Goal: Task Accomplishment & Management: Use online tool/utility

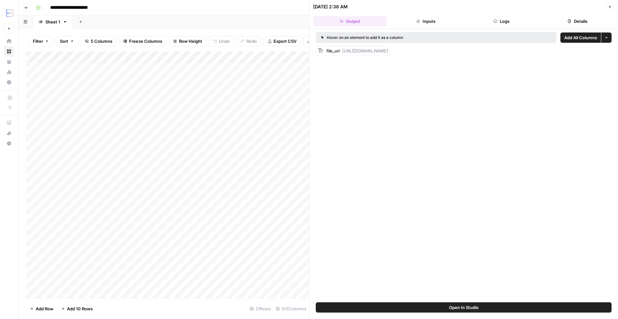
click at [24, 9] on button "Go back" at bounding box center [26, 8] width 8 height 8
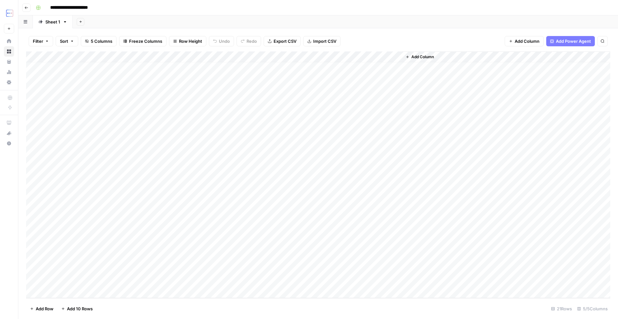
click at [28, 7] on button "Go back" at bounding box center [26, 8] width 8 height 8
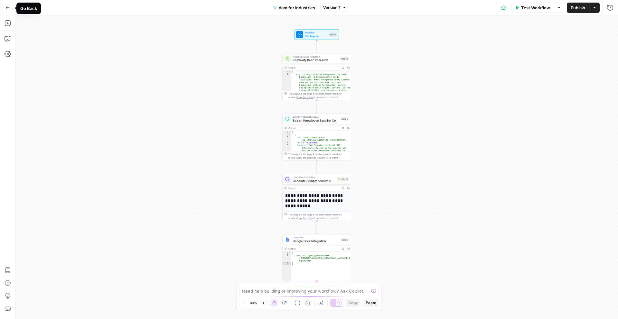
click at [9, 7] on icon "button" at bounding box center [7, 7] width 5 height 5
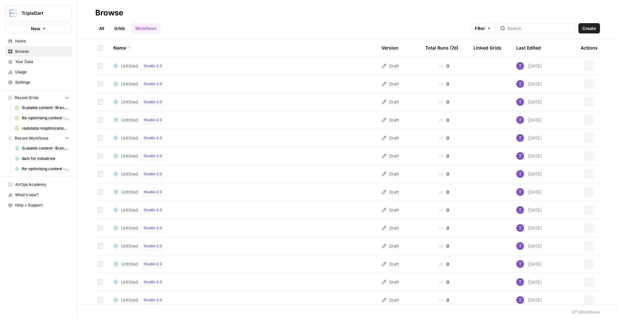
click at [27, 52] on span "Browse" at bounding box center [42, 52] width 54 height 6
click at [535, 25] on input "search" at bounding box center [540, 28] width 65 height 6
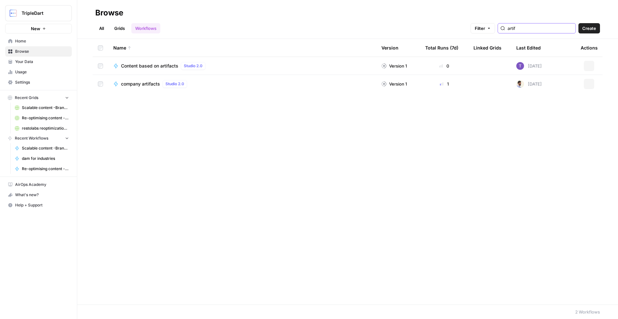
type input "artif"
click at [153, 86] on span "company artifacts" at bounding box center [140, 84] width 39 height 6
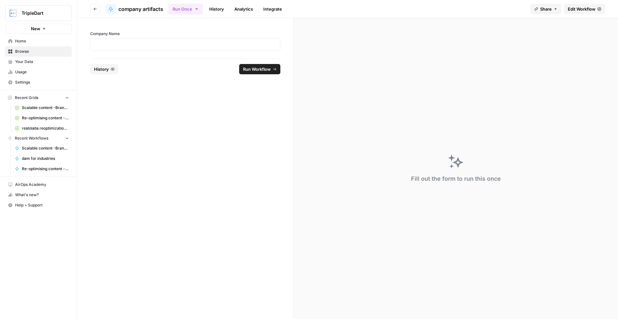
click at [227, 10] on link "History" at bounding box center [216, 9] width 23 height 10
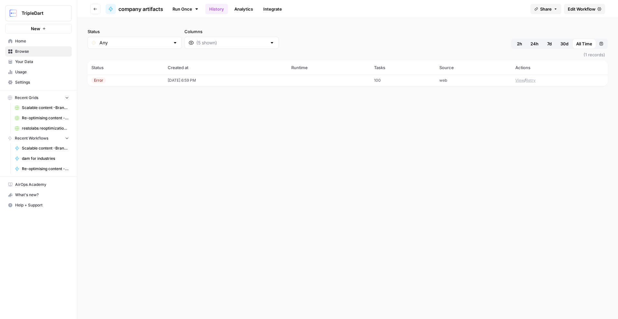
click at [241, 10] on link "Analytics" at bounding box center [243, 9] width 26 height 10
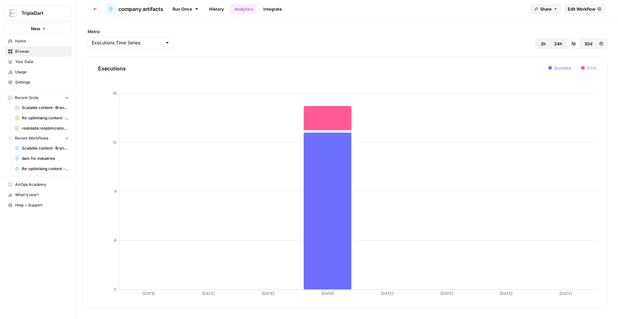
click at [186, 8] on link "Run Once" at bounding box center [185, 9] width 34 height 11
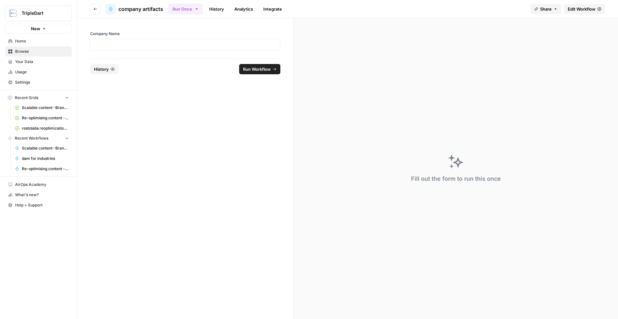
click at [575, 2] on header "Go back company artifacts Run Once History Analytics Integrate Share Edit Workf…" at bounding box center [347, 9] width 541 height 18
click at [575, 4] on link "Edit Workflow" at bounding box center [584, 9] width 41 height 10
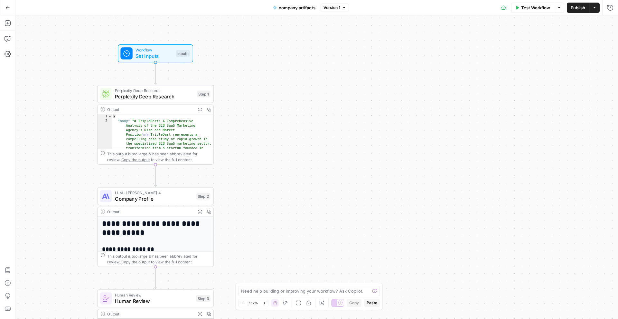
click at [165, 96] on span "Perplexity Deep Research" at bounding box center [154, 96] width 79 height 7
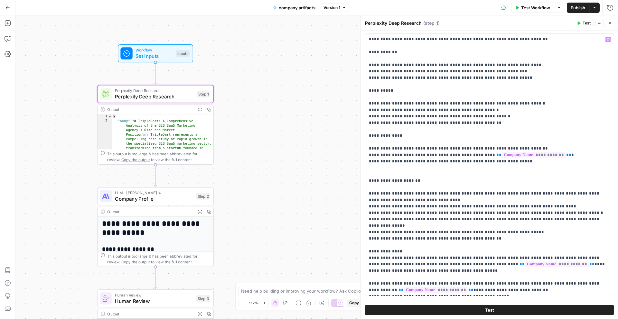
scroll to position [20, 0]
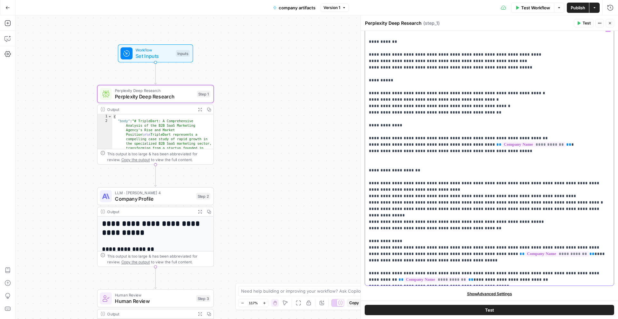
drag, startPoint x: 368, startPoint y: 230, endPoint x: 467, endPoint y: 241, distance: 99.4
click at [467, 241] on div "**********" at bounding box center [489, 154] width 249 height 262
click at [440, 248] on p "**********" at bounding box center [489, 13] width 241 height 541
drag, startPoint x: 411, startPoint y: 255, endPoint x: 511, endPoint y: 260, distance: 100.6
click at [511, 260] on p "**********" at bounding box center [489, 13] width 241 height 541
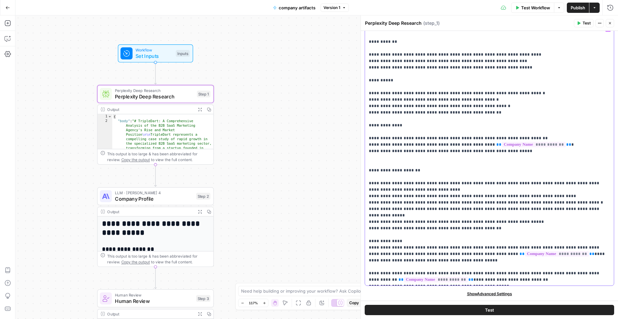
click at [511, 260] on p "**********" at bounding box center [489, 13] width 241 height 541
click at [510, 261] on p "**********" at bounding box center [489, 13] width 241 height 541
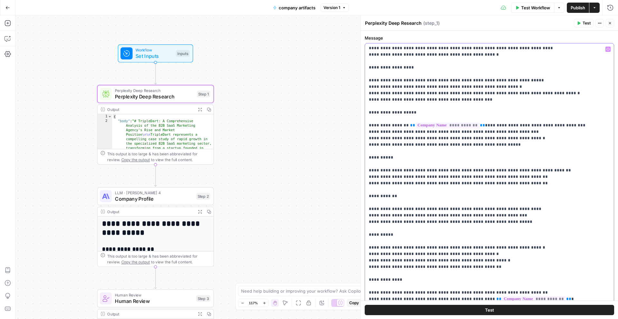
scroll to position [149, 0]
click at [437, 173] on p "**********" at bounding box center [489, 167] width 241 height 541
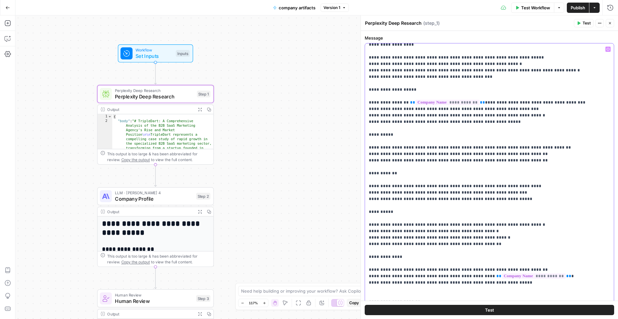
scroll to position [173, 0]
click at [418, 166] on p "**********" at bounding box center [489, 143] width 241 height 541
click at [407, 189] on p "**********" at bounding box center [489, 143] width 241 height 541
click at [407, 201] on p "**********" at bounding box center [489, 143] width 241 height 541
click at [407, 205] on p "**********" at bounding box center [489, 143] width 241 height 541
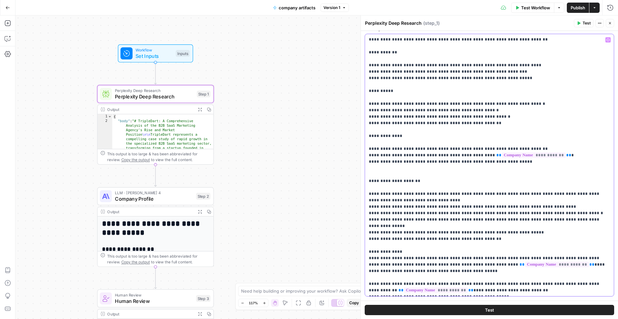
scroll to position [20, 0]
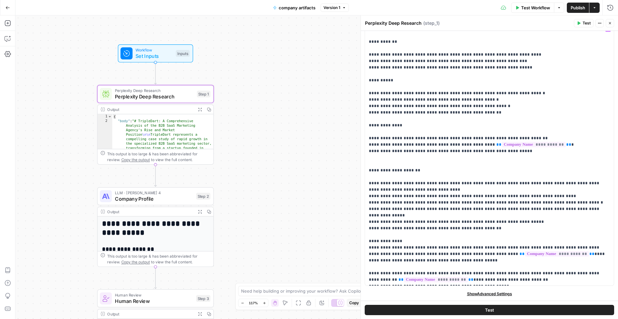
click at [199, 108] on icon "button" at bounding box center [200, 110] width 4 height 4
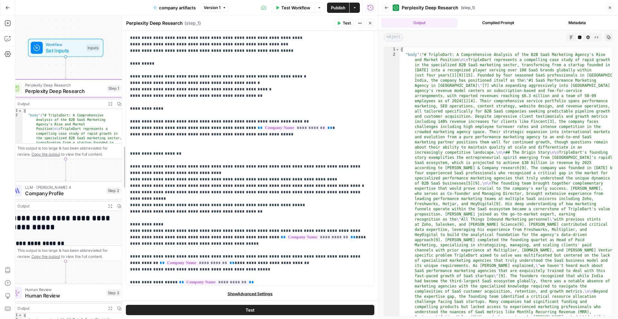
scroll to position [335, 0]
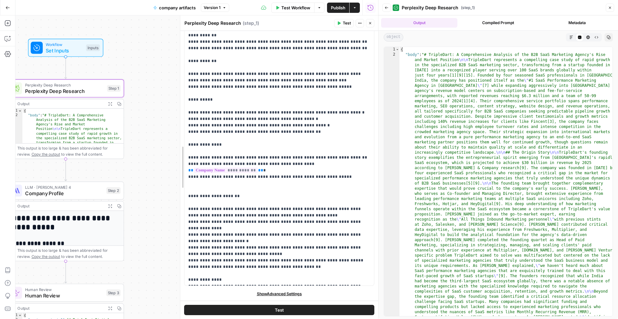
drag, startPoint x: 124, startPoint y: 151, endPoint x: 183, endPoint y: 150, distance: 59.2
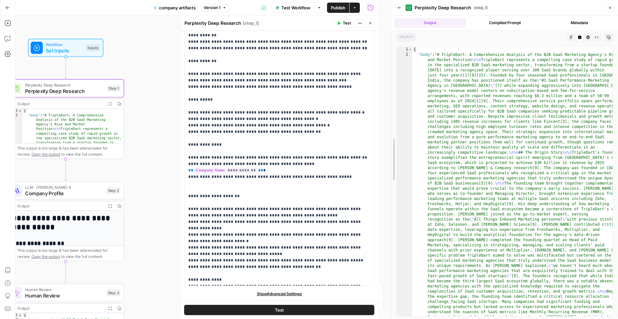
drag, startPoint x: 380, startPoint y: 116, endPoint x: 399, endPoint y: 116, distance: 18.7
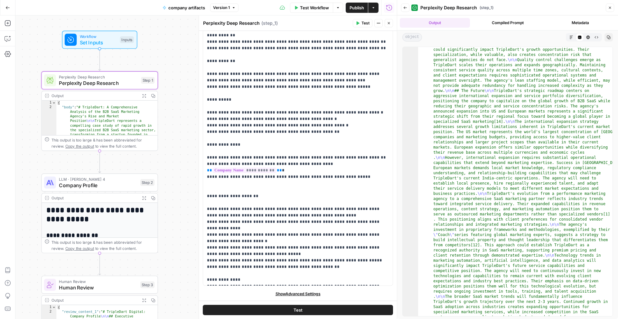
scroll to position [2214, 0]
click at [573, 36] on button "Markdown" at bounding box center [571, 37] width 8 height 8
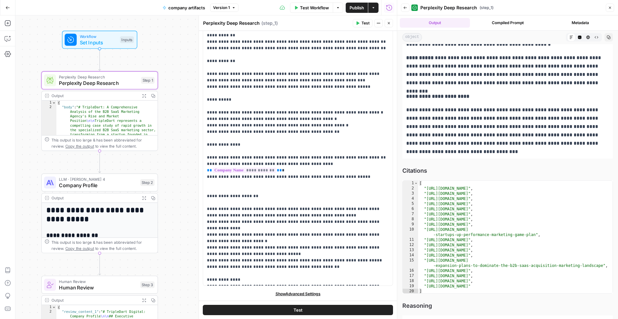
scroll to position [6686, 0]
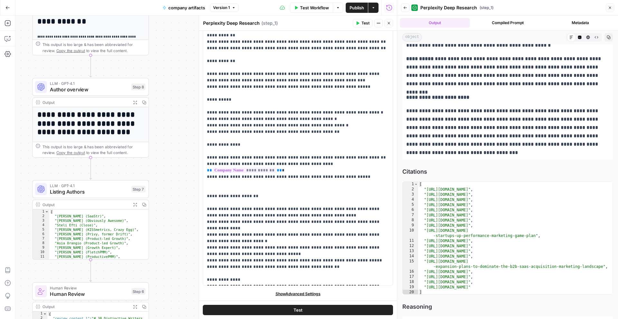
click at [136, 101] on icon "button" at bounding box center [135, 102] width 4 height 4
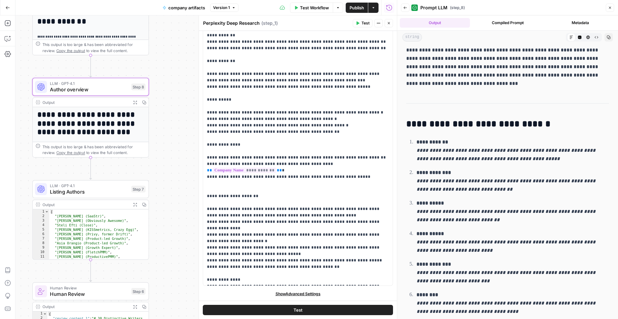
scroll to position [0, 0]
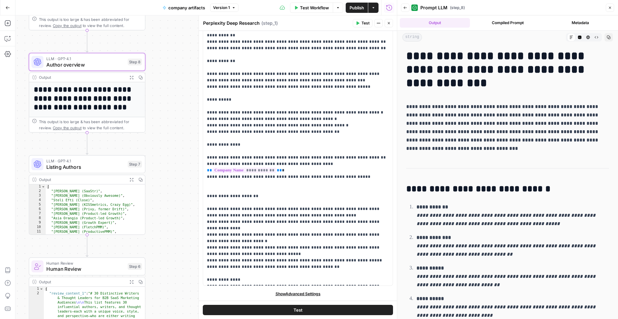
click at [134, 283] on button "Expand Output" at bounding box center [131, 281] width 9 height 9
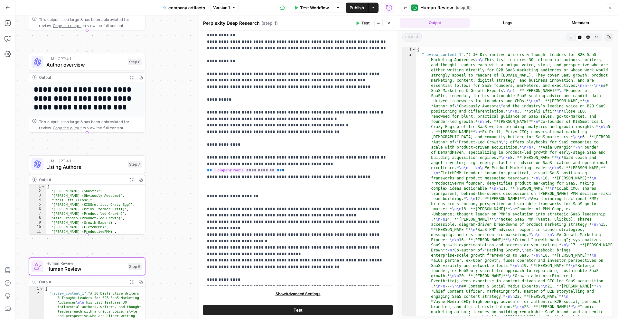
click at [570, 30] on div "Output Logs Metadata" at bounding box center [507, 22] width 221 height 15
click at [570, 30] on hr at bounding box center [507, 30] width 221 height 0
click at [570, 32] on div "object Markdown Code Editor HTML Viewer Raw Output Copy" at bounding box center [507, 38] width 221 height 14
click at [571, 38] on icon "button" at bounding box center [571, 37] width 4 height 4
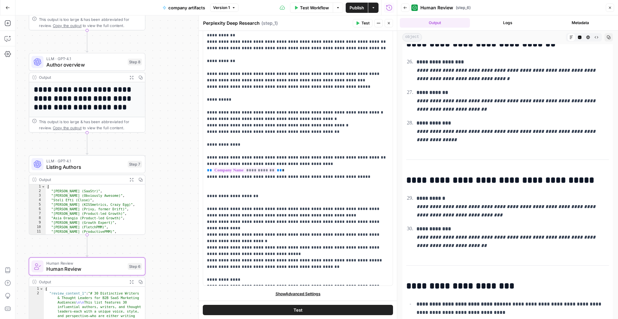
scroll to position [1433, 0]
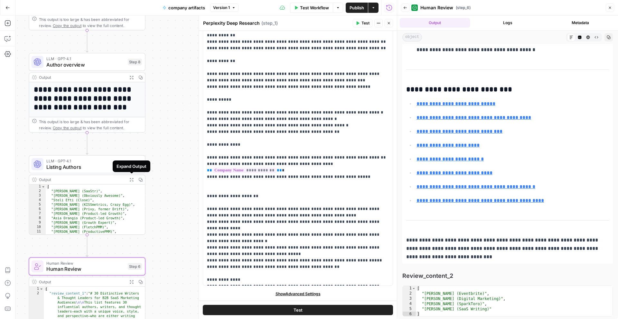
click at [131, 178] on icon "button" at bounding box center [131, 180] width 4 height 4
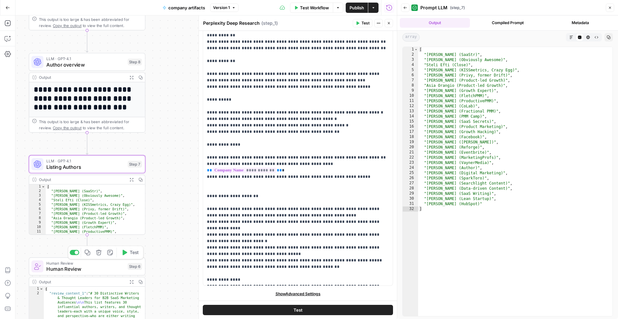
click at [120, 255] on button "Test" at bounding box center [129, 253] width 23 height 10
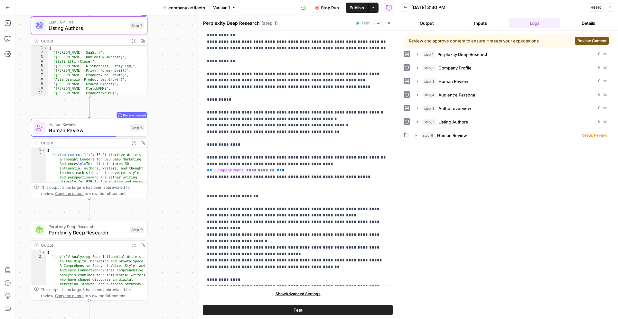
click at [591, 45] on div "Review and approve content to ensure it meets your expectations Review Content" at bounding box center [508, 41] width 208 height 14
click at [591, 43] on span "Review Content" at bounding box center [591, 41] width 29 height 6
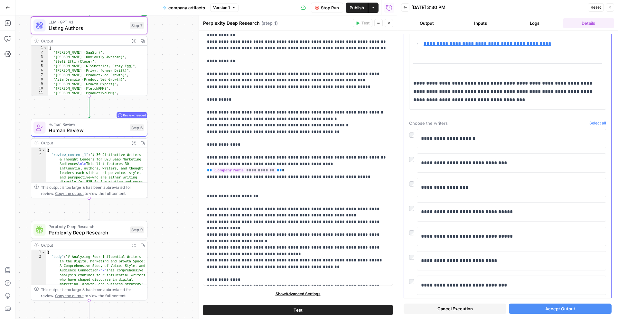
type input "https://www.contentconnect.site/best-saas-freelance-writers"
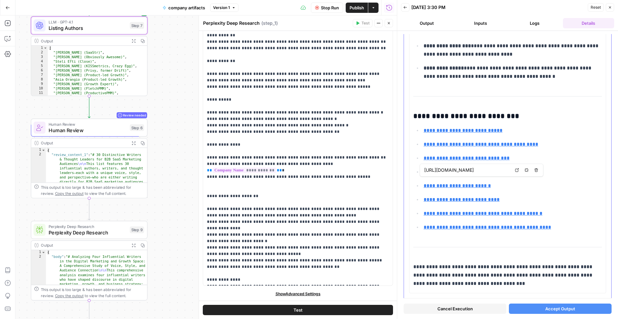
scroll to position [1425, 0]
type input "https://www.contentconnect.site/best-saas-freelance-writers"
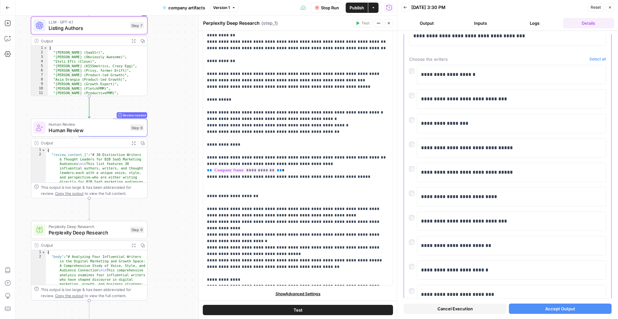
scroll to position [1672, 0]
click at [469, 310] on span "Cancel Execution" at bounding box center [454, 309] width 35 height 6
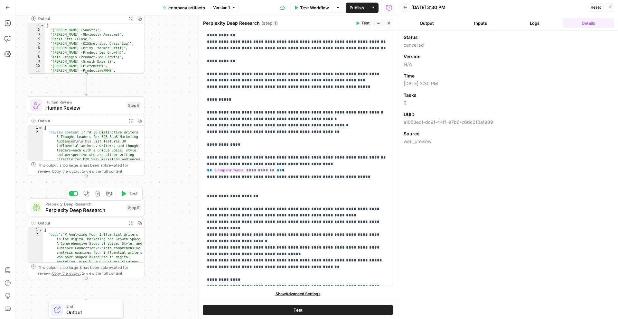
click at [135, 227] on button "Copy" at bounding box center [139, 223] width 9 height 9
click at [132, 225] on icon "button" at bounding box center [130, 223] width 4 height 4
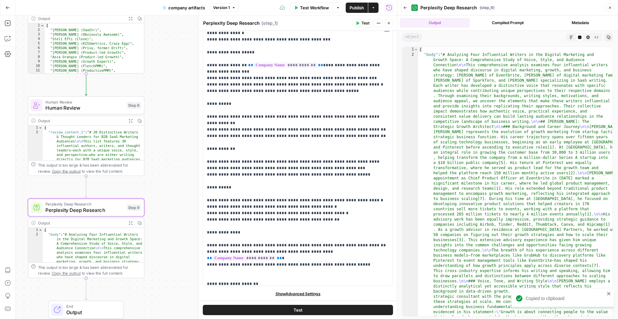
scroll to position [117, 0]
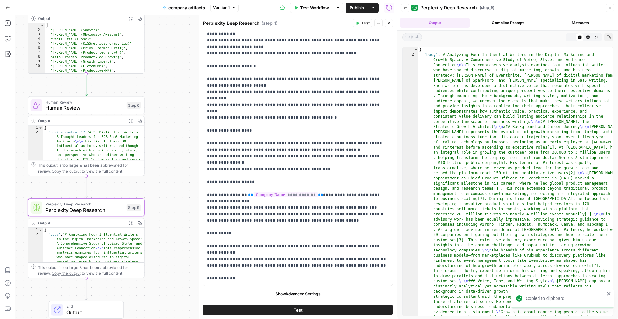
type textarea "*"
click at [109, 203] on span "Perplexity Deep Research" at bounding box center [84, 204] width 78 height 6
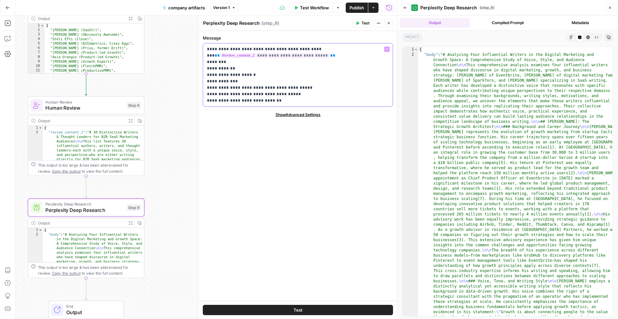
drag, startPoint x: 301, startPoint y: 48, endPoint x: 203, endPoint y: 57, distance: 98.9
click at [203, 57] on div "**********" at bounding box center [298, 74] width 190 height 63
drag, startPoint x: 207, startPoint y: 66, endPoint x: 306, endPoint y: 101, distance: 104.9
click at [306, 100] on div "**********" at bounding box center [298, 74] width 190 height 63
click at [306, 101] on p "**********" at bounding box center [298, 75] width 182 height 58
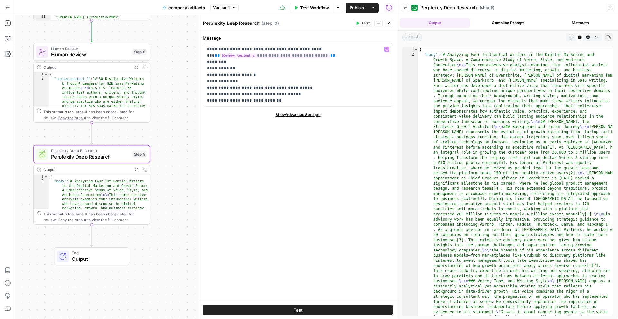
click at [135, 170] on icon "button" at bounding box center [136, 170] width 4 height 4
click at [572, 36] on icon "button" at bounding box center [571, 37] width 3 height 3
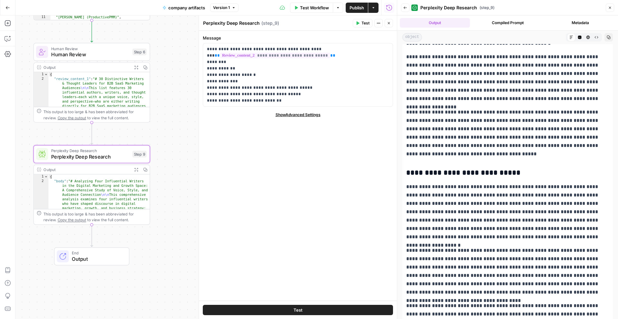
scroll to position [0, 0]
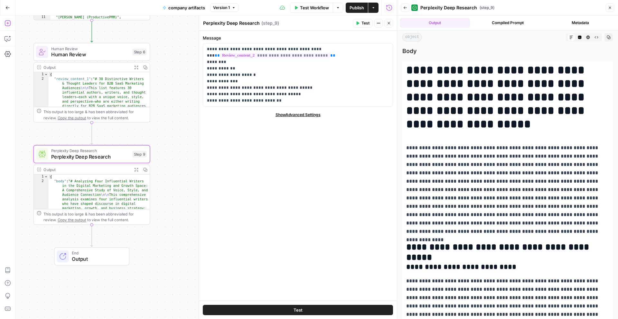
click at [11, 23] on button "Add Steps" at bounding box center [8, 23] width 10 height 10
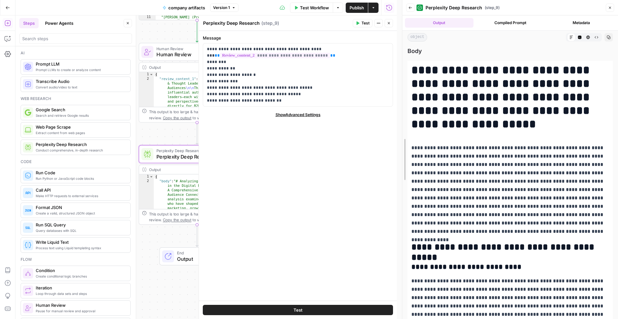
drag, startPoint x: 398, startPoint y: 44, endPoint x: 482, endPoint y: 54, distance: 84.6
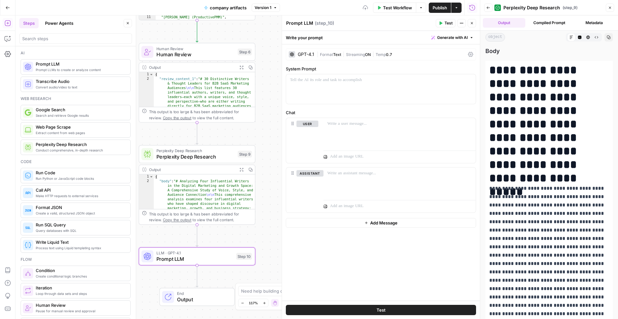
click at [304, 23] on textarea "Prompt LLM" at bounding box center [299, 23] width 27 height 6
type textarea "w"
type textarea "Writing Guideline"
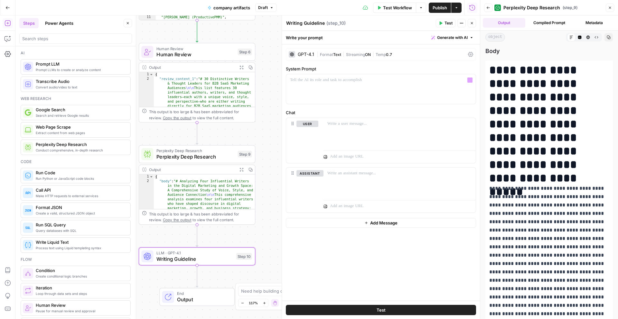
click at [346, 71] on label "System Prompt" at bounding box center [381, 69] width 190 height 6
click at [309, 50] on div "GPT-4.1 | Format Text | Streaming ON | Temp 0.7" at bounding box center [381, 54] width 190 height 12
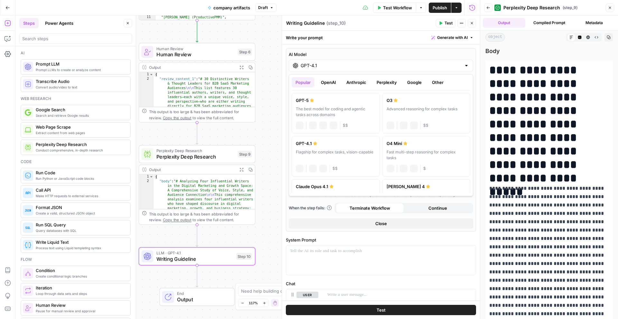
click at [310, 63] on input "GPT-4.1" at bounding box center [381, 65] width 161 height 6
click at [348, 86] on button "Anthropic" at bounding box center [356, 82] width 28 height 10
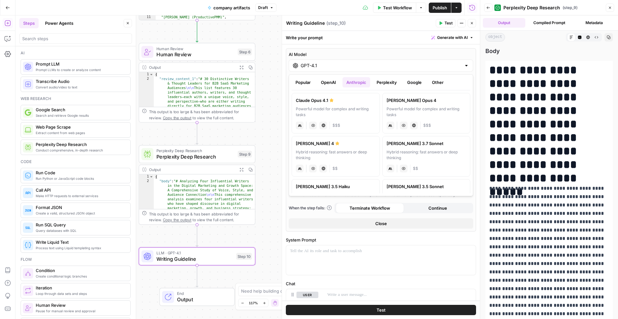
click at [415, 102] on div "Claude Opus 4" at bounding box center [427, 100] width 80 height 6
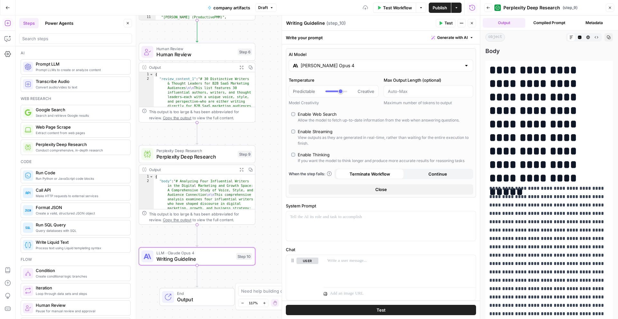
click at [345, 65] on input "Claude Opus 4" at bounding box center [381, 65] width 161 height 6
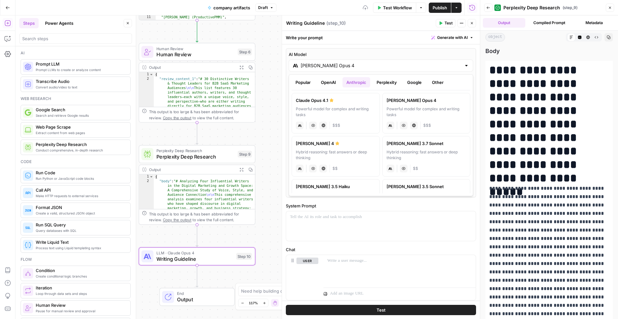
click at [348, 156] on div "Hybrid reasoning: fast answers or deep thinking" at bounding box center [336, 155] width 80 height 12
type input "Claude Sonnet 4"
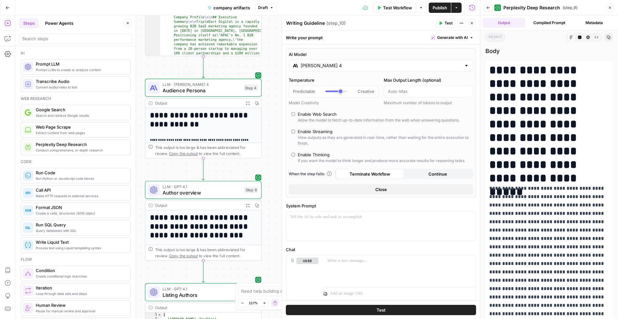
click at [227, 89] on span "Audience Persona" at bounding box center [202, 90] width 78 height 7
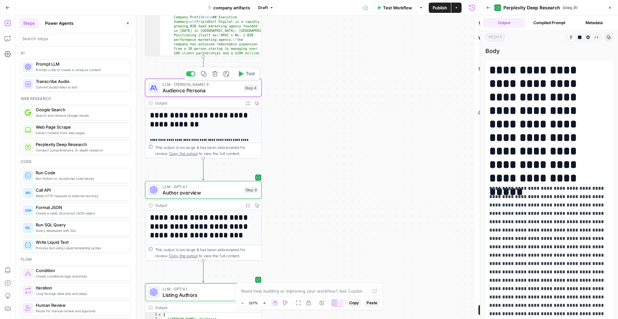
type textarea "Audience Persona"
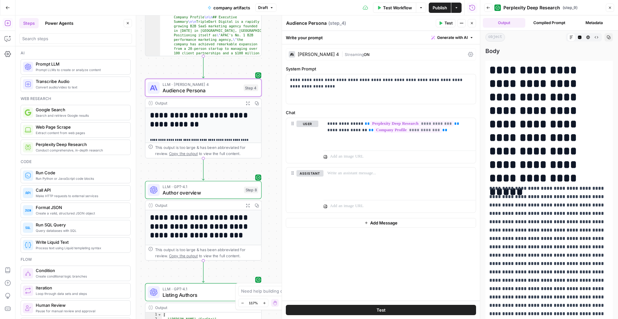
click at [475, 53] on div "Claude Sonnet 4 | Streaming ON" at bounding box center [381, 54] width 190 height 12
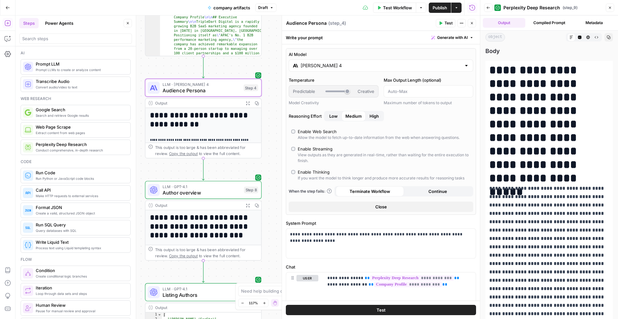
scroll to position [85, 0]
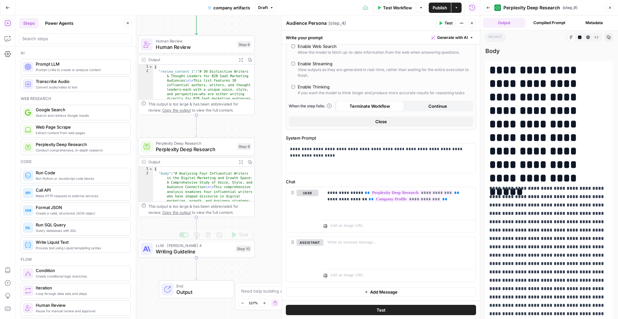
click at [176, 254] on span "Writing Guideline" at bounding box center [194, 251] width 77 height 7
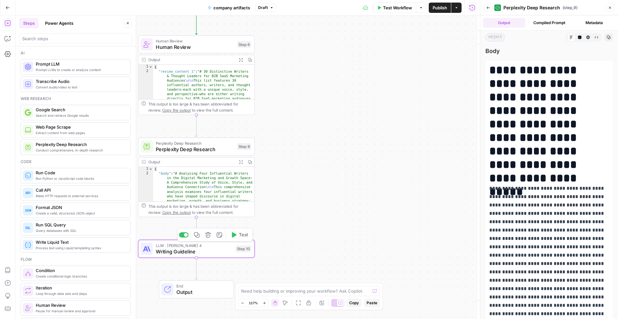
type textarea "Writing Guideline"
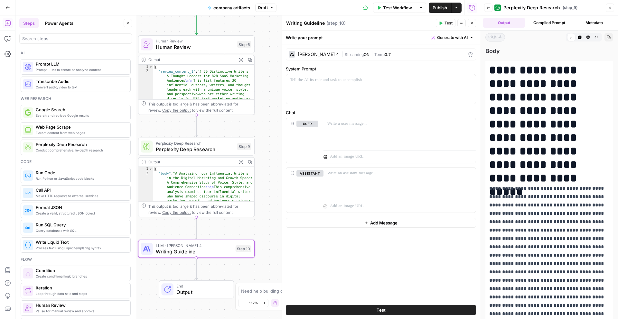
click at [467, 53] on div "Claude Sonnet 4 | Streaming ON | Temp 0.7" at bounding box center [381, 54] width 190 height 12
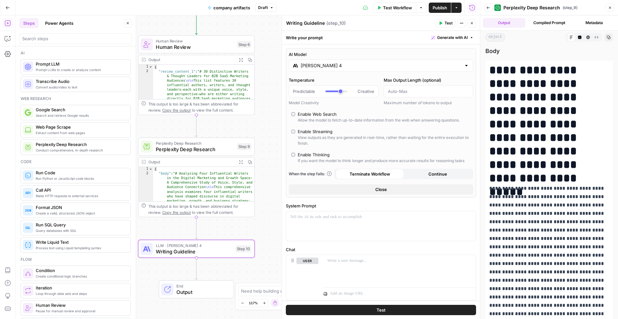
click at [308, 156] on div "Enable Thinking" at bounding box center [314, 155] width 32 height 6
type input "*"
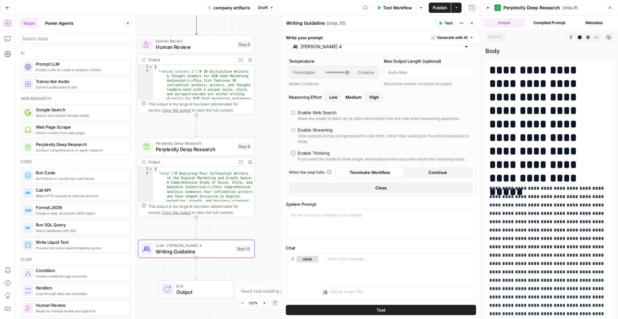
scroll to position [24, 0]
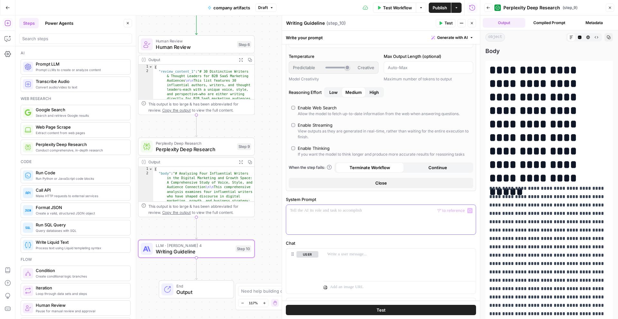
click at [358, 219] on div at bounding box center [381, 220] width 190 height 30
click at [328, 214] on div at bounding box center [381, 220] width 190 height 30
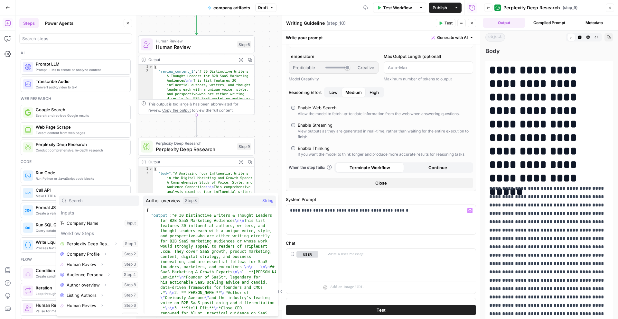
scroll to position [7, 0]
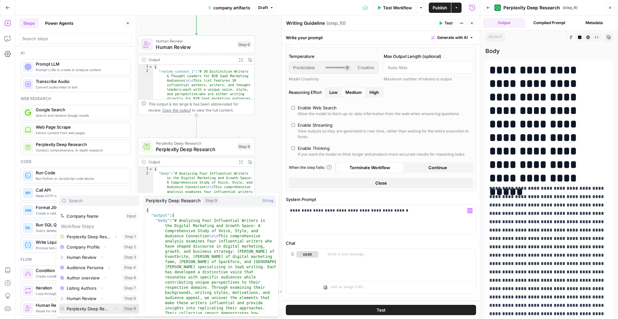
click at [89, 310] on button "Select variable Perplexity Deep Research" at bounding box center [99, 309] width 80 height 10
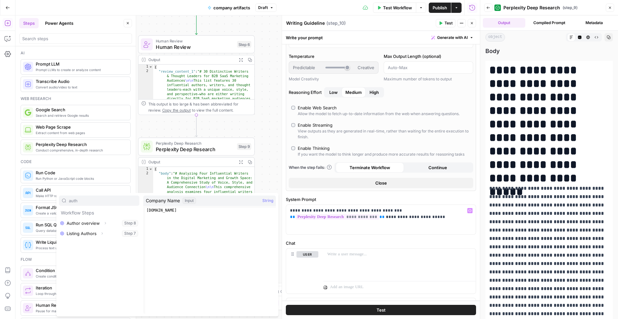
type input "auth"
click at [442, 217] on p "**********" at bounding box center [381, 214] width 182 height 13
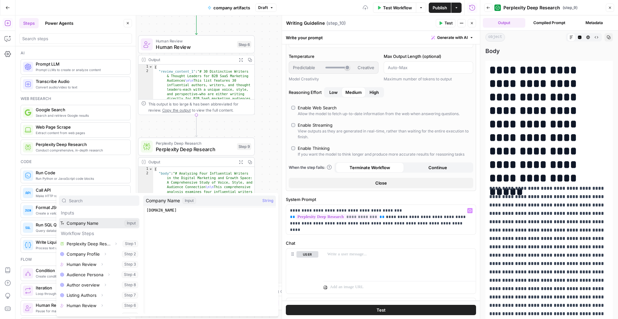
click at [98, 222] on button "Select variable Company Name" at bounding box center [99, 223] width 80 height 10
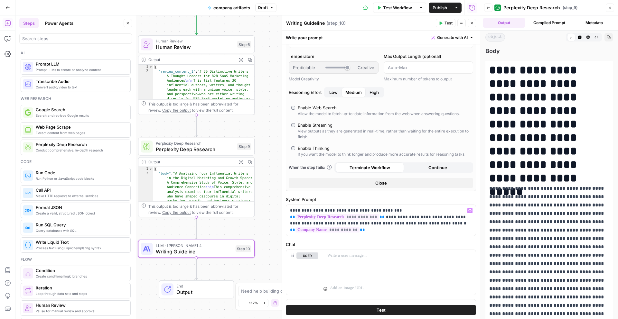
click at [448, 22] on span "Test" at bounding box center [448, 23] width 8 height 6
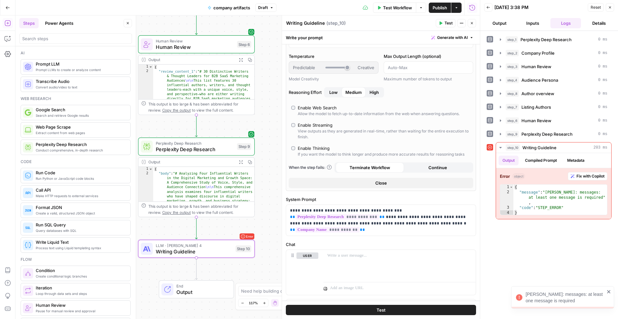
scroll to position [33, 0]
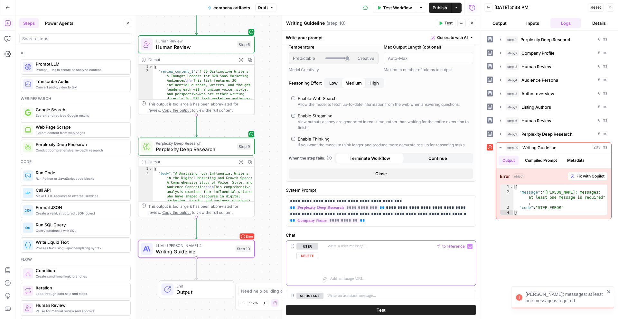
click at [379, 252] on div at bounding box center [399, 256] width 152 height 30
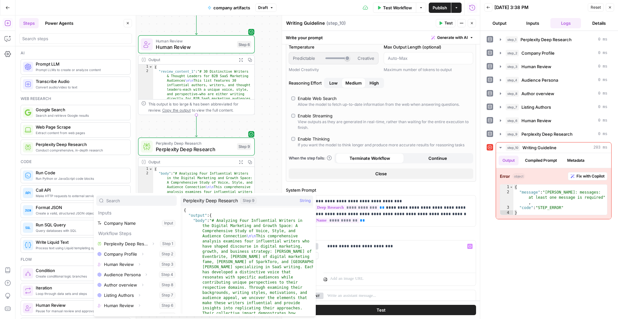
scroll to position [7, 0]
click at [132, 306] on button "Select variable Perplexity Deep Research" at bounding box center [136, 309] width 80 height 10
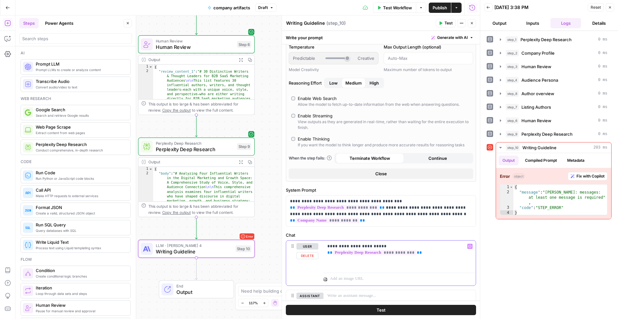
click at [334, 247] on p "**********" at bounding box center [399, 249] width 145 height 13
click at [332, 214] on p "**********" at bounding box center [381, 211] width 182 height 26
click at [444, 24] on span "Test" at bounding box center [448, 23] width 8 height 6
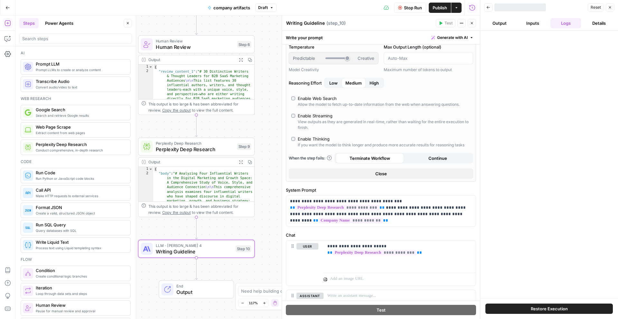
scroll to position [87, 0]
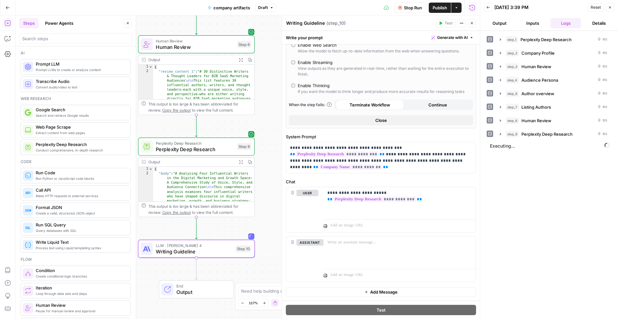
click at [505, 23] on button "Output" at bounding box center [499, 23] width 31 height 10
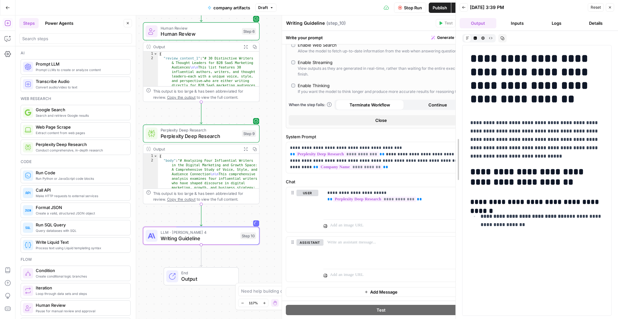
drag, startPoint x: 483, startPoint y: 116, endPoint x: 459, endPoint y: 118, distance: 24.6
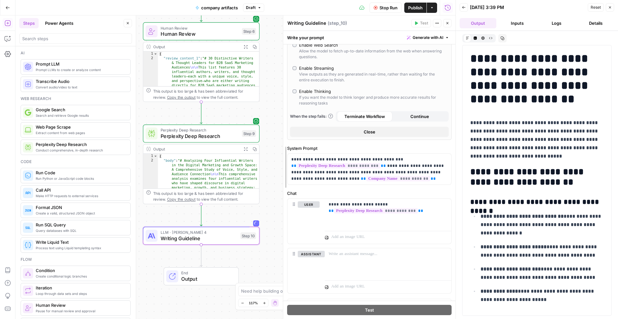
drag, startPoint x: 258, startPoint y: 149, endPoint x: 290, endPoint y: 151, distance: 32.2
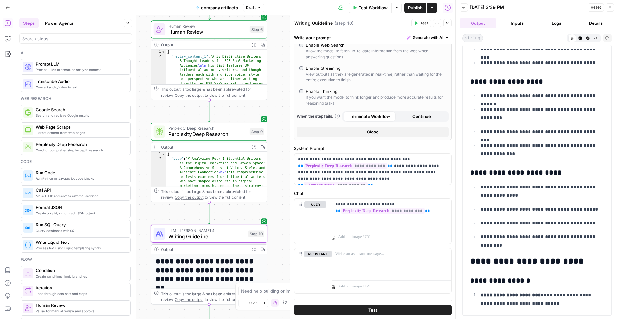
scroll to position [2736, 0]
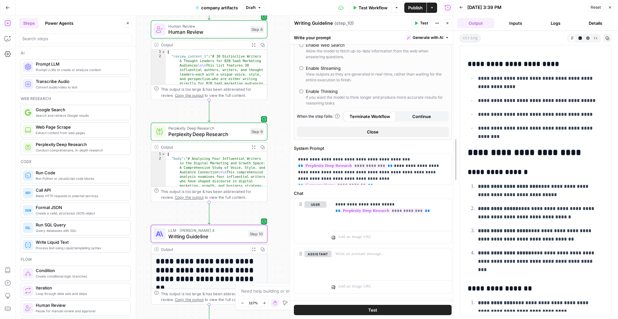
drag, startPoint x: 457, startPoint y: 114, endPoint x: 439, endPoint y: 115, distance: 18.0
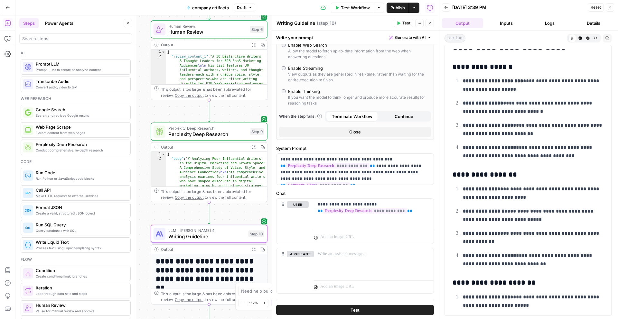
scroll to position [2289, 0]
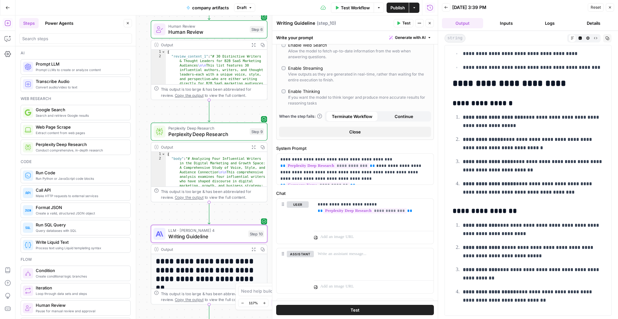
drag, startPoint x: 523, startPoint y: 118, endPoint x: 526, endPoint y: 128, distance: 10.7
click at [526, 128] on p "**********" at bounding box center [533, 121] width 141 height 17
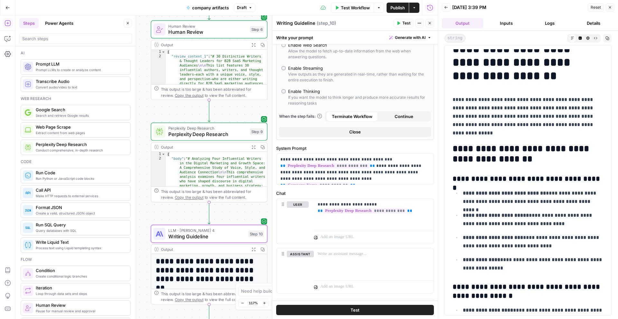
scroll to position [0, 0]
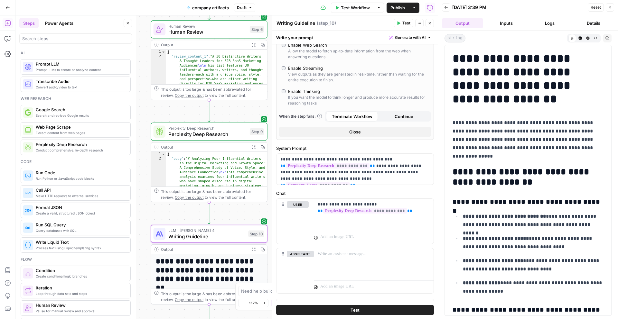
drag, startPoint x: 525, startPoint y: 132, endPoint x: 523, endPoint y: 152, distance: 20.3
click at [524, 152] on p "**********" at bounding box center [528, 140] width 151 height 42
click at [523, 152] on p "**********" at bounding box center [528, 140] width 151 height 42
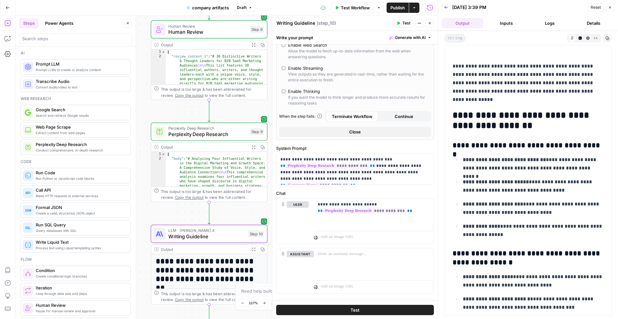
scroll to position [57, 0]
drag, startPoint x: 489, startPoint y: 145, endPoint x: 593, endPoint y: 145, distance: 104.6
click at [593, 145] on h3 "**********" at bounding box center [528, 145] width 151 height 9
drag, startPoint x: 461, startPoint y: 162, endPoint x: 593, endPoint y: 169, distance: 131.5
click at [593, 169] on li "**********" at bounding box center [532, 163] width 143 height 17
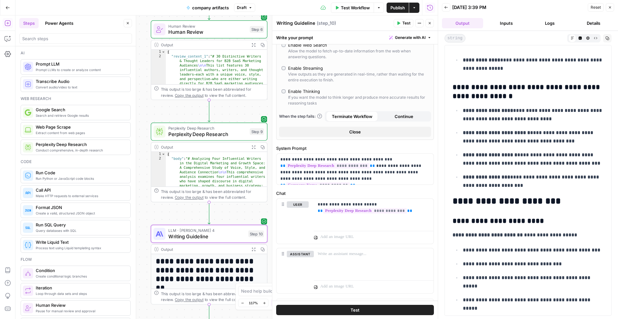
scroll to position [226, 0]
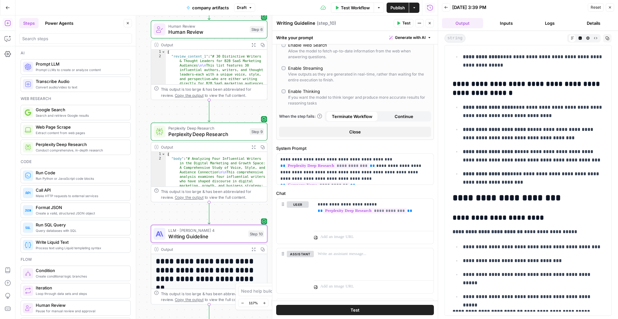
drag, startPoint x: 551, startPoint y: 231, endPoint x: 560, endPoint y: 236, distance: 10.7
click at [561, 236] on p "**********" at bounding box center [528, 232] width 151 height 8
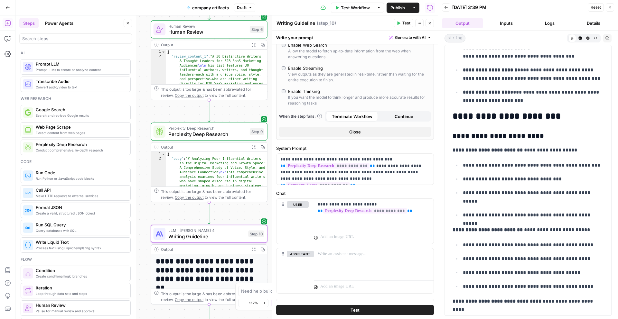
scroll to position [309, 0]
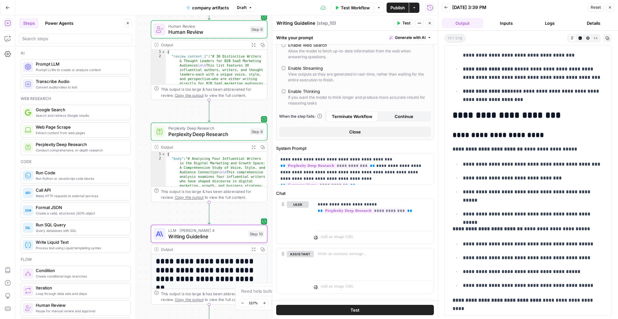
drag, startPoint x: 524, startPoint y: 230, endPoint x: 579, endPoint y: 231, distance: 54.7
click at [579, 231] on p "**********" at bounding box center [528, 229] width 151 height 8
drag, startPoint x: 510, startPoint y: 258, endPoint x: 596, endPoint y: 258, distance: 86.3
click at [596, 258] on p "**********" at bounding box center [533, 258] width 141 height 8
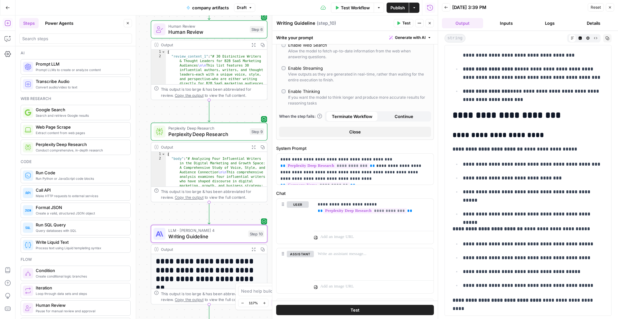
drag, startPoint x: 461, startPoint y: 274, endPoint x: 614, endPoint y: 274, distance: 152.9
click at [614, 274] on div "**********" at bounding box center [528, 175] width 180 height 288
click at [561, 279] on ul "**********" at bounding box center [528, 265] width 151 height 50
drag, startPoint x: 461, startPoint y: 284, endPoint x: 583, endPoint y: 284, distance: 122.0
click at [584, 284] on li "**********" at bounding box center [532, 285] width 143 height 9
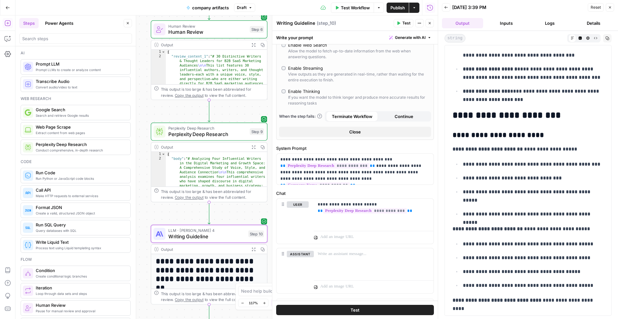
click at [583, 284] on p "**********" at bounding box center [533, 286] width 141 height 8
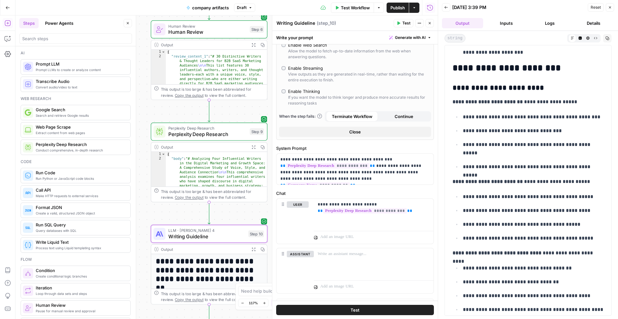
scroll to position [358, 0]
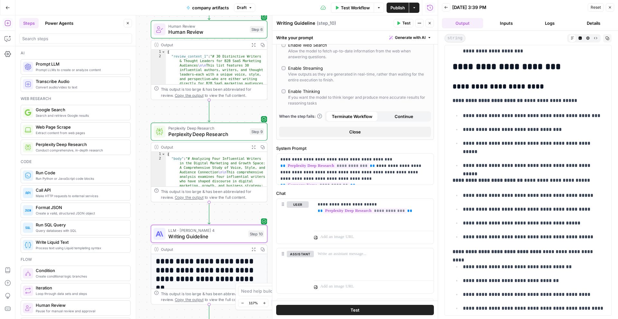
drag, startPoint x: 450, startPoint y: 252, endPoint x: 603, endPoint y: 252, distance: 152.2
click at [563, 268] on p "**********" at bounding box center [533, 267] width 141 height 8
drag, startPoint x: 465, startPoint y: 266, endPoint x: 550, endPoint y: 271, distance: 85.8
click at [550, 271] on ul "**********" at bounding box center [528, 288] width 151 height 50
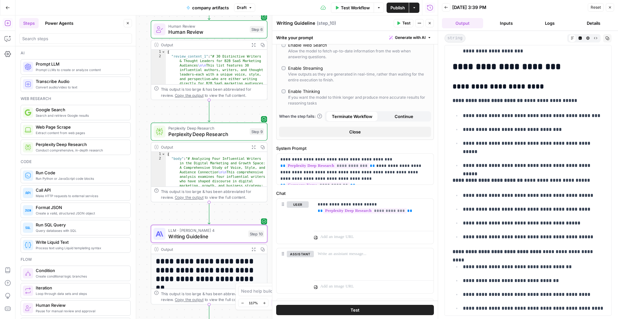
click at [550, 271] on ul "**********" at bounding box center [528, 288] width 151 height 50
drag, startPoint x: 459, startPoint y: 264, endPoint x: 564, endPoint y: 267, distance: 104.7
click at [563, 267] on ul "**********" at bounding box center [528, 288] width 151 height 50
click at [564, 267] on p "**********" at bounding box center [533, 267] width 141 height 8
click at [565, 267] on p "**********" at bounding box center [533, 267] width 141 height 8
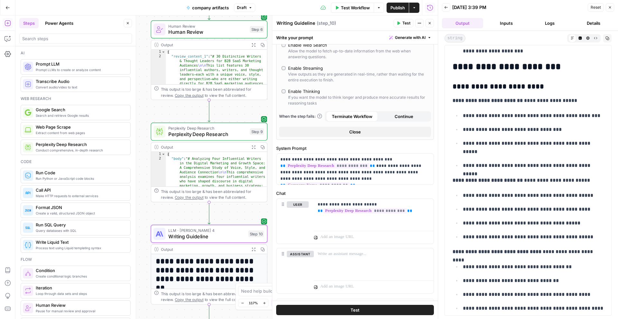
drag, startPoint x: 565, startPoint y: 267, endPoint x: 505, endPoint y: 268, distance: 60.2
click at [505, 268] on p "**********" at bounding box center [533, 267] width 141 height 8
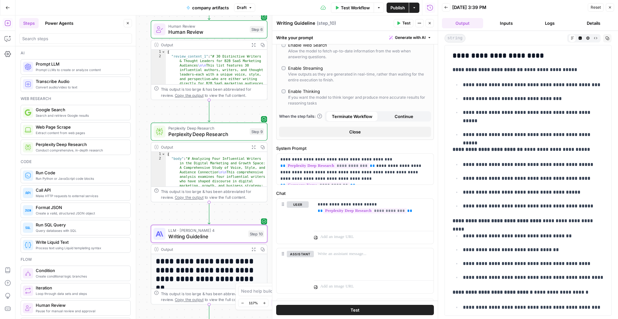
scroll to position [390, 0]
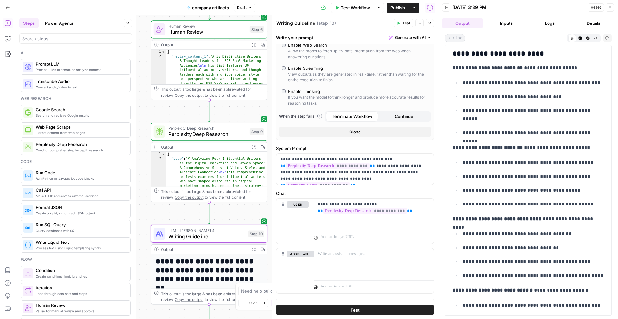
drag, startPoint x: 462, startPoint y: 248, endPoint x: 576, endPoint y: 254, distance: 114.4
click at [577, 254] on ul "**********" at bounding box center [528, 255] width 151 height 50
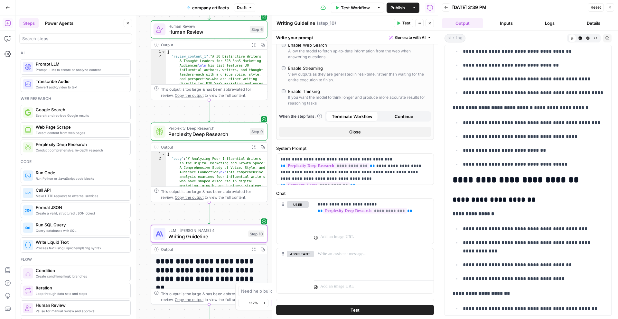
scroll to position [574, 0]
drag, startPoint x: 468, startPoint y: 199, endPoint x: 535, endPoint y: 199, distance: 66.6
click at [537, 199] on h3 "**********" at bounding box center [528, 199] width 151 height 9
click at [516, 227] on p "**********" at bounding box center [533, 229] width 141 height 8
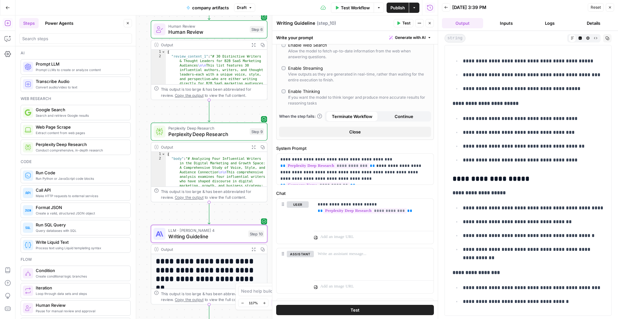
scroll to position [1110, 0]
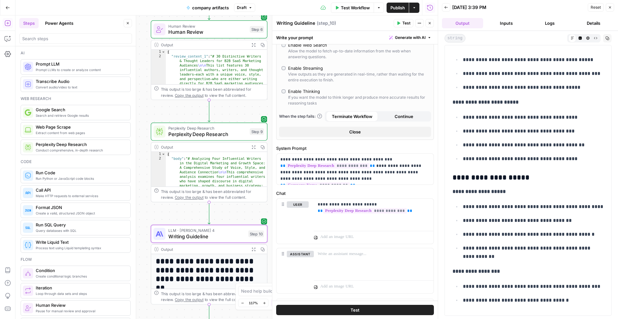
drag, startPoint x: 461, startPoint y: 207, endPoint x: 589, endPoint y: 207, distance: 128.1
click at [589, 207] on li "**********" at bounding box center [532, 206] width 143 height 9
click at [589, 207] on p "**********" at bounding box center [533, 207] width 141 height 8
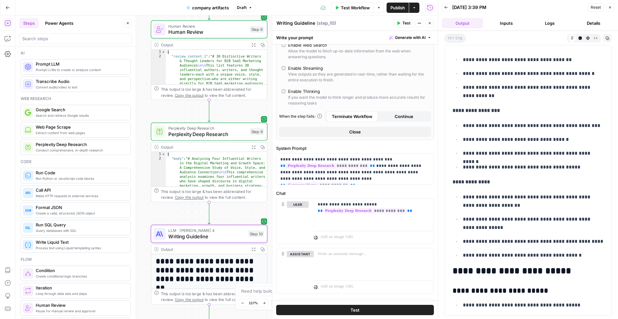
scroll to position [1274, 0]
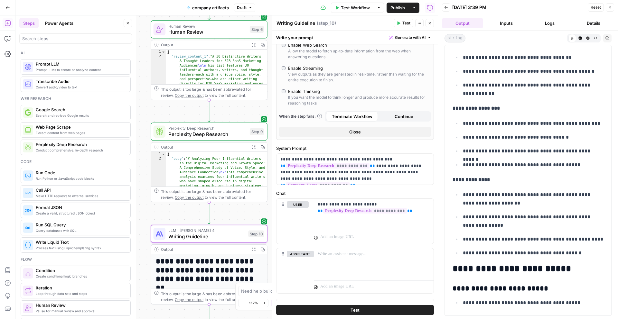
drag, startPoint x: 464, startPoint y: 195, endPoint x: 521, endPoint y: 205, distance: 57.5
click at [521, 205] on ul "**********" at bounding box center [528, 224] width 151 height 67
click at [520, 205] on p "**********" at bounding box center [533, 199] width 141 height 17
drag, startPoint x: 460, startPoint y: 215, endPoint x: 500, endPoint y: 232, distance: 43.3
click at [500, 232] on ul "**********" at bounding box center [528, 224] width 151 height 67
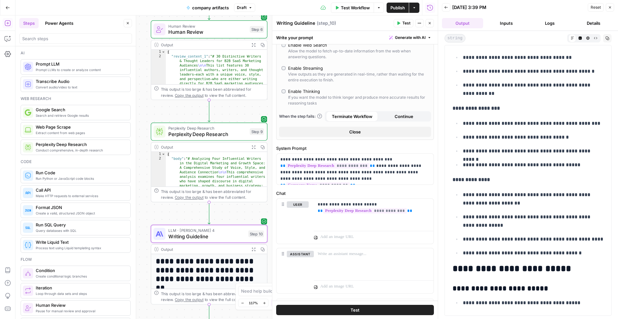
click at [500, 232] on ul "**********" at bounding box center [528, 224] width 151 height 67
drag, startPoint x: 467, startPoint y: 239, endPoint x: 636, endPoint y: 239, distance: 168.3
click at [618, 239] on html "TripleDart New Home Browse Your Data Usage Settings Recent Grids Scalable conte…" at bounding box center [309, 159] width 618 height 319
click at [589, 239] on p "**********" at bounding box center [533, 239] width 141 height 8
drag, startPoint x: 479, startPoint y: 240, endPoint x: 602, endPoint y: 242, distance: 123.6
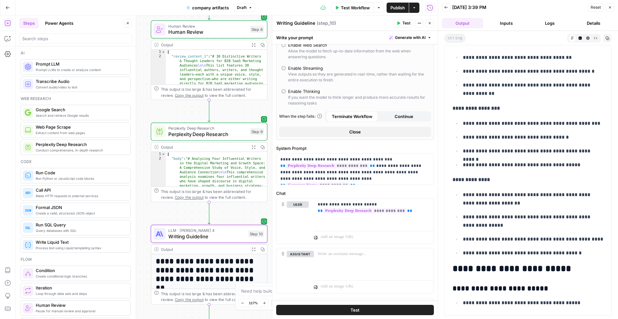
click at [602, 242] on li "**********" at bounding box center [532, 239] width 143 height 9
drag, startPoint x: 463, startPoint y: 251, endPoint x: 575, endPoint y: 252, distance: 112.7
click at [576, 252] on p "**********" at bounding box center [533, 253] width 141 height 8
click at [454, 267] on h2 "**********" at bounding box center [528, 269] width 151 height 10
drag, startPoint x: 453, startPoint y: 267, endPoint x: 566, endPoint y: 269, distance: 112.7
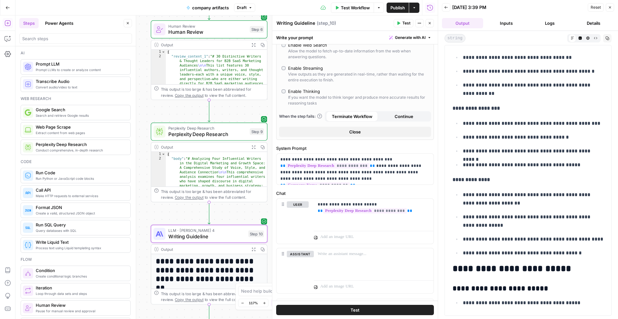
click at [566, 268] on h2 "**********" at bounding box center [528, 269] width 151 height 10
click at [547, 287] on h3 "**********" at bounding box center [528, 289] width 151 height 9
drag, startPoint x: 455, startPoint y: 292, endPoint x: 537, endPoint y: 291, distance: 82.1
click at [537, 291] on h3 "**********" at bounding box center [528, 289] width 151 height 9
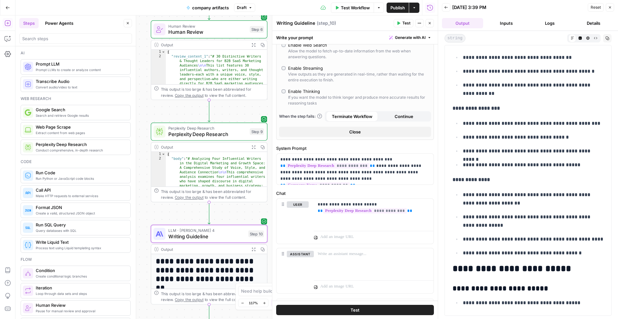
drag, startPoint x: 448, startPoint y: 287, endPoint x: 546, endPoint y: 285, distance: 98.5
click at [546, 285] on div "**********" at bounding box center [527, 180] width 167 height 271
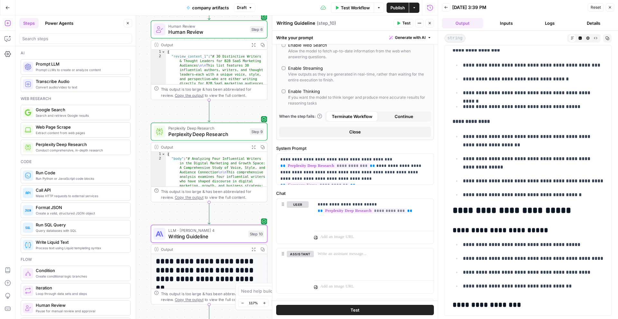
scroll to position [1334, 0]
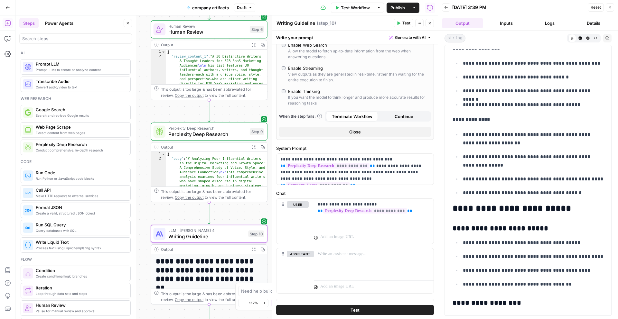
drag, startPoint x: 461, startPoint y: 244, endPoint x: 576, endPoint y: 245, distance: 115.5
click at [576, 245] on li "**********" at bounding box center [532, 242] width 143 height 9
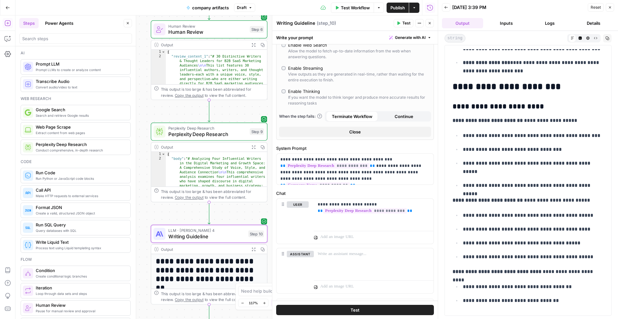
scroll to position [0, 0]
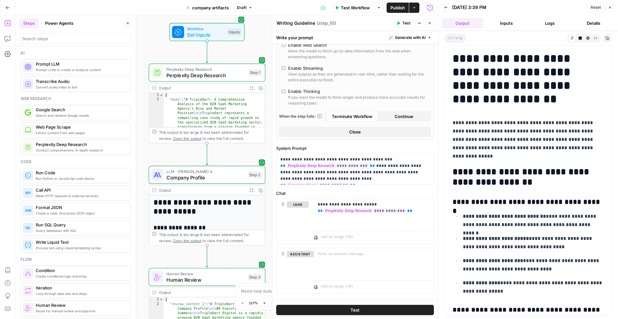
click at [250, 190] on icon "button" at bounding box center [251, 190] width 4 height 4
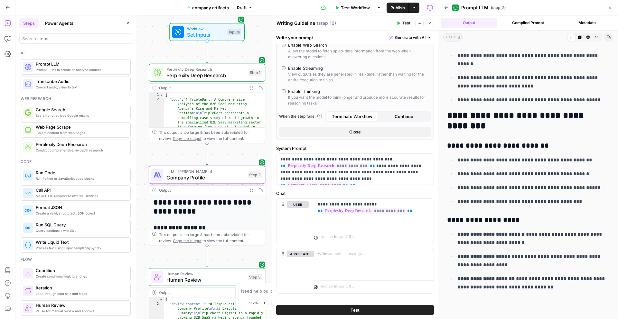
scroll to position [2539, 0]
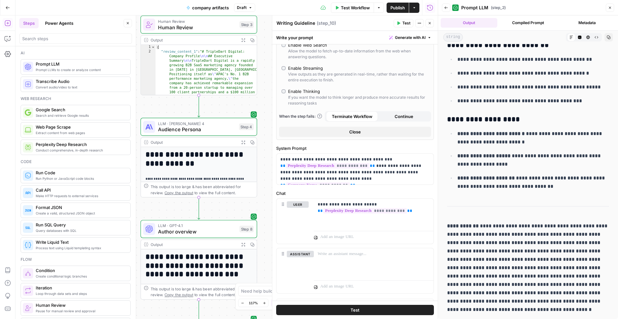
click at [241, 138] on button "Expand Output" at bounding box center [243, 142] width 9 height 9
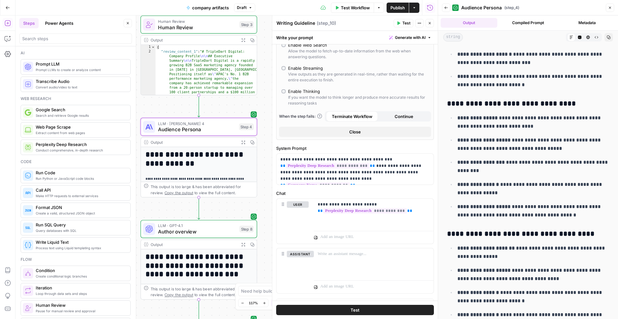
scroll to position [2063, 0]
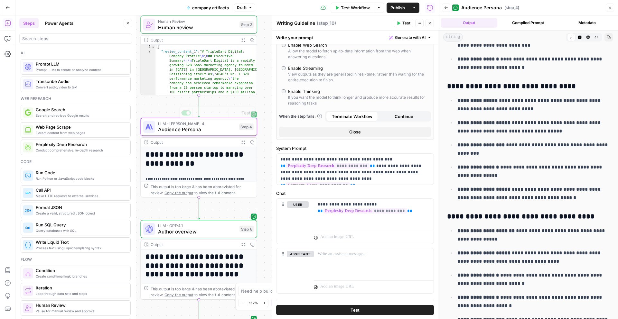
click at [242, 144] on icon "button" at bounding box center [243, 143] width 4 height 4
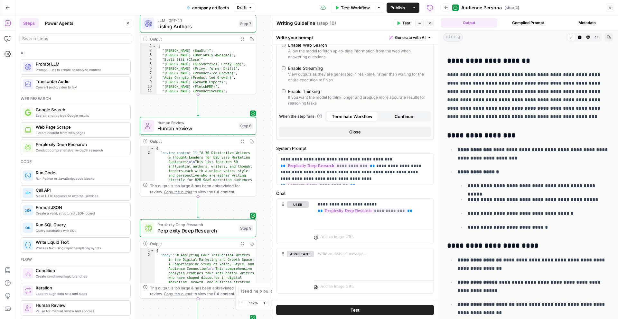
scroll to position [81, 0]
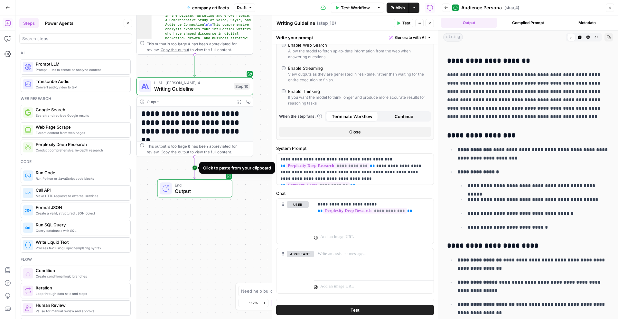
click at [195, 167] on icon "Edge from step_10 to end" at bounding box center [195, 168] width 2 height 22
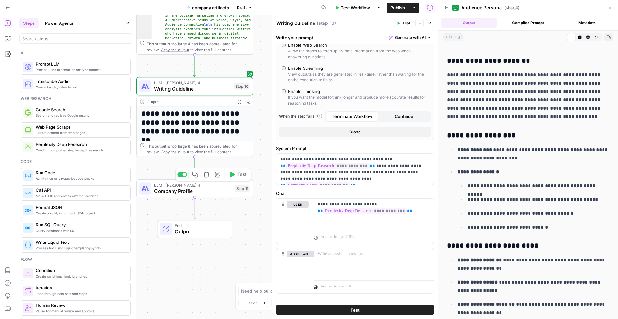
click at [209, 175] on button "Delete step" at bounding box center [206, 175] width 10 height 10
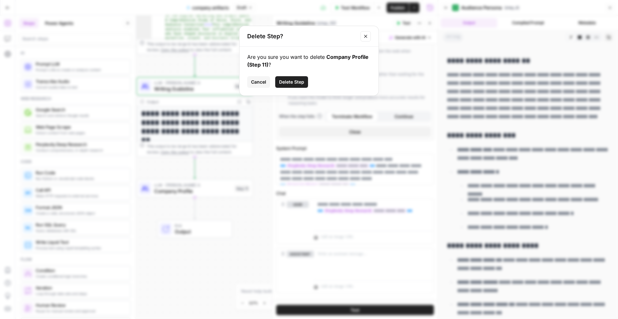
click at [309, 80] on div "Cancel Delete Step" at bounding box center [309, 82] width 124 height 12
click at [294, 80] on span "Delete Step" at bounding box center [291, 82] width 25 height 6
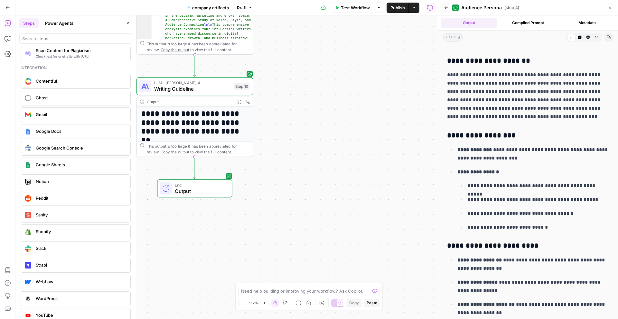
scroll to position [1119, 0]
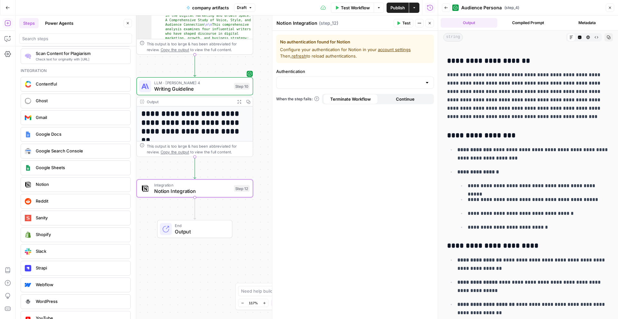
click at [317, 76] on div "Authentication" at bounding box center [355, 78] width 158 height 21
click at [317, 81] on input "Authentication" at bounding box center [351, 82] width 142 height 6
click at [315, 101] on span "﹢ Create New" at bounding box center [354, 99] width 144 height 6
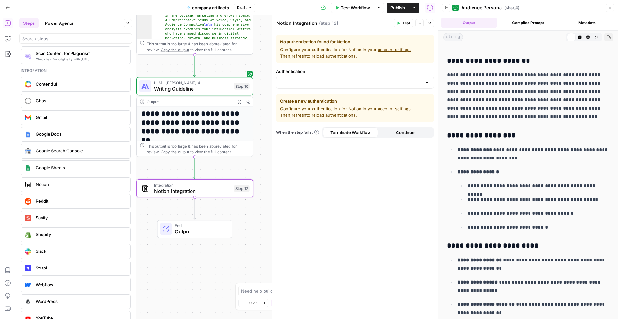
click at [322, 87] on div at bounding box center [355, 83] width 158 height 12
click at [317, 96] on span "﹢ Create New" at bounding box center [354, 99] width 144 height 6
drag, startPoint x: 304, startPoint y: 113, endPoint x: 364, endPoint y: 114, distance: 60.2
click at [364, 114] on span "Configure your authentication for Notion in your account settings Then, refresh…" at bounding box center [355, 112] width 150 height 13
click at [386, 110] on link "account settings" at bounding box center [394, 108] width 33 height 5
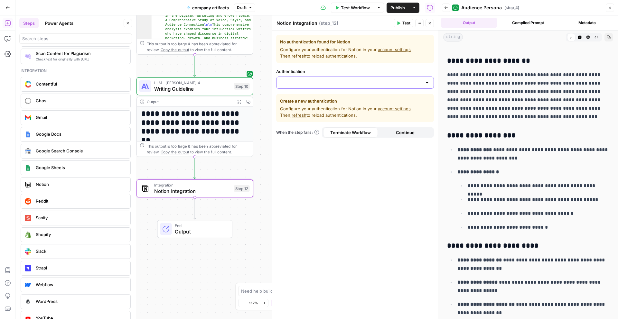
click at [376, 85] on input "Authentication" at bounding box center [351, 82] width 142 height 6
click at [355, 83] on input "Authentication" at bounding box center [351, 82] width 142 height 6
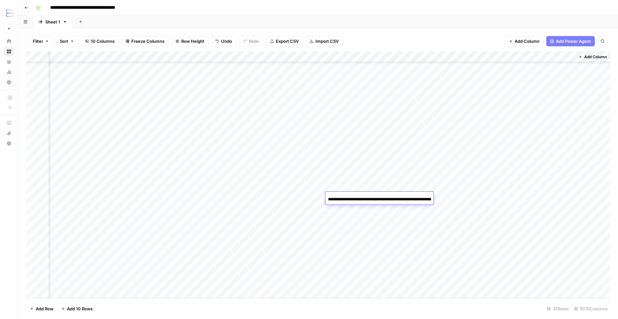
scroll to position [157, 99]
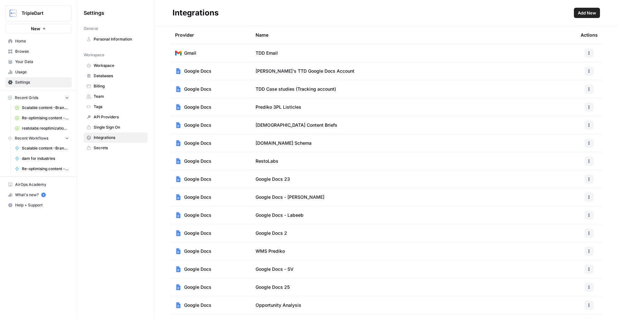
click at [589, 14] on span "Add New" at bounding box center [587, 13] width 18 height 6
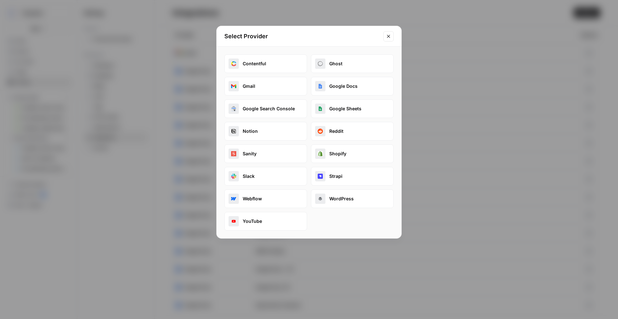
click at [269, 133] on button "Notion" at bounding box center [265, 131] width 83 height 19
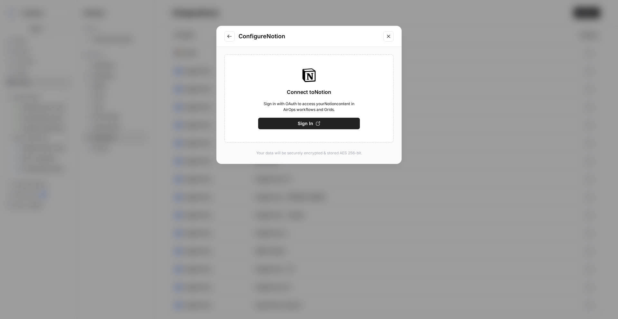
click at [316, 119] on button "Sign In" at bounding box center [309, 124] width 102 height 12
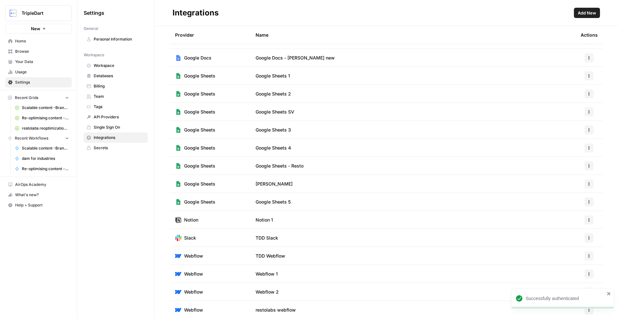
scroll to position [856, 0]
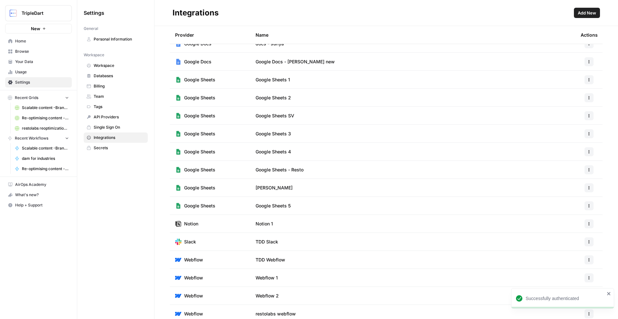
click at [588, 222] on icon "button" at bounding box center [589, 224] width 4 height 4
click at [569, 241] on span "Edit" at bounding box center [575, 238] width 21 height 6
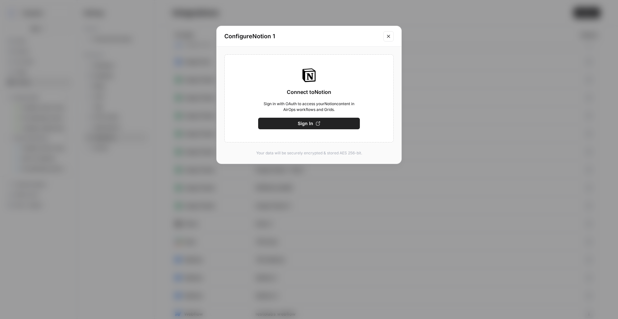
click at [387, 34] on icon "Close modal" at bounding box center [388, 36] width 5 height 5
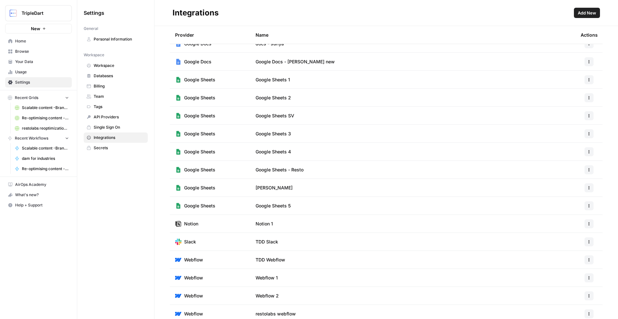
click at [590, 224] on icon "button" at bounding box center [589, 224] width 4 height 4
click at [575, 246] on span "Rename" at bounding box center [575, 247] width 21 height 6
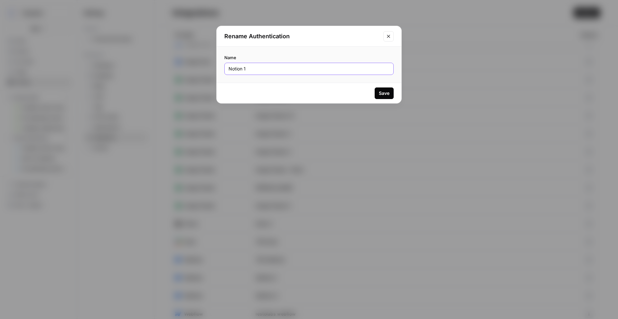
click at [294, 72] on input "Notion 1" at bounding box center [309, 69] width 161 height 6
type input "[PERSON_NAME]'s Notion"
click at [383, 91] on div "Save" at bounding box center [384, 93] width 11 height 6
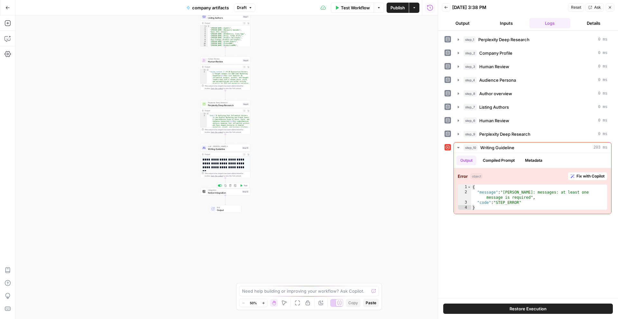
click at [232, 192] on span "Notion Integration" at bounding box center [224, 192] width 33 height 3
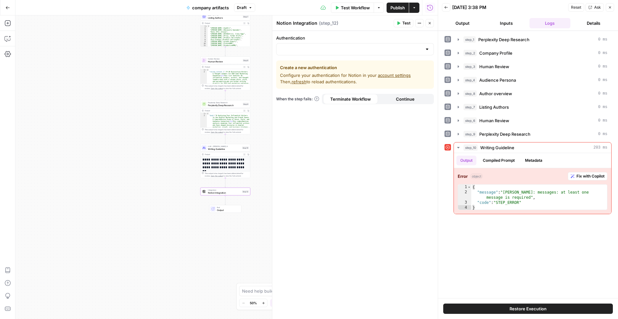
click at [339, 56] on div "Authentication Create a new authentication Configure your authentication for No…" at bounding box center [354, 175] width 165 height 288
click at [339, 51] on input "Authentication" at bounding box center [351, 49] width 142 height 6
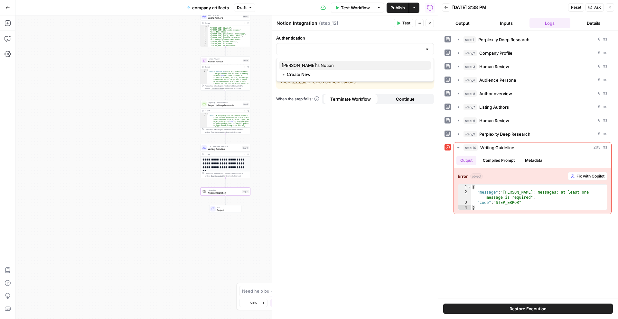
click at [333, 68] on span "Labeeb's Notion" at bounding box center [354, 65] width 144 height 6
type input "Labeeb's Notion"
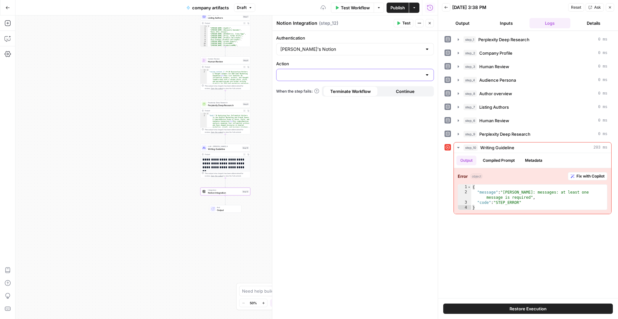
click at [345, 74] on input "Action" at bounding box center [351, 75] width 142 height 6
click at [337, 93] on span "Create Page" at bounding box center [354, 91] width 144 height 6
type input "Create Page"
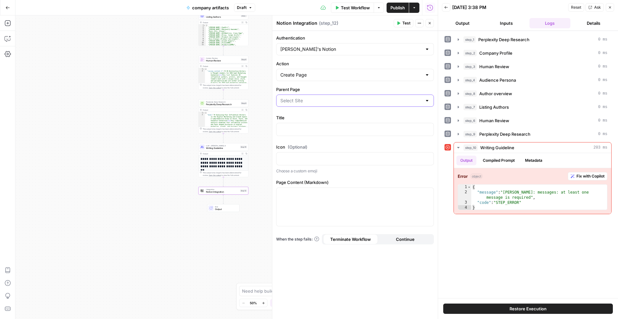
click at [303, 101] on input "Parent Page" at bounding box center [351, 101] width 142 height 6
click at [321, 89] on label "Parent Page" at bounding box center [355, 89] width 158 height 6
click at [321, 98] on input "Parent Page" at bounding box center [351, 101] width 142 height 6
click at [329, 85] on div "Authentication Labeeb's Notion Action Create Page Parent Page Title Icon (Optio…" at bounding box center [354, 175] width 165 height 288
click at [313, 129] on p at bounding box center [354, 129] width 149 height 6
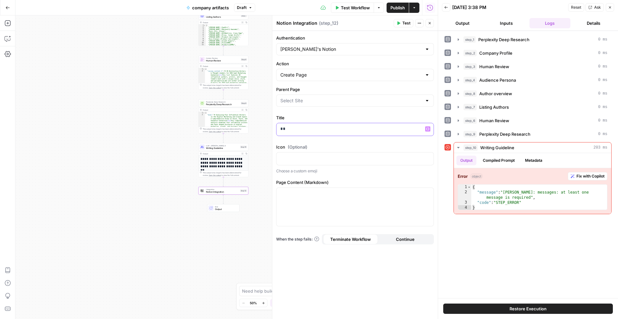
click at [293, 132] on p "**" at bounding box center [354, 129] width 149 height 6
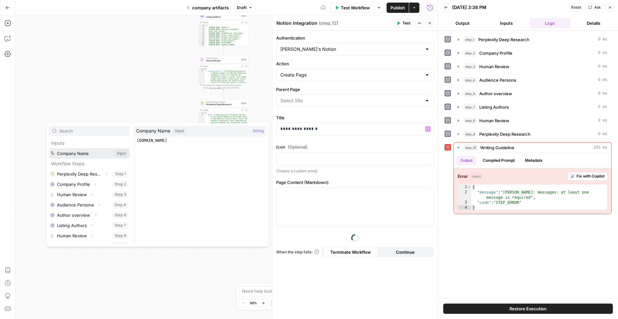
click at [98, 149] on button "Select variable Company Name" at bounding box center [89, 153] width 80 height 10
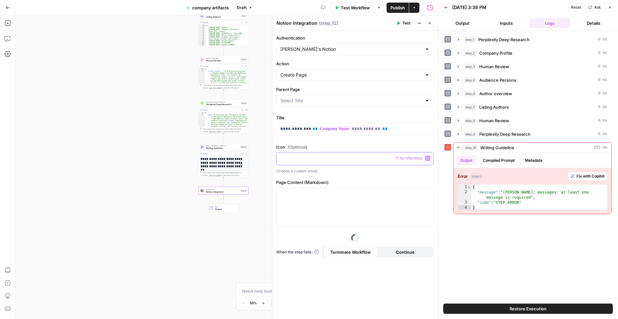
click at [343, 160] on p at bounding box center [354, 158] width 149 height 6
click at [327, 192] on p at bounding box center [354, 194] width 149 height 6
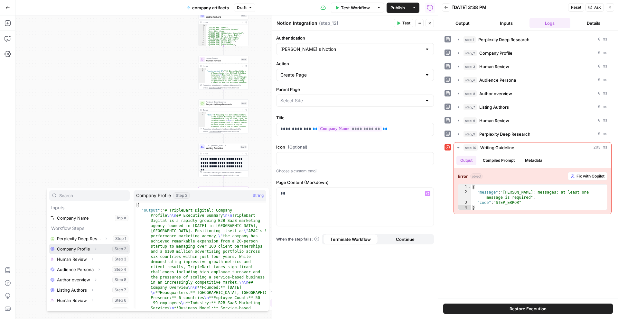
click at [79, 251] on button "Select variable Company Profile" at bounding box center [89, 249] width 80 height 10
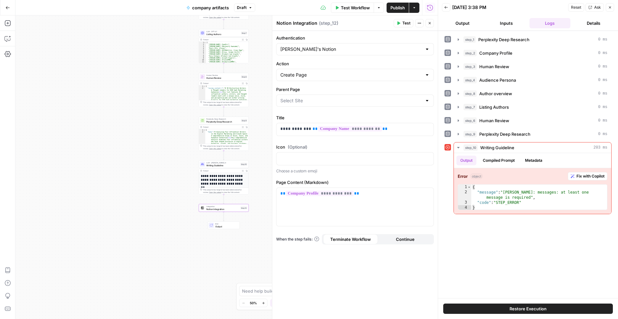
click at [405, 25] on span "Test" at bounding box center [406, 23] width 8 height 6
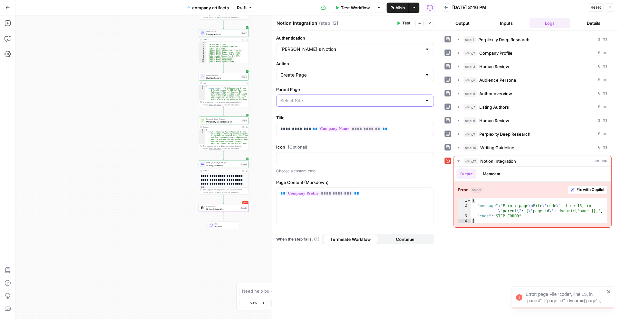
click at [336, 99] on input "Parent Page" at bounding box center [351, 101] width 142 height 6
click at [341, 102] on input "Parent Page" at bounding box center [351, 101] width 142 height 6
click at [335, 158] on p at bounding box center [354, 158] width 149 height 6
click at [340, 152] on div "Icon (Optional) “/” to reference Variables Menu Choose a custom emoji" at bounding box center [355, 159] width 158 height 30
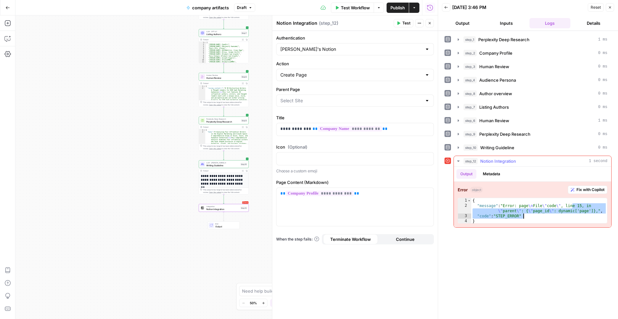
drag, startPoint x: 572, startPoint y: 206, endPoint x: 571, endPoint y: 215, distance: 9.8
click at [571, 215] on div "{ "message" : "Error: page \n File \" code \" , line 15, in \" parent \" : { \"…" at bounding box center [539, 216] width 136 height 36
type textarea "**********"
click at [362, 98] on input "Parent Page" at bounding box center [351, 101] width 142 height 6
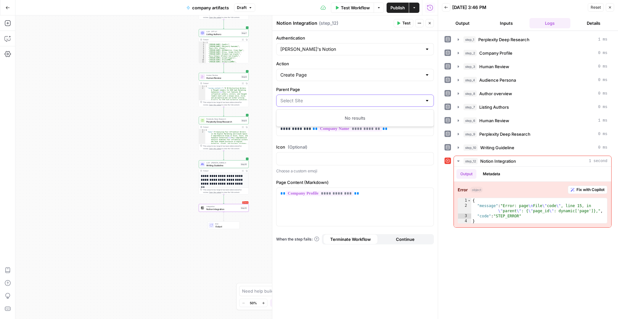
type input "u"
paste input "85fc08da5dad401d8c990a4a4591d06c"
type input "85fc08da5dad401d8c990a4a4591d06c"
click at [371, 79] on div "Create Page" at bounding box center [355, 75] width 158 height 12
type input "Create Page"
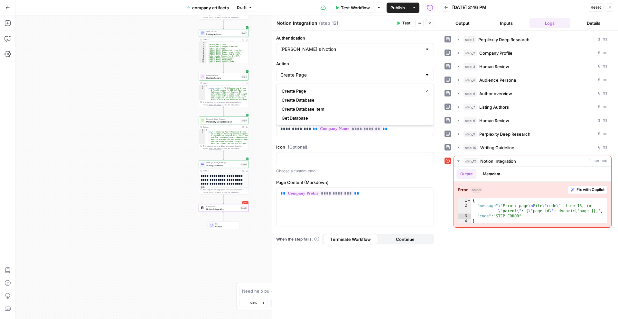
click at [269, 70] on div at bounding box center [272, 167] width 6 height 304
click at [302, 98] on input "Parent Page" at bounding box center [351, 101] width 142 height 6
paste input "85fc08da5dad401d8c990a4a4591d06c"
type input "85fc08da5dad401d8c990a4a4591d06c"
click at [355, 90] on label "Parent Page" at bounding box center [355, 89] width 158 height 6
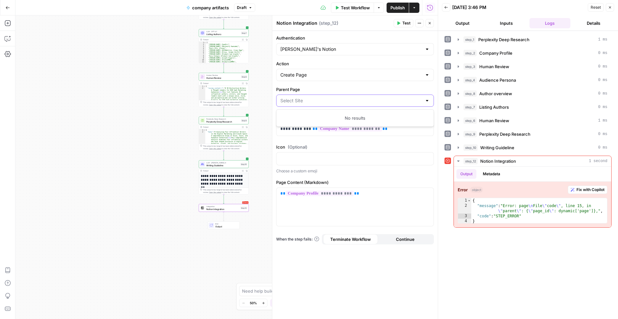
click at [355, 98] on input "Parent Page" at bounding box center [351, 101] width 142 height 6
click at [344, 74] on input "Action" at bounding box center [351, 75] width 142 height 6
click at [332, 117] on span "Get Database" at bounding box center [354, 118] width 144 height 6
type input "Get Database"
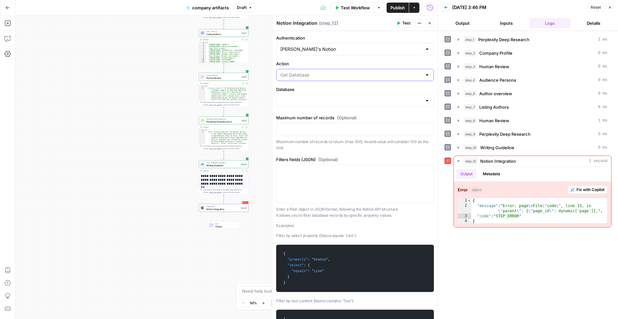
click at [334, 74] on input "Action" at bounding box center [351, 75] width 142 height 6
click at [329, 93] on span "Create Page" at bounding box center [354, 91] width 144 height 6
type input "Create Page"
click at [321, 99] on input "Database" at bounding box center [351, 101] width 142 height 6
click at [335, 118] on div "No results" at bounding box center [355, 118] width 152 height 6
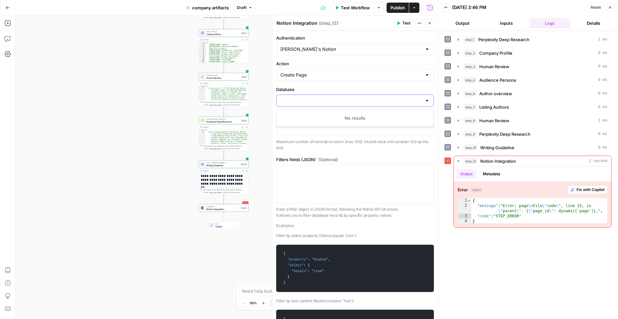
click at [328, 98] on input "Database" at bounding box center [351, 101] width 142 height 6
type input "dd"
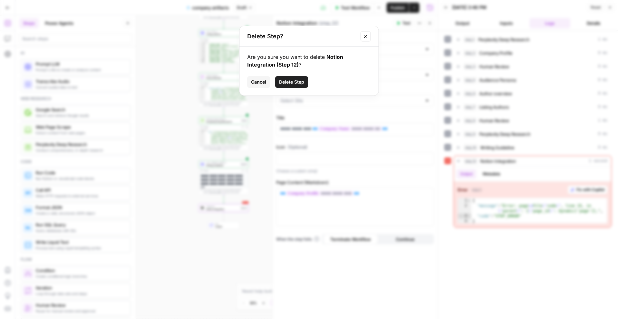
click at [266, 86] on button "Cancel" at bounding box center [258, 82] width 23 height 12
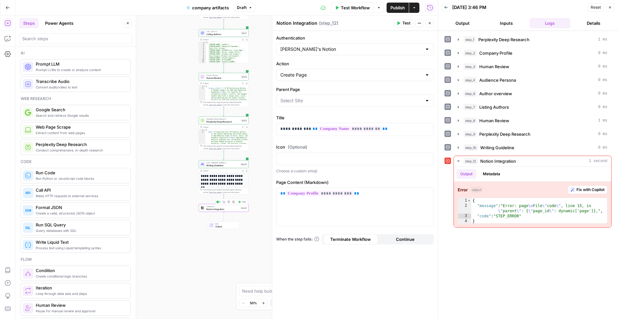
click at [229, 203] on icon "button" at bounding box center [229, 202] width 3 height 3
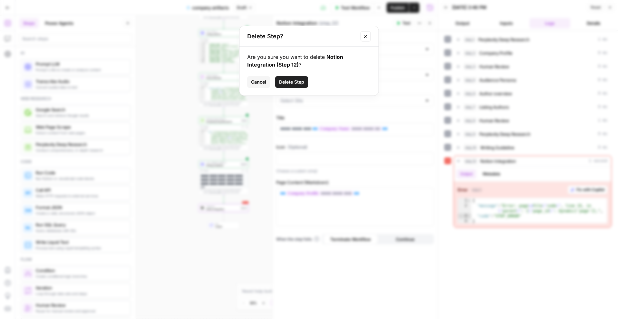
click at [296, 88] on div "Are you sure you want to delete Notion Integration (Step 12) ? Cancel Delete St…" at bounding box center [308, 71] width 139 height 49
click at [296, 82] on span "Delete Step" at bounding box center [291, 82] width 25 height 6
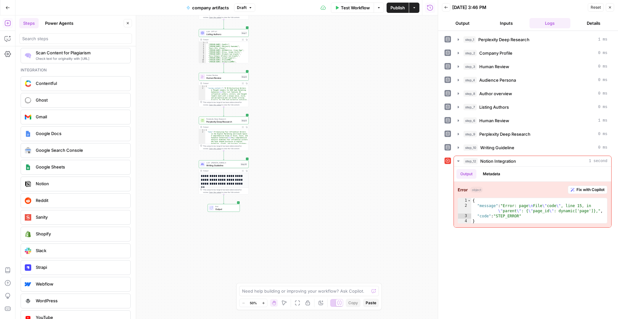
scroll to position [1118, 0]
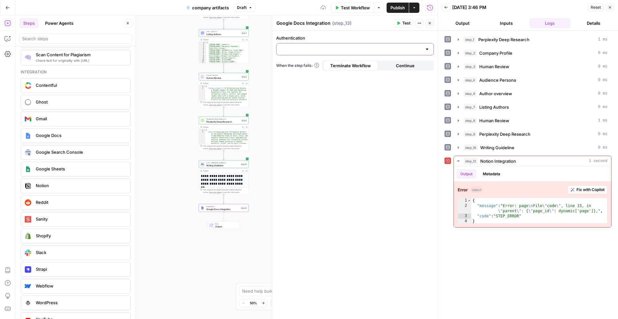
click at [303, 52] on input "Authentication" at bounding box center [351, 49] width 142 height 6
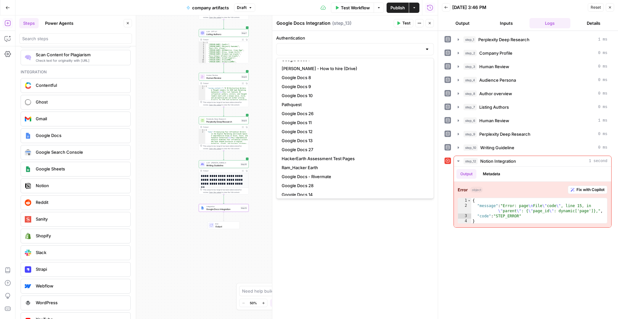
scroll to position [167, 0]
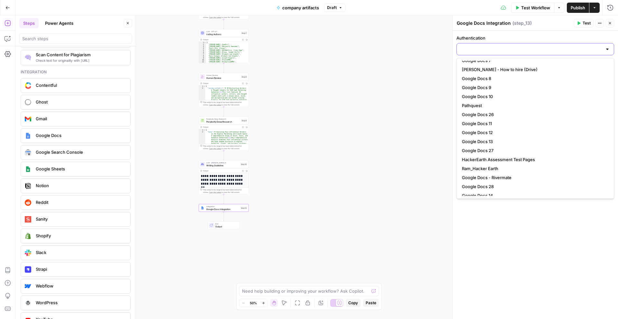
click at [482, 51] on input "Authentication" at bounding box center [532, 49] width 142 height 6
type input "e"
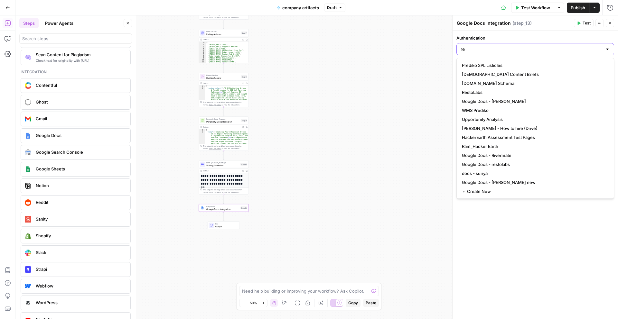
scroll to position [0, 0]
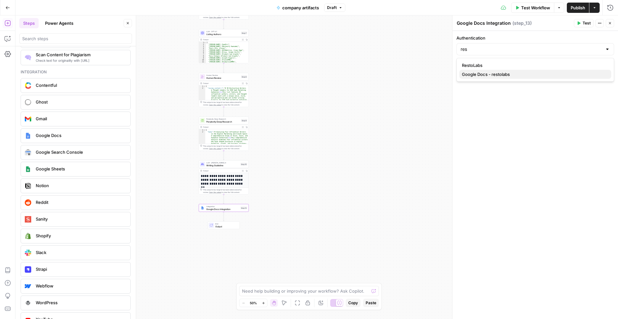
click at [491, 77] on span "Google Docs - restolabs" at bounding box center [534, 74] width 144 height 6
type input "Google Docs - restolabs"
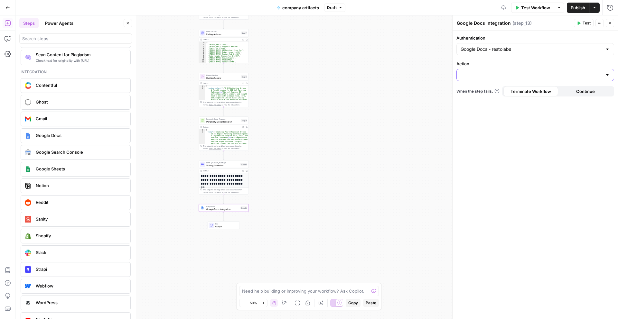
click at [478, 72] on input "Action" at bounding box center [532, 75] width 142 height 6
click at [479, 88] on span "Create Document" at bounding box center [534, 91] width 144 height 6
type input "Create Document"
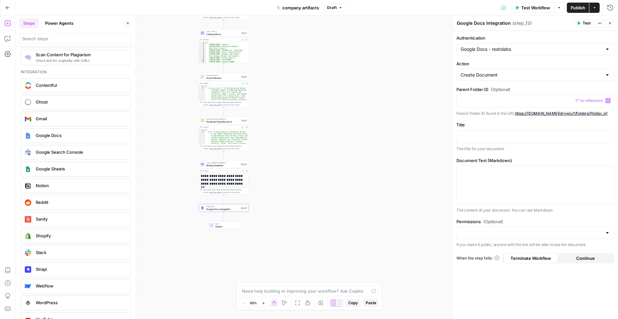
click at [480, 94] on div "Parent Folder ID (Optional) “/” to reference Variables Menu Parent Folder ID fo…" at bounding box center [535, 101] width 158 height 30
click at [478, 103] on p at bounding box center [535, 101] width 149 height 6
click at [501, 121] on div "**********" at bounding box center [535, 175] width 165 height 288
click at [490, 135] on p at bounding box center [535, 136] width 149 height 6
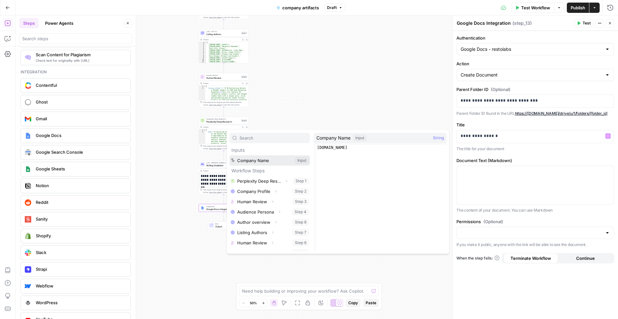
click at [255, 159] on button "Select variable Company Name" at bounding box center [269, 160] width 80 height 10
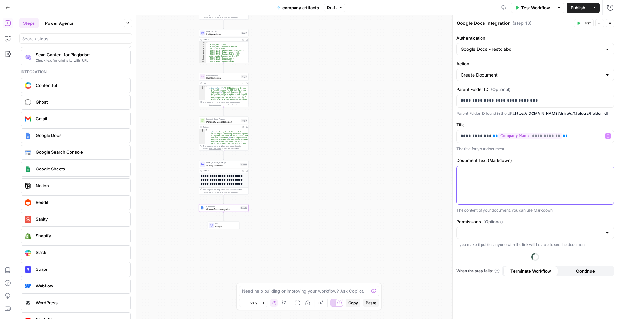
click at [474, 178] on div at bounding box center [535, 185] width 157 height 38
click at [511, 77] on input "Action" at bounding box center [532, 75] width 142 height 6
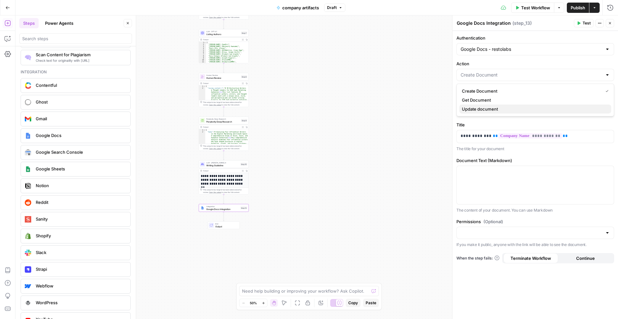
click at [503, 107] on span "Update document" at bounding box center [534, 109] width 144 height 6
type input "Update document"
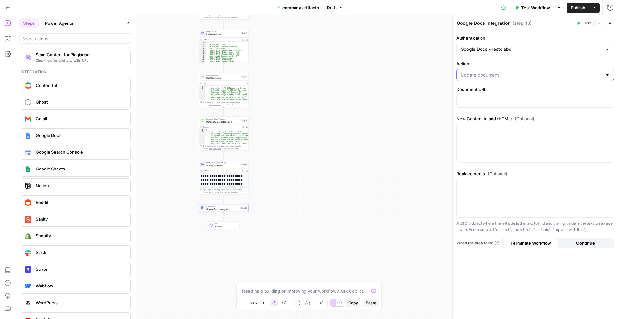
click at [507, 78] on input "Action" at bounding box center [532, 75] width 142 height 6
click at [499, 98] on span "Get Document" at bounding box center [534, 100] width 144 height 6
type input "Get Document"
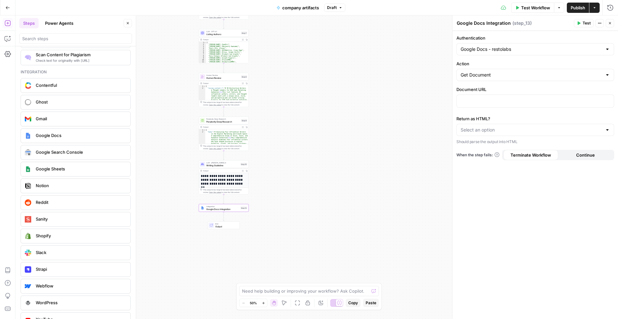
click at [503, 79] on div "Get Document" at bounding box center [535, 75] width 158 height 12
click at [497, 94] on button "Create Document" at bounding box center [535, 91] width 152 height 9
type input "Create Document"
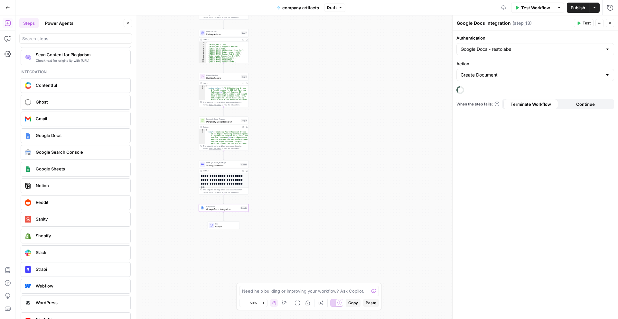
click at [597, 21] on button "Actions" at bounding box center [599, 23] width 8 height 8
click at [609, 47] on div at bounding box center [607, 49] width 5 height 6
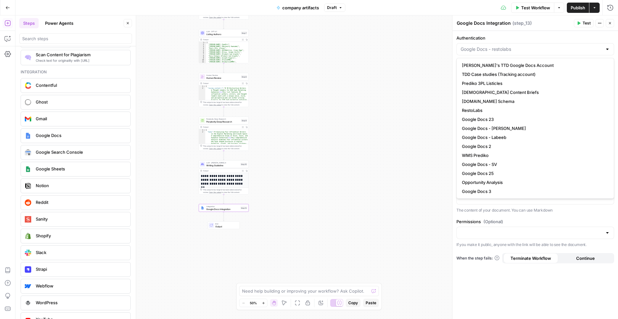
click at [609, 48] on div at bounding box center [607, 49] width 5 height 6
type input "Google Docs - restolabs"
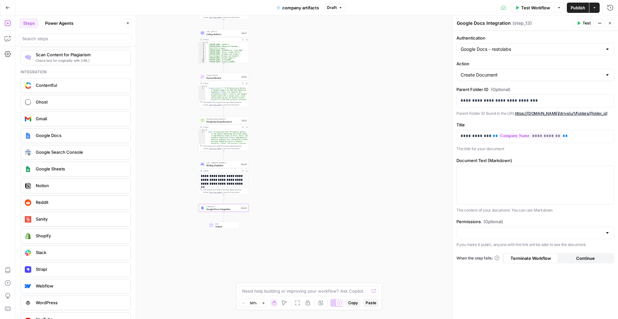
click at [598, 39] on label "Authentication" at bounding box center [535, 38] width 158 height 6
click at [598, 46] on input "Google Docs - restolabs" at bounding box center [532, 49] width 142 height 6
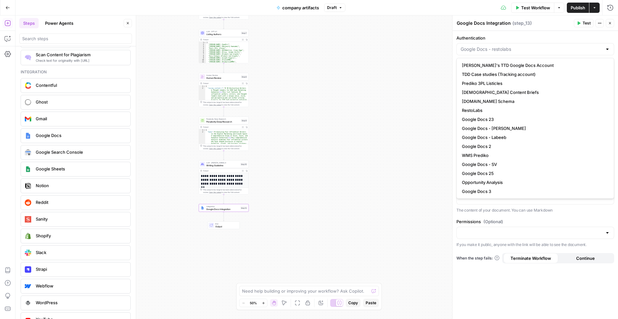
type input "Google Docs - restolabs"
click at [586, 31] on div "**********" at bounding box center [535, 175] width 165 height 288
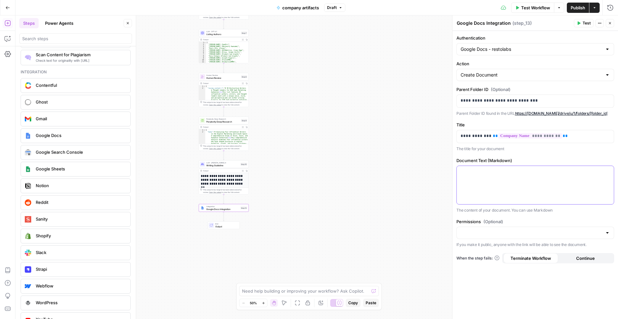
click at [488, 177] on div at bounding box center [535, 185] width 157 height 38
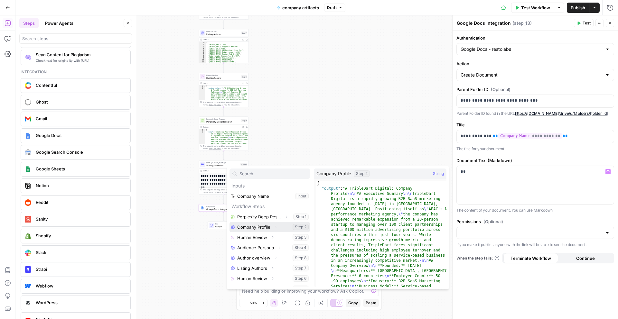
click at [260, 228] on button "Select variable Company Profile" at bounding box center [269, 227] width 80 height 10
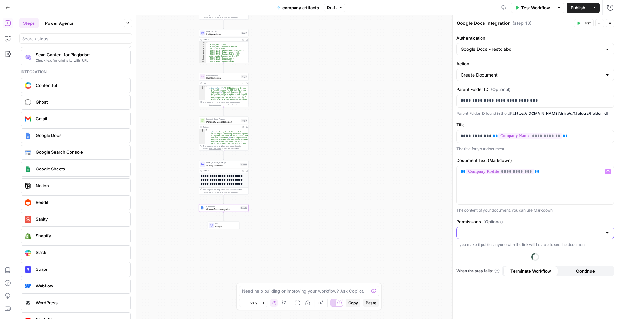
click at [521, 230] on input "Permissions (Optional)" at bounding box center [532, 233] width 142 height 6
click at [496, 257] on span "Public" at bounding box center [534, 258] width 144 height 6
type input "Public"
click at [504, 233] on input "Permissions (Optional)" at bounding box center [532, 233] width 142 height 6
click at [493, 249] on span "Private" at bounding box center [534, 249] width 144 height 6
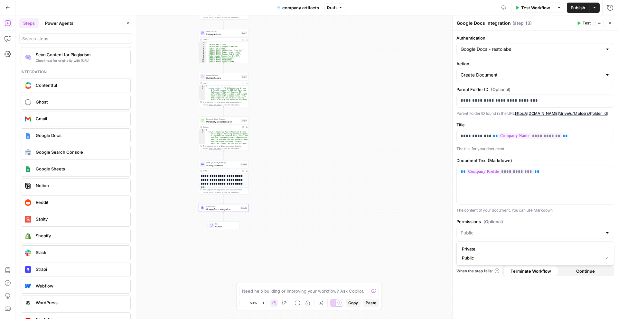
type input "Private"
click at [515, 235] on input "Permissions (Optional)" at bounding box center [532, 233] width 142 height 6
click at [494, 258] on span "Public" at bounding box center [534, 258] width 144 height 6
type input "Public"
click at [528, 219] on label "Permissions (Optional)" at bounding box center [535, 222] width 158 height 6
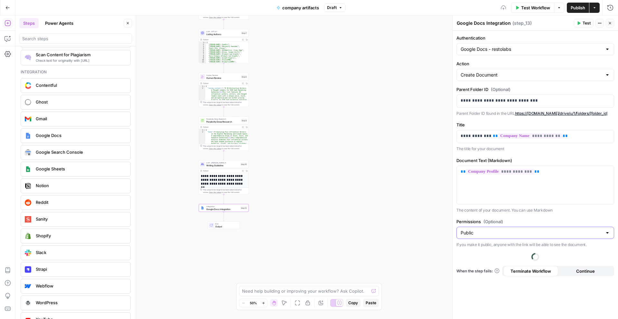
click at [528, 230] on input "Public" at bounding box center [532, 233] width 142 height 6
type input "Public"
click at [526, 218] on div "**********" at bounding box center [535, 175] width 165 height 288
drag, startPoint x: 456, startPoint y: 246, endPoint x: 590, endPoint y: 244, distance: 134.2
click at [590, 244] on div "**********" at bounding box center [535, 175] width 165 height 288
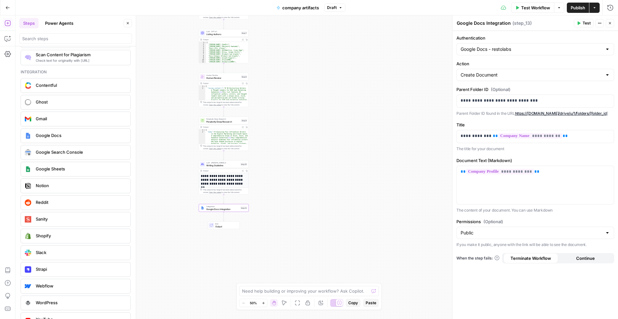
click at [590, 244] on p "If you make it public, anyone with the link will be able to see the document." at bounding box center [535, 245] width 158 height 6
click at [582, 236] on input "Permissions (Optional)" at bounding box center [532, 233] width 142 height 6
type input "Public"
click at [575, 226] on div "Permissions (Optional) Public If you make it public, anyone with the link will …" at bounding box center [535, 234] width 158 height 30
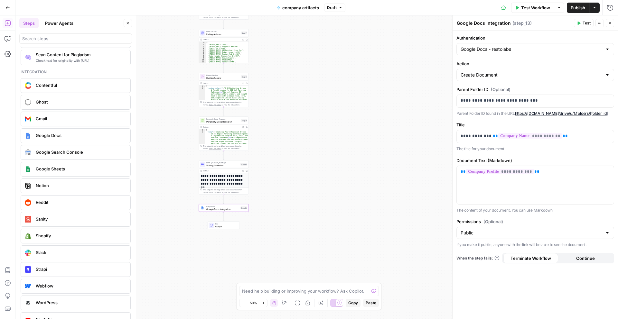
scroll to position [1130, 0]
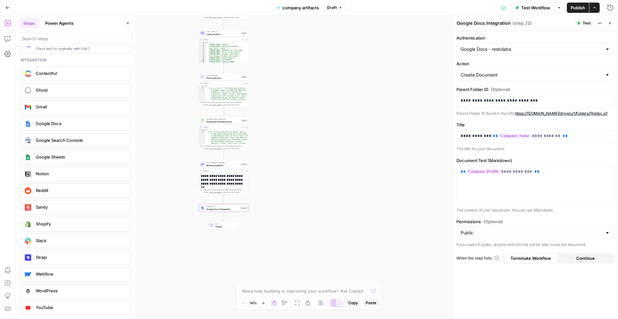
click at [483, 23] on textarea "Google Docs Integration" at bounding box center [484, 23] width 54 height 6
type textarea "Company Profile"
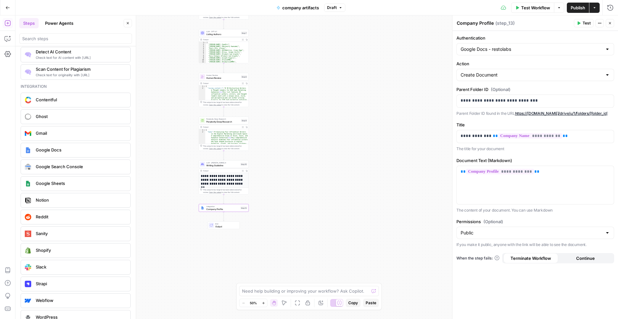
scroll to position [1102, 0]
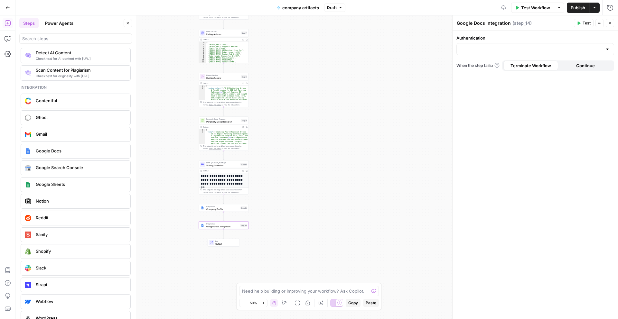
click at [487, 21] on textarea "Google Docs Integration" at bounding box center [484, 23] width 54 height 6
type textarea "Audience Persona"
click at [546, 46] on input "Authentication" at bounding box center [532, 49] width 142 height 6
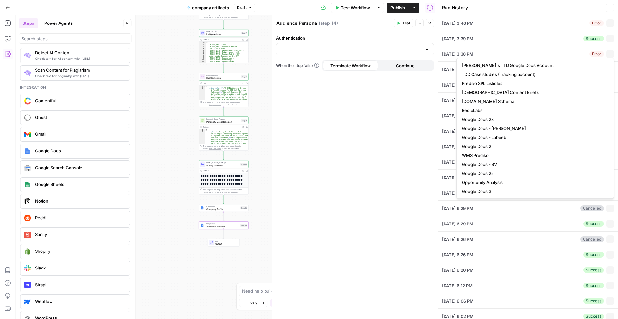
type input "tripledart.com"
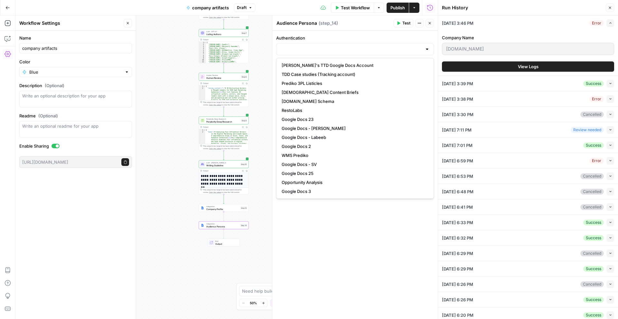
click at [611, 7] on icon "button" at bounding box center [610, 8] width 4 height 4
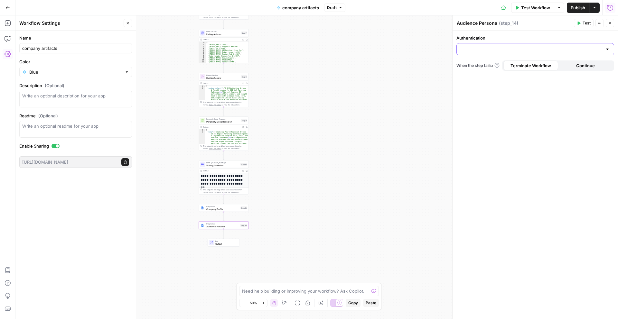
click at [532, 51] on input "Authentication" at bounding box center [532, 49] width 142 height 6
click at [499, 75] on span "Google Docs - restolabs" at bounding box center [534, 74] width 144 height 6
type input "Google Docs - restolabs"
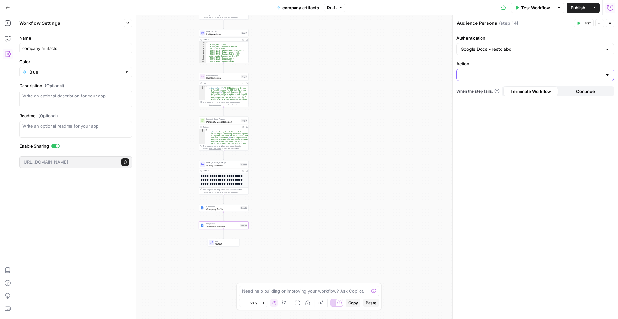
click at [496, 76] on input "Action" at bounding box center [532, 75] width 142 height 6
click at [493, 92] on span "Create Document" at bounding box center [534, 91] width 144 height 6
type input "Create Document"
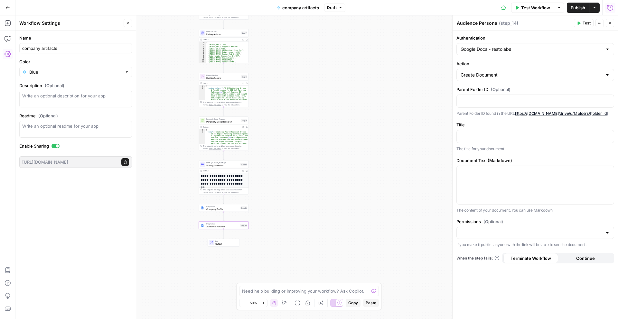
click at [128, 26] on button "Close" at bounding box center [128, 23] width 8 height 8
click at [488, 97] on div at bounding box center [535, 101] width 157 height 13
click at [234, 208] on span "Company Profile" at bounding box center [222, 209] width 33 height 3
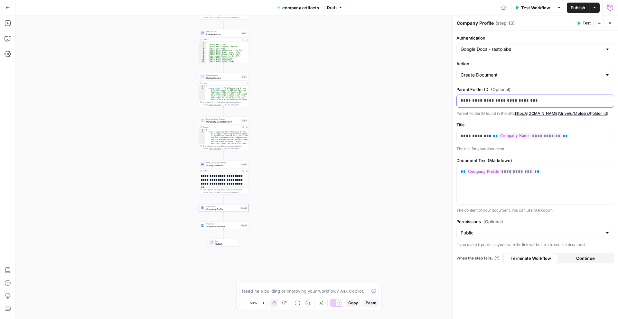
click at [513, 102] on p "**********" at bounding box center [535, 101] width 149 height 6
click at [236, 225] on span "Audience Persona" at bounding box center [222, 226] width 33 height 3
click at [472, 103] on p at bounding box center [535, 101] width 149 height 6
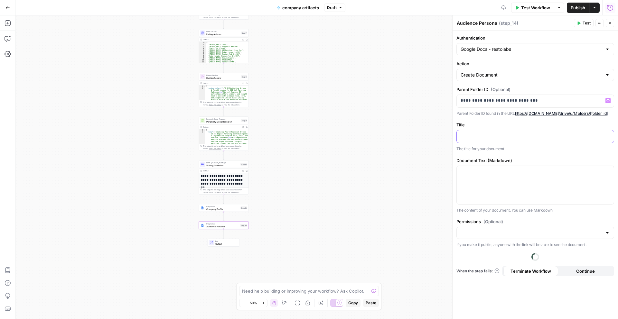
click at [490, 138] on p at bounding box center [535, 136] width 149 height 6
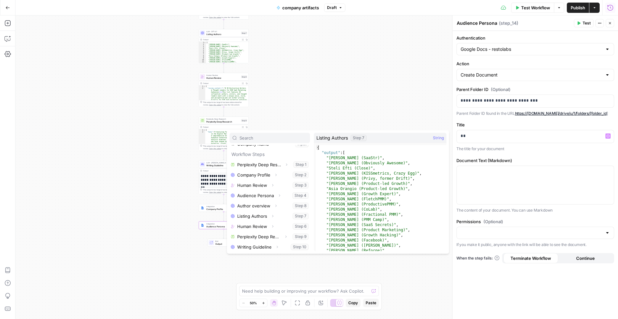
scroll to position [16, 0]
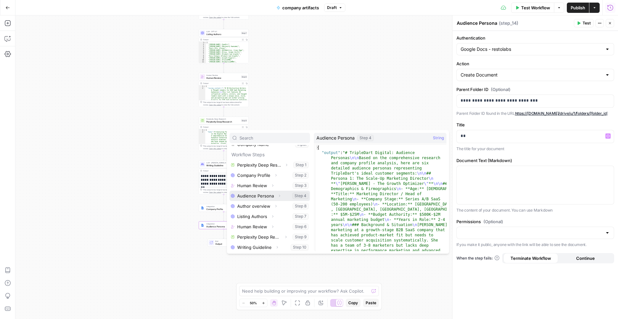
click at [257, 196] on button "Select variable Audience Persona" at bounding box center [269, 196] width 80 height 10
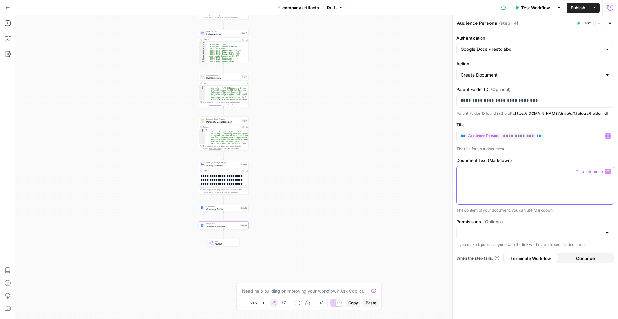
click at [501, 173] on p at bounding box center [535, 172] width 149 height 6
click at [549, 135] on p "**********" at bounding box center [535, 136] width 149 height 6
click at [508, 175] on div at bounding box center [535, 185] width 157 height 38
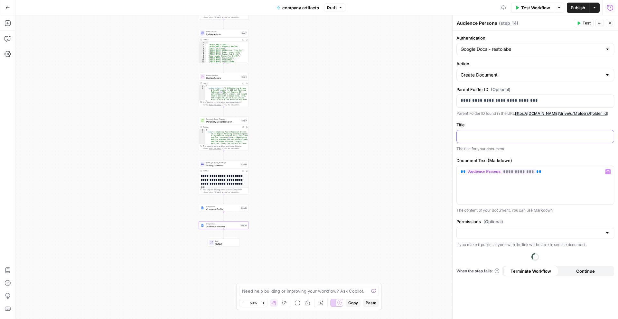
click at [499, 140] on div at bounding box center [535, 136] width 157 height 13
click at [498, 235] on input "Permissions (Optional)" at bounding box center [532, 233] width 142 height 6
click at [493, 256] on span "Public" at bounding box center [534, 258] width 144 height 6
type input "Public"
click at [522, 221] on label "Permissions (Optional)" at bounding box center [535, 222] width 158 height 6
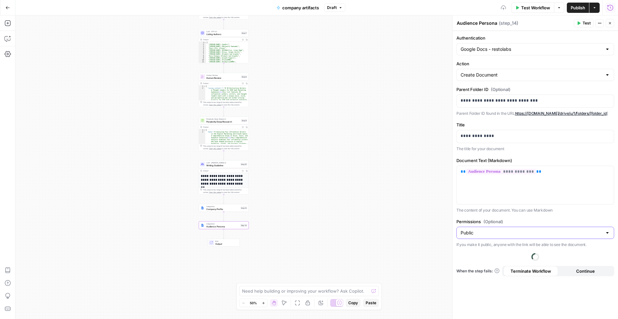
click at [522, 230] on input "Public" at bounding box center [532, 233] width 142 height 6
type input "Public"
click at [522, 221] on label "Permissions (Optional)" at bounding box center [535, 222] width 158 height 6
click at [522, 230] on input "Public" at bounding box center [532, 233] width 142 height 6
type input "Public"
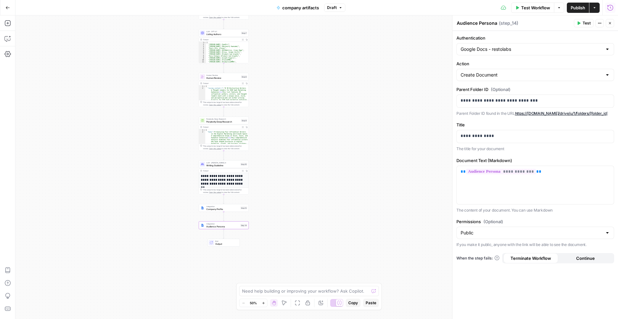
click at [611, 23] on icon "button" at bounding box center [610, 23] width 4 height 4
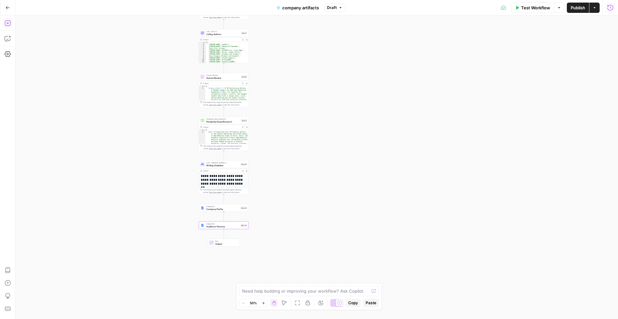
click at [10, 27] on button "Add Steps" at bounding box center [8, 23] width 10 height 10
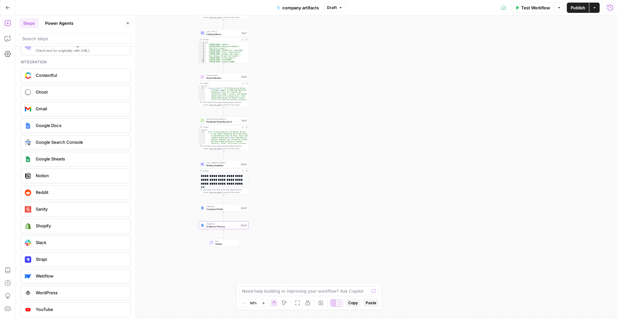
scroll to position [1130, 0]
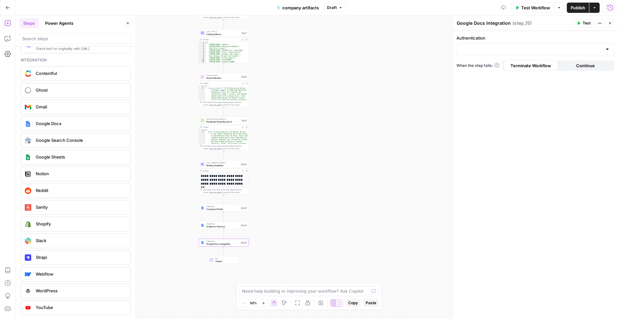
click at [475, 22] on textarea "Google Docs Integration" at bounding box center [484, 23] width 54 height 6
type textarea "Writing Guidelines"
click at [554, 101] on div "Authentication When the step fails: Terminate Workflow Continue" at bounding box center [535, 175] width 165 height 288
click at [529, 47] on input "Authentication" at bounding box center [532, 49] width 142 height 6
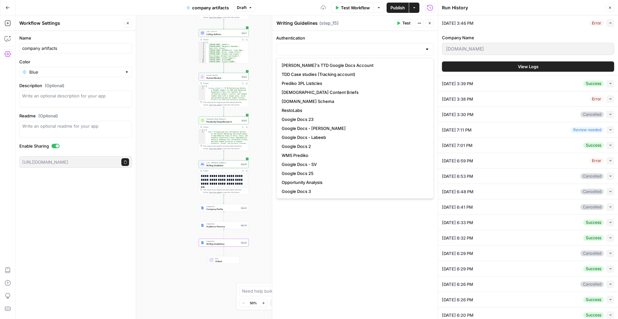
click at [608, 5] on button "Close" at bounding box center [610, 8] width 8 height 8
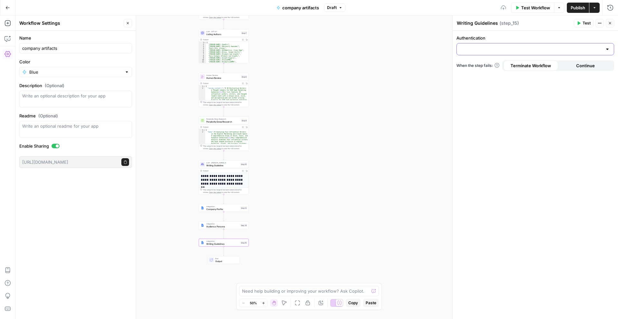
click at [515, 52] on input "Authentication" at bounding box center [532, 49] width 142 height 6
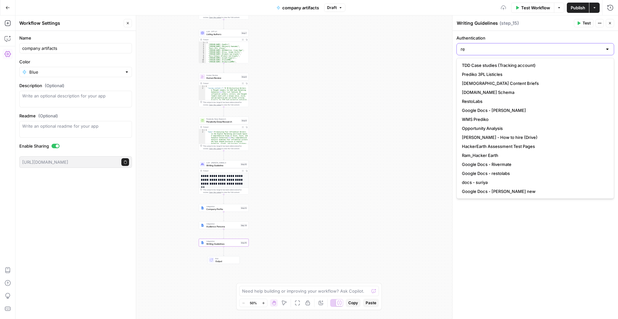
type input "re"
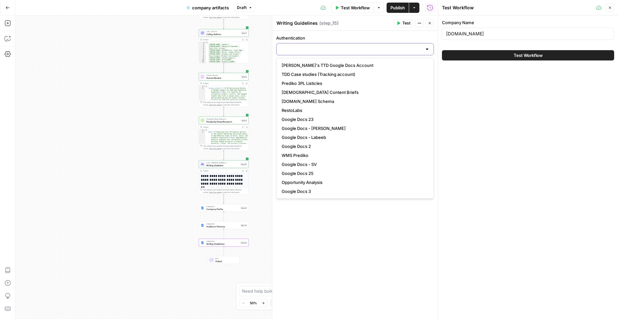
click at [397, 50] on input "Authentication" at bounding box center [351, 49] width 142 height 6
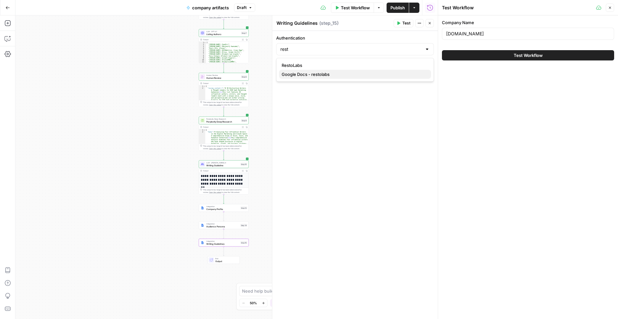
click at [371, 74] on span "Google Docs - restolabs" at bounding box center [354, 74] width 144 height 6
type input "Google Docs - restolabs"
click at [609, 6] on icon "button" at bounding box center [610, 8] width 4 height 4
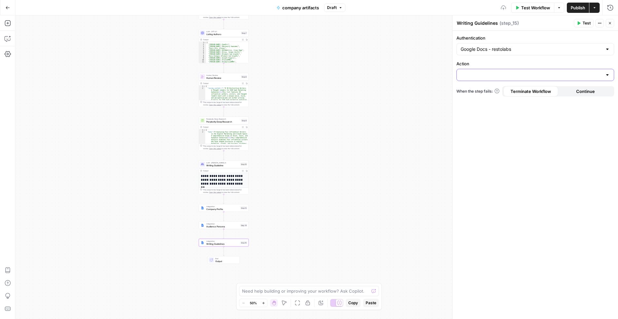
click at [501, 75] on input "Action" at bounding box center [532, 75] width 142 height 6
click at [499, 91] on span "Create Document" at bounding box center [534, 91] width 144 height 6
type input "Create Document"
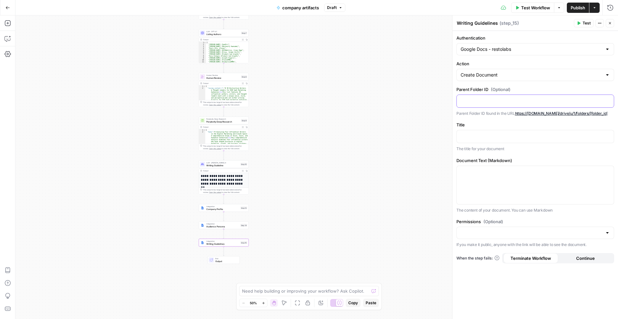
click at [493, 102] on p at bounding box center [535, 101] width 149 height 6
click at [224, 225] on span "Audience Persona" at bounding box center [222, 226] width 33 height 3
click at [500, 100] on p "**********" at bounding box center [535, 101] width 149 height 6
click at [232, 241] on span "Integration" at bounding box center [222, 241] width 33 height 3
click at [485, 100] on p at bounding box center [535, 101] width 149 height 6
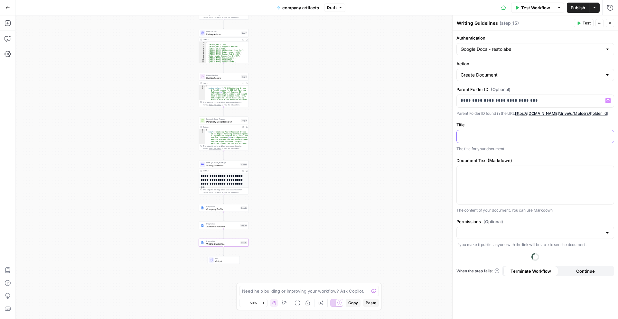
click at [494, 141] on div at bounding box center [535, 136] width 157 height 13
click at [490, 175] on div at bounding box center [535, 185] width 157 height 38
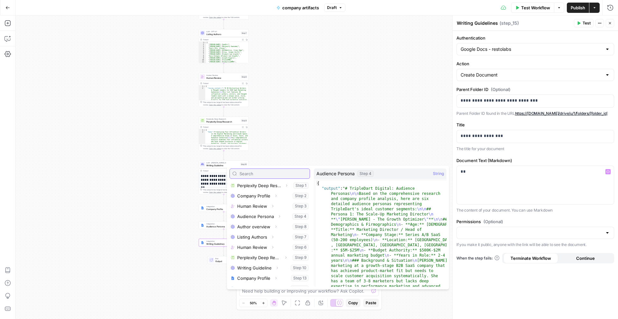
scroll to position [29, 0]
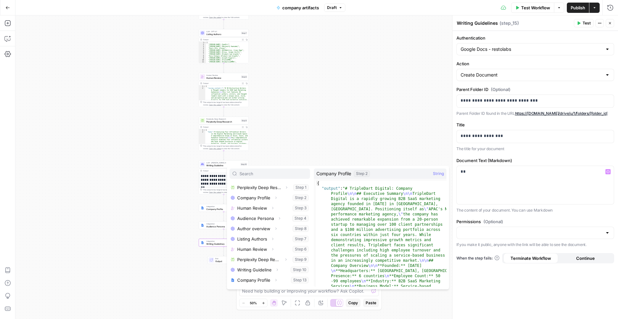
click at [283, 148] on div "Workflow Set Inputs Inputs Perplexity Deep Research Perplexity Deep Research St…" at bounding box center [316, 167] width 603 height 304
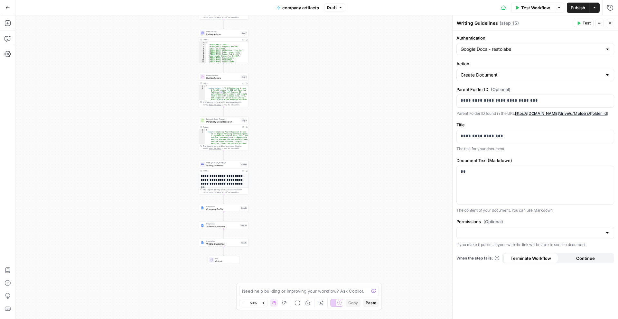
click at [226, 228] on span "Audience Persona" at bounding box center [222, 226] width 33 height 3
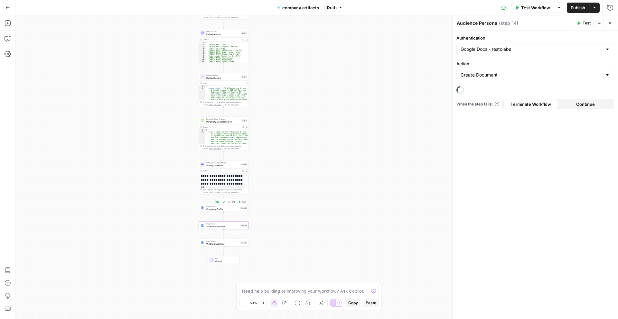
click at [226, 208] on span "Company Profile" at bounding box center [222, 209] width 33 height 3
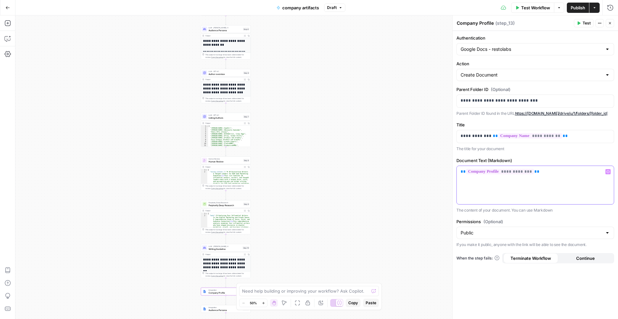
click at [552, 169] on p "**********" at bounding box center [535, 172] width 149 height 6
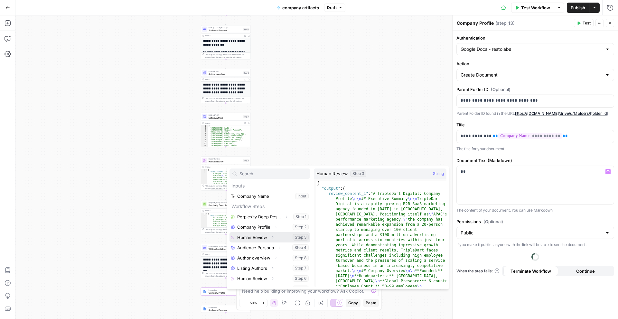
click at [256, 235] on button "Select variable Human Review" at bounding box center [269, 237] width 80 height 10
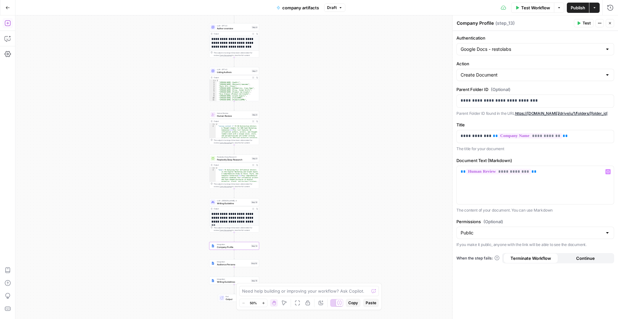
click at [10, 22] on icon "button" at bounding box center [8, 23] width 6 height 6
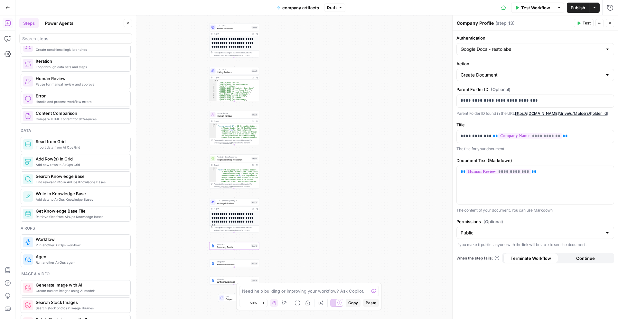
scroll to position [228, 0]
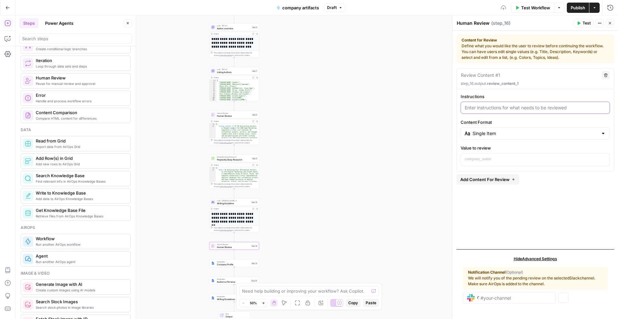
click at [525, 105] on input "Instructions" at bounding box center [535, 108] width 141 height 6
click at [520, 165] on div at bounding box center [535, 160] width 149 height 13
click at [535, 111] on div "Review the writing Guideline" at bounding box center [535, 108] width 149 height 12
type input "Review the writing Guidelines"
click at [516, 160] on p at bounding box center [535, 159] width 141 height 6
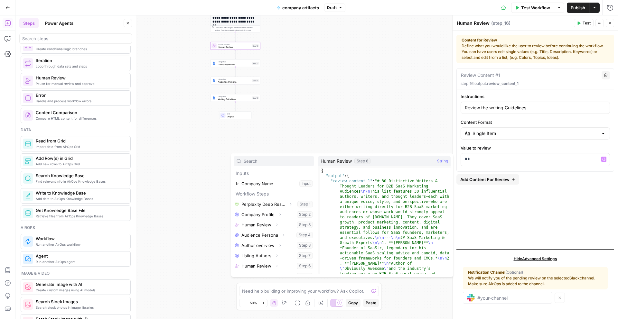
scroll to position [17, 0]
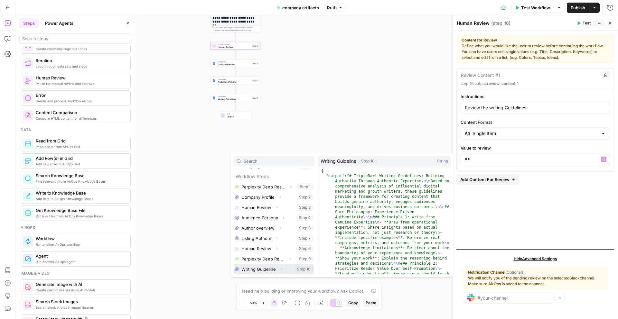
click at [260, 268] on button "Select variable Writing Guideline" at bounding box center [274, 269] width 80 height 10
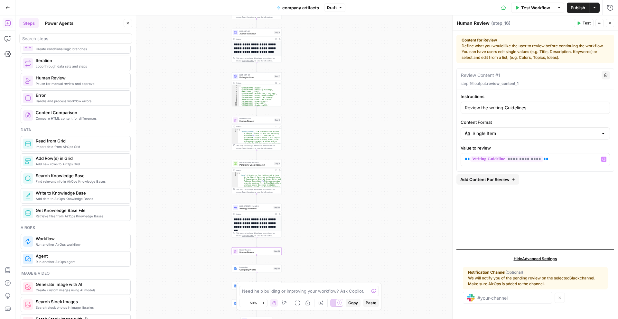
click at [472, 21] on textarea "Human Review" at bounding box center [473, 23] width 33 height 6
type textarea "Writ"
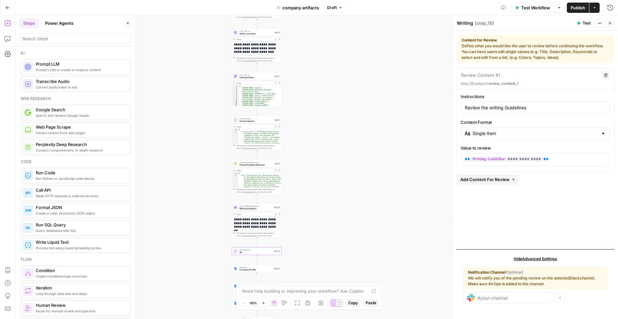
scroll to position [228, 0]
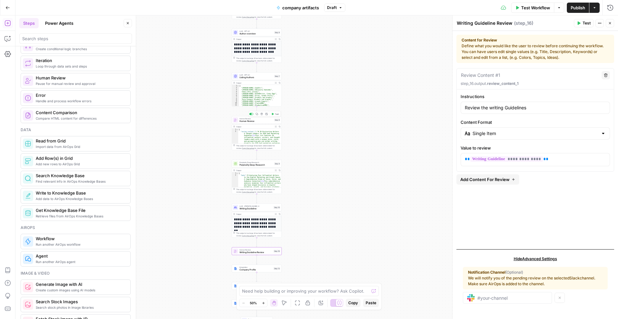
type textarea "Writing Guideline Review"
click at [259, 124] on div "Human Review Human Review Step 6 Copy step Delete step Add Note Test" at bounding box center [257, 120] width 50 height 8
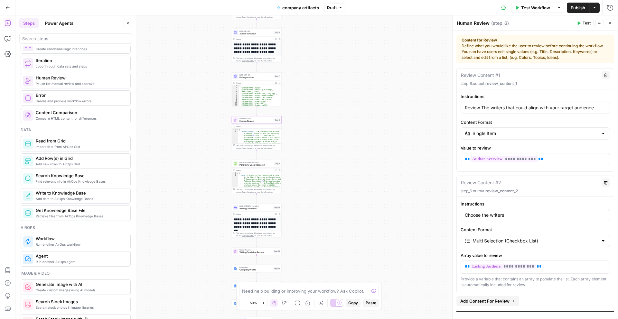
click at [476, 24] on textarea "Human Review" at bounding box center [473, 23] width 33 height 6
type textarea "W"
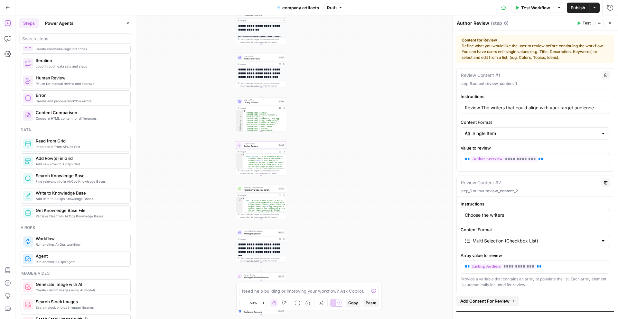
type textarea "Author Review"
click at [371, 121] on div "Workflow Set Inputs Inputs Perplexity Deep Research Perplexity Deep Research St…" at bounding box center [316, 167] width 603 height 304
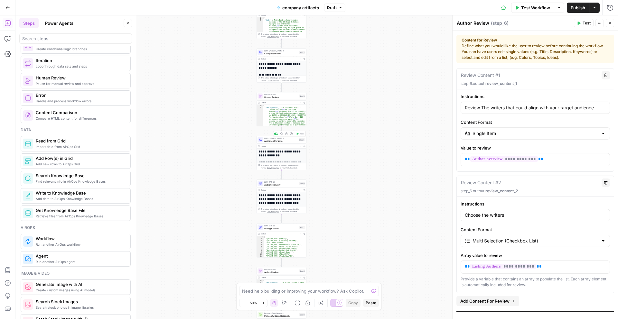
click at [301, 147] on icon "button" at bounding box center [301, 146] width 2 height 2
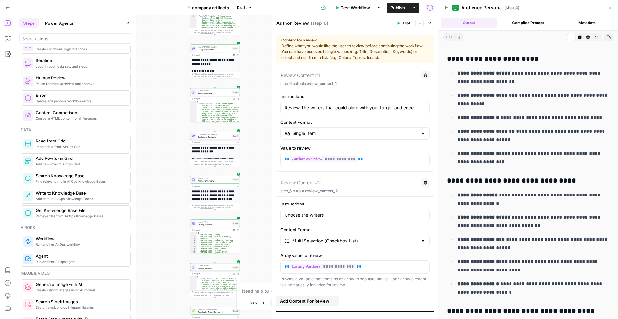
scroll to position [4614, 0]
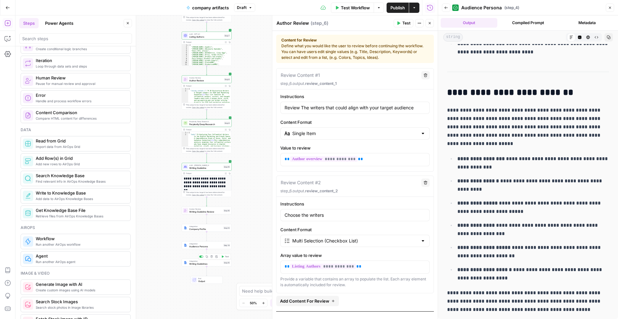
click at [208, 264] on span "Writing Guidelines" at bounding box center [205, 263] width 33 height 3
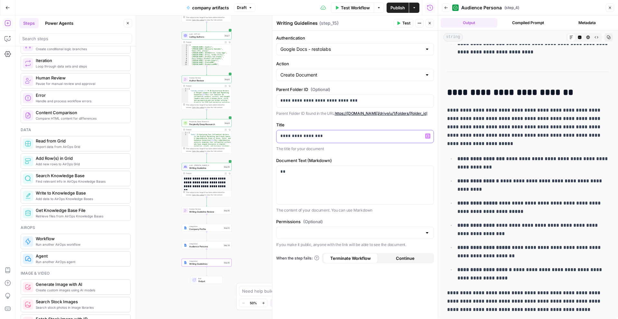
click at [325, 133] on p "**********" at bounding box center [354, 136] width 149 height 6
click at [301, 170] on p "**" at bounding box center [354, 172] width 149 height 6
click at [337, 135] on p "**********" at bounding box center [354, 136] width 149 height 6
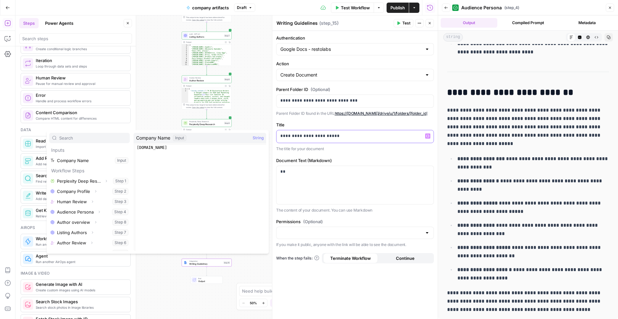
click at [329, 133] on p "**********" at bounding box center [354, 136] width 149 height 6
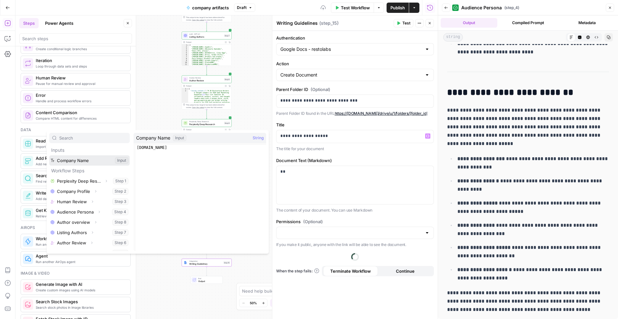
click at [92, 159] on button "Select variable Company Name" at bounding box center [89, 160] width 80 height 10
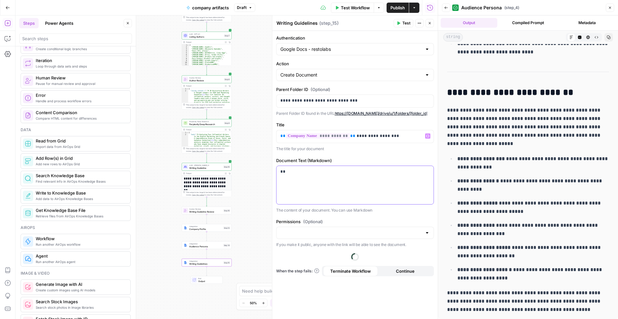
click at [343, 167] on div "**" at bounding box center [354, 185] width 157 height 38
click at [295, 169] on p "**" at bounding box center [354, 172] width 149 height 6
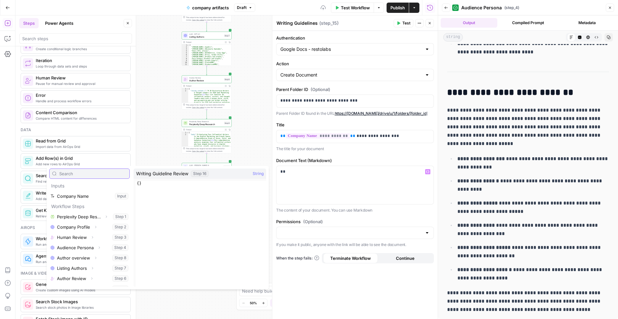
scroll to position [48, 0]
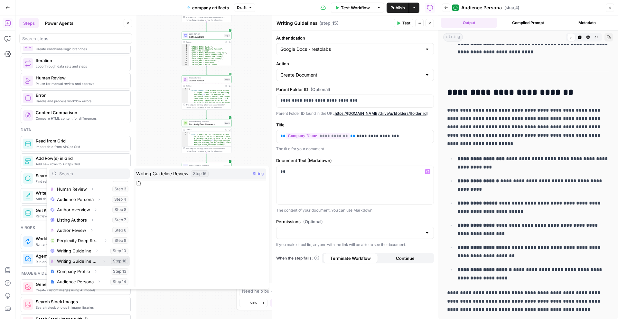
click at [88, 262] on button "Select variable Writing Guideline Review" at bounding box center [89, 261] width 80 height 10
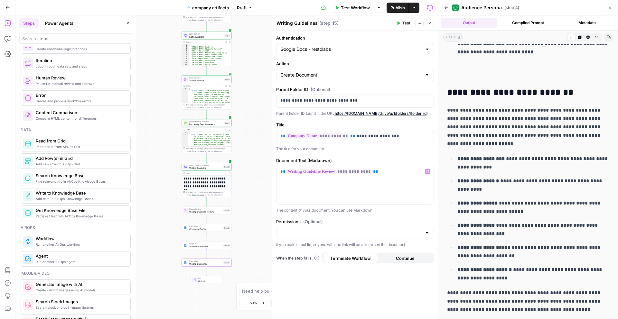
click at [261, 208] on div "Workflow Set Inputs Inputs Perplexity Deep Research Perplexity Deep Research St…" at bounding box center [226, 167] width 422 height 304
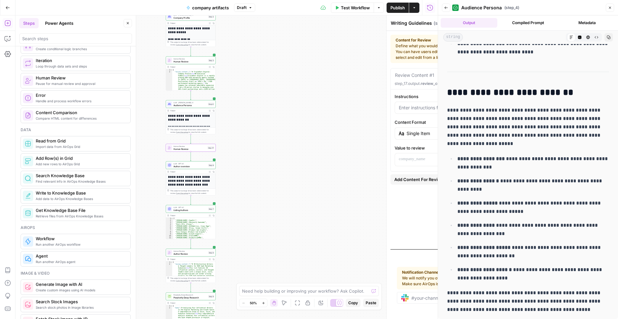
type textarea "Human Review"
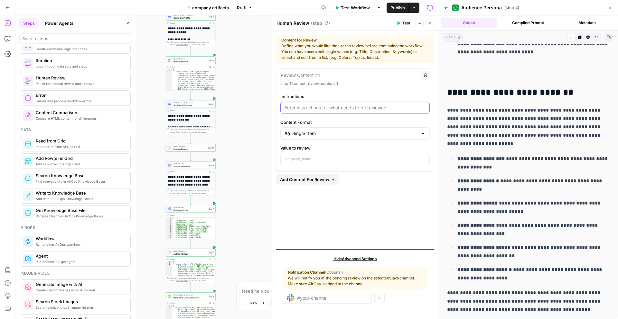
click at [312, 111] on input "Instructions" at bounding box center [355, 108] width 141 height 6
click at [312, 107] on input "Review the audience Persona" at bounding box center [355, 108] width 141 height 6
type input "Review the Audience Persona"
click at [338, 119] on label "Content Format" at bounding box center [354, 122] width 149 height 6
click at [338, 130] on input "Single Item" at bounding box center [355, 133] width 126 height 6
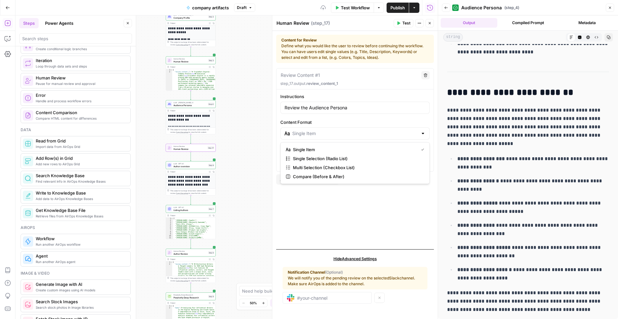
type input "Single Item"
click at [352, 123] on label "Content Format" at bounding box center [354, 122] width 149 height 6
click at [352, 130] on input "Single Item" at bounding box center [355, 133] width 126 height 6
type input "Single Item"
click at [372, 207] on div "Review Content #1 Delete step_17.output. review_content_1 Instructions Review t…" at bounding box center [355, 156] width 158 height 176
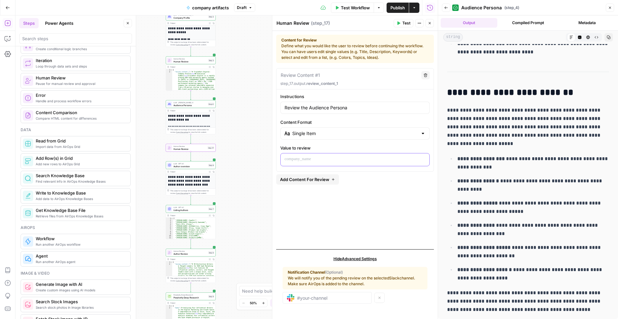
click at [350, 159] on p at bounding box center [355, 159] width 141 height 6
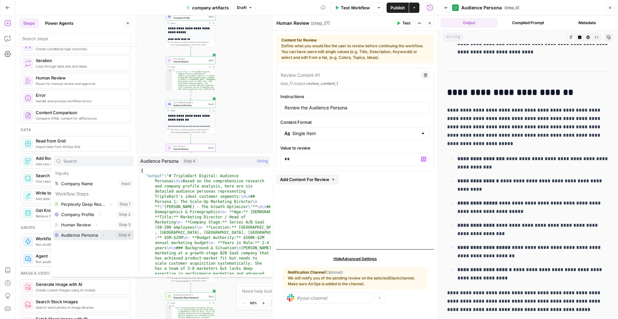
click at [83, 237] on button "Select variable Audience Persona" at bounding box center [93, 235] width 80 height 10
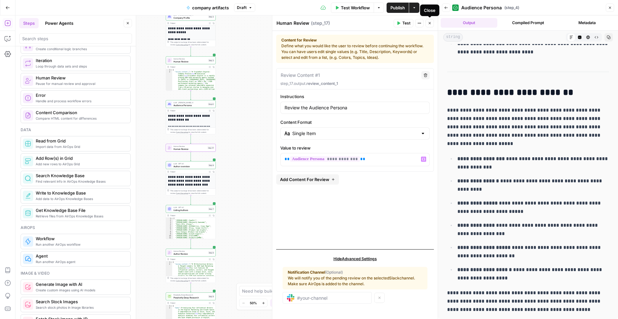
click at [432, 21] on button "Close" at bounding box center [429, 23] width 8 height 8
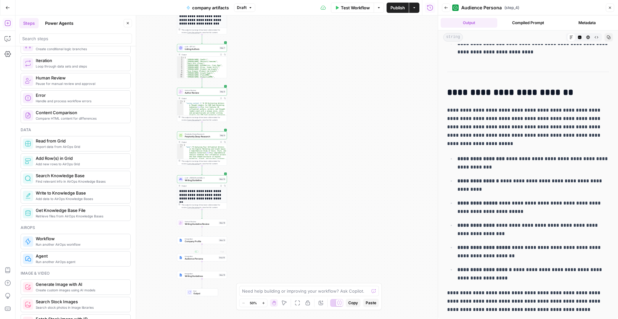
click at [200, 258] on span "Audience Persona" at bounding box center [201, 258] width 33 height 3
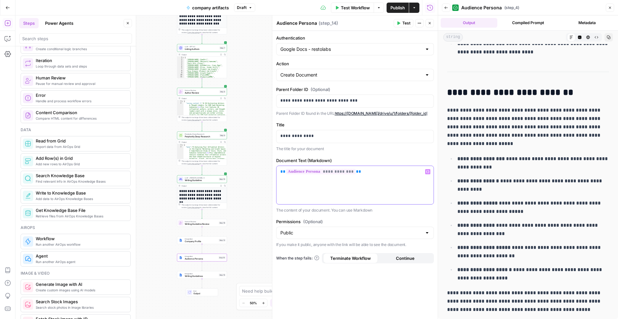
click at [367, 170] on p "**********" at bounding box center [354, 172] width 149 height 6
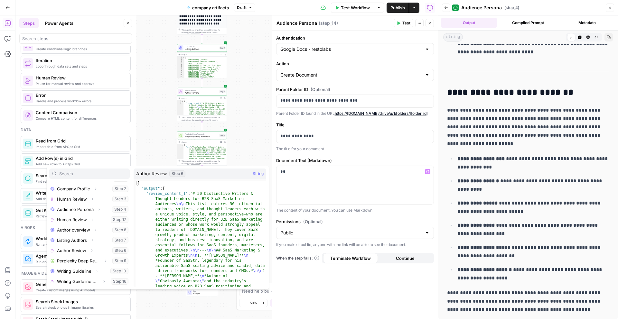
scroll to position [35, 0]
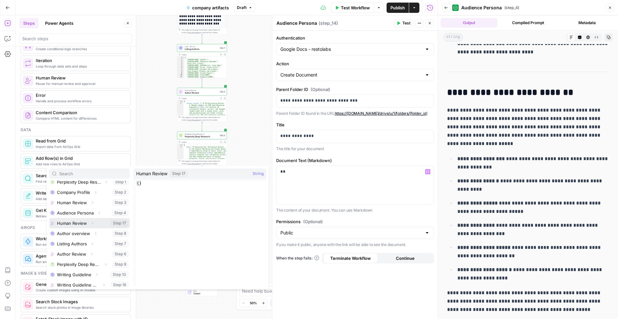
click at [72, 224] on button "Select variable Human Review" at bounding box center [89, 223] width 80 height 10
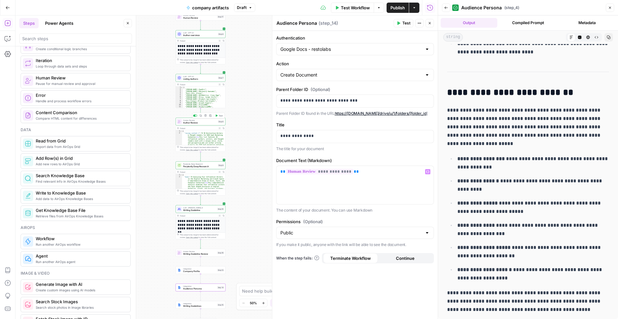
click at [202, 122] on span "Author Review" at bounding box center [199, 122] width 33 height 3
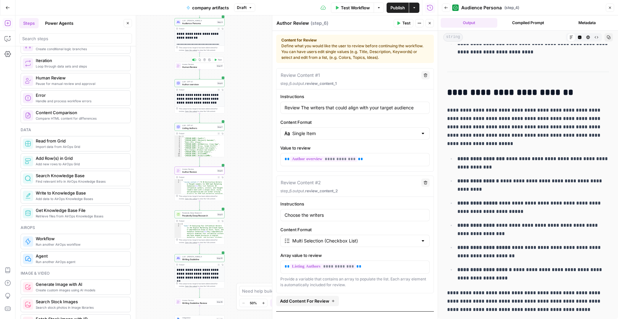
click at [204, 66] on span "Human Review" at bounding box center [198, 66] width 33 height 3
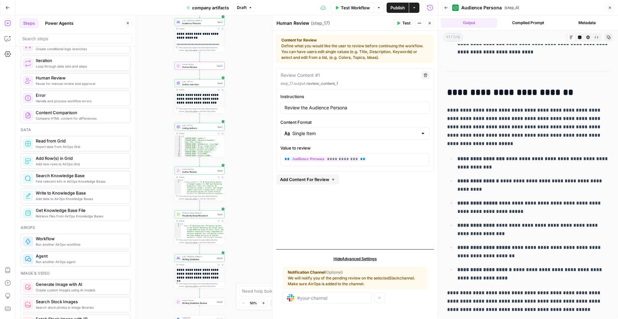
click at [298, 23] on textarea "Human Review" at bounding box center [292, 23] width 33 height 6
type textarea "Audience Persona Review"
click at [255, 71] on div "Workflow Set Inputs Inputs Perplexity Deep Research Perplexity Deep Research St…" at bounding box center [226, 167] width 422 height 304
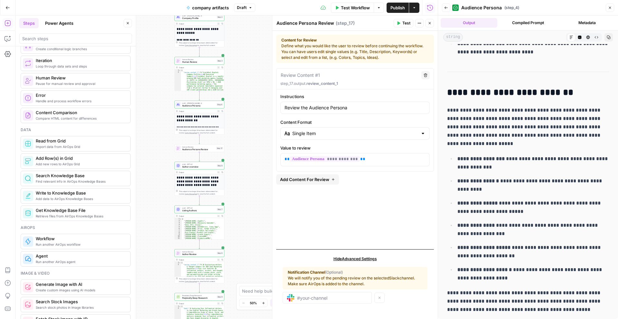
click at [202, 61] on span "Human Review" at bounding box center [198, 62] width 33 height 3
click at [289, 19] on div "Human Review Human Review" at bounding box center [293, 23] width 36 height 8
type textarea "Company Profile Review"
click at [249, 80] on div "Workflow Set Inputs Inputs Perplexity Deep Research Perplexity Deep Research St…" at bounding box center [226, 167] width 422 height 304
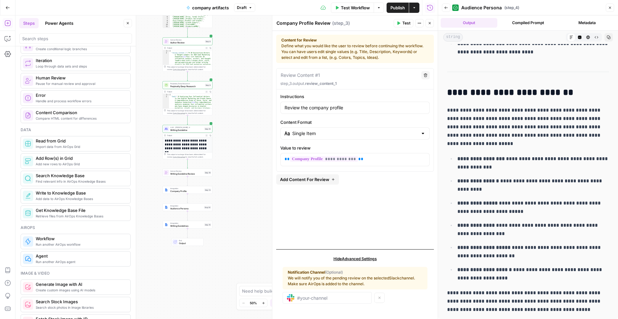
click at [236, 180] on div "Workflow Set Inputs Inputs Perplexity Deep Research Perplexity Deep Research St…" at bounding box center [226, 167] width 422 height 304
click at [429, 23] on icon "button" at bounding box center [430, 23] width 2 height 2
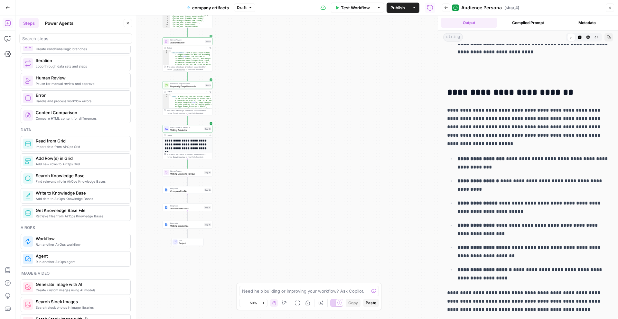
click at [401, 8] on span "Publish" at bounding box center [397, 8] width 14 height 6
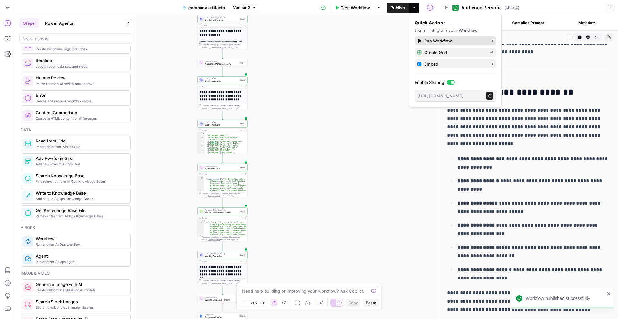
click at [441, 37] on link "Run Workflow" at bounding box center [456, 40] width 82 height 9
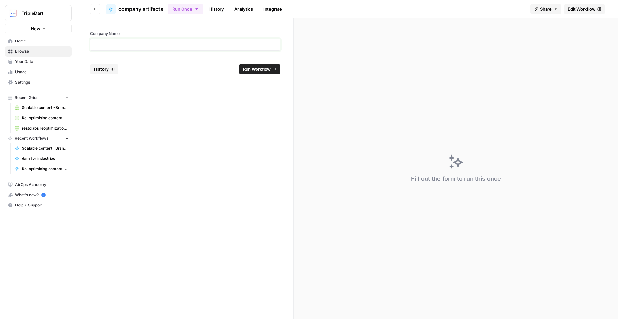
click at [197, 45] on p at bounding box center [185, 45] width 182 height 6
click at [257, 69] on span "Run Workflow" at bounding box center [257, 69] width 28 height 6
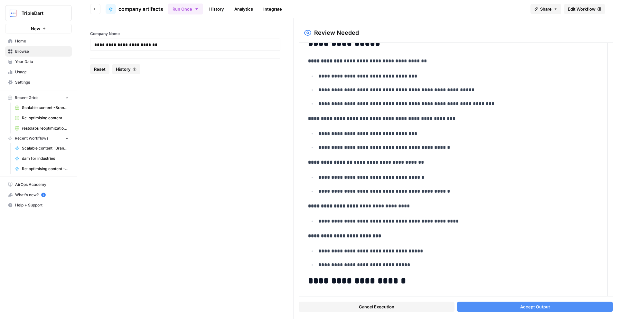
scroll to position [205, 0]
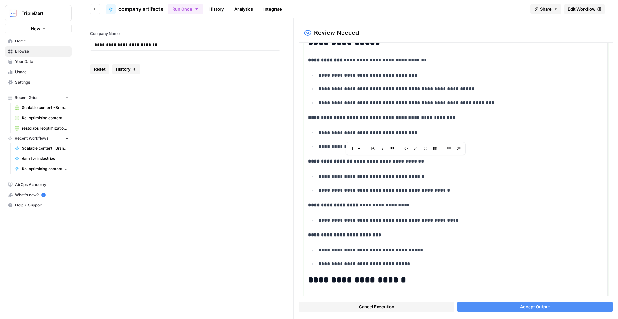
drag, startPoint x: 388, startPoint y: 159, endPoint x: 427, endPoint y: 158, distance: 39.3
click at [427, 158] on p "**********" at bounding box center [455, 161] width 295 height 8
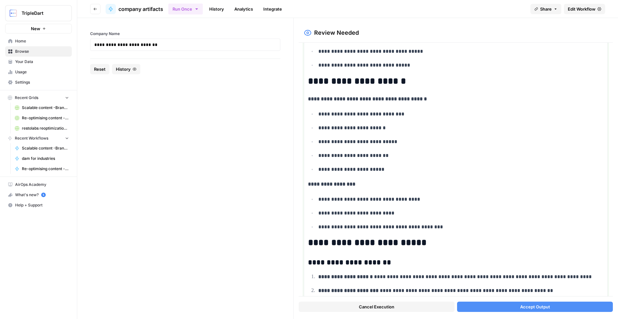
scroll to position [156, 0]
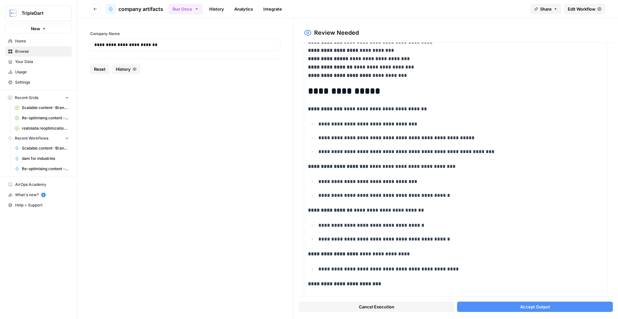
click at [520, 303] on button "Accept Output" at bounding box center [535, 307] width 156 height 10
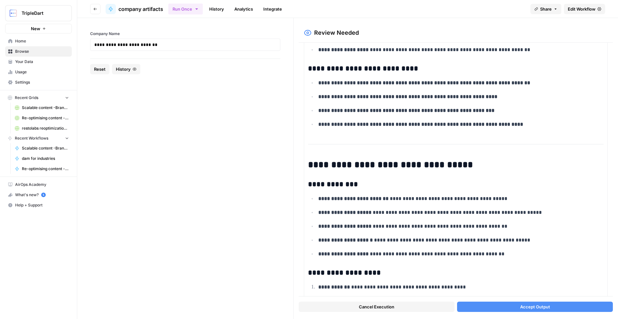
scroll to position [2996, 0]
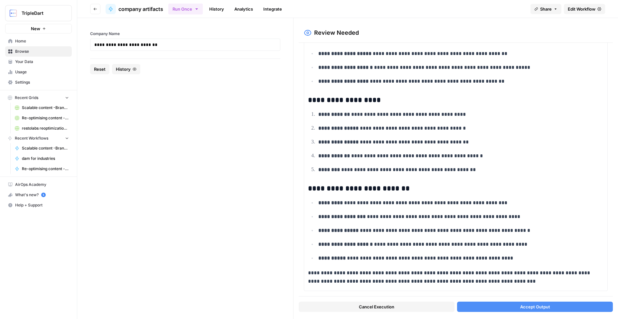
click at [483, 304] on button "Accept Output" at bounding box center [535, 307] width 156 height 10
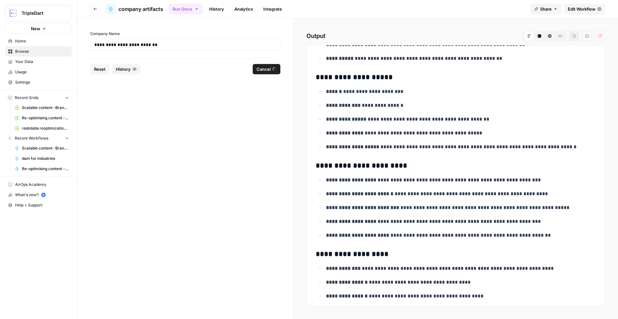
scroll to position [0, 0]
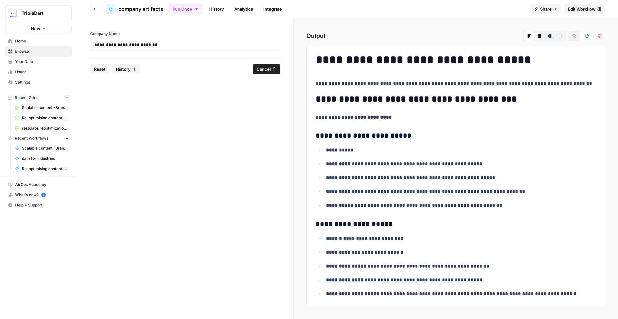
click at [473, 99] on h2 "**********" at bounding box center [456, 99] width 280 height 10
drag, startPoint x: 464, startPoint y: 99, endPoint x: 344, endPoint y: 99, distance: 120.1
click at [344, 99] on h2 "**********" at bounding box center [456, 99] width 280 height 10
drag, startPoint x: 362, startPoint y: 98, endPoint x: 445, endPoint y: 104, distance: 83.3
click at [444, 105] on h2 "**********" at bounding box center [456, 99] width 280 height 10
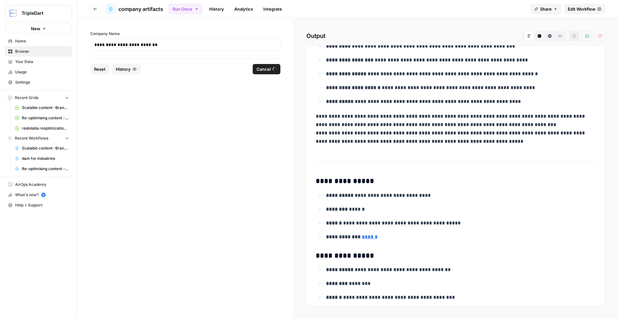
scroll to position [3141, 0]
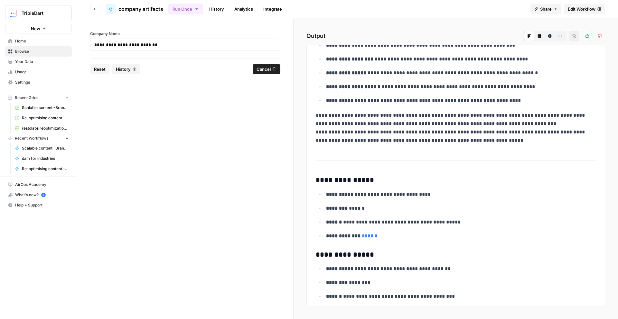
drag, startPoint x: 353, startPoint y: 194, endPoint x: 428, endPoint y: 194, distance: 75.0
click at [428, 194] on p "**********" at bounding box center [461, 195] width 270 height 8
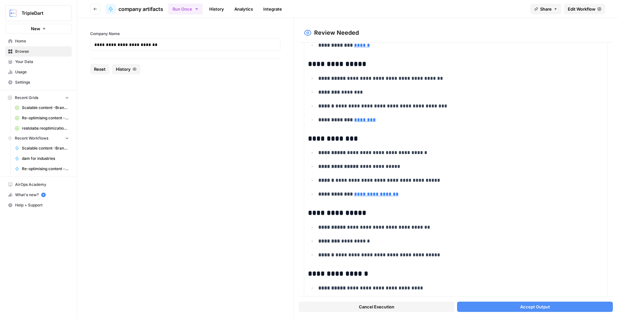
scroll to position [0, 0]
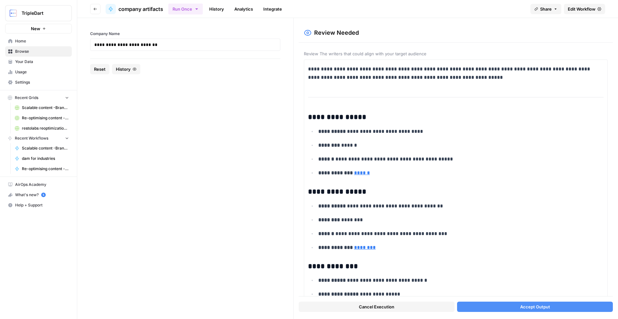
click at [578, 12] on link "Edit Workflow" at bounding box center [584, 9] width 41 height 10
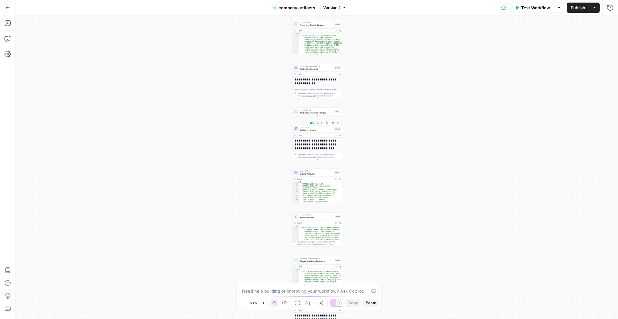
click at [319, 131] on span "Author overview" at bounding box center [316, 129] width 33 height 3
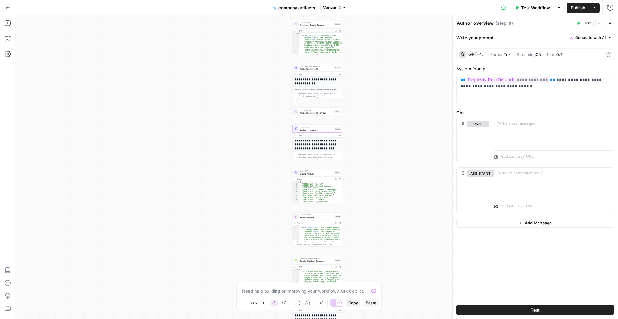
click at [532, 115] on label "Chat" at bounding box center [535, 112] width 158 height 6
click at [529, 89] on p "**********" at bounding box center [535, 83] width 149 height 13
click at [317, 174] on span "Listing Authors" at bounding box center [316, 173] width 33 height 3
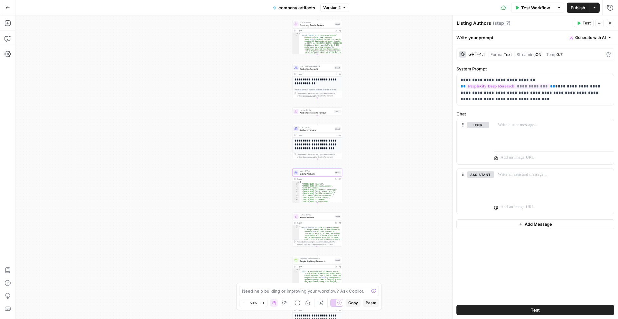
type textarea "*"
click at [336, 182] on div "[ "Jason Lemkin (SaaStr)" , "April Dunford (Obviously Awesome)" , "Steli Efti (…" at bounding box center [321, 194] width 42 height 25
click at [336, 179] on icon "button" at bounding box center [336, 180] width 2 height 2
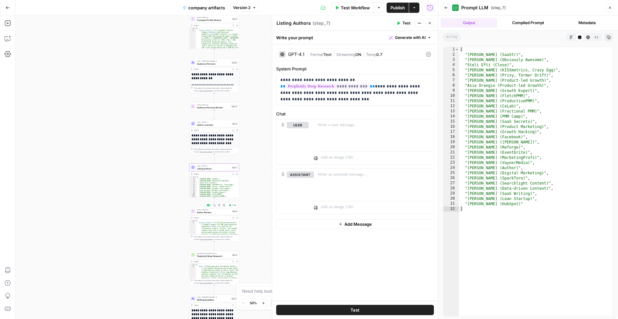
click at [220, 216] on div "Output Expand Output Copy 1 2 { "review_content_1" : "# 30 Distinctive Writers …" at bounding box center [214, 229] width 50 height 26
click at [223, 215] on div "Human Review Author Review Step 6 Copy step Delete step Add Note Test" at bounding box center [214, 212] width 50 height 8
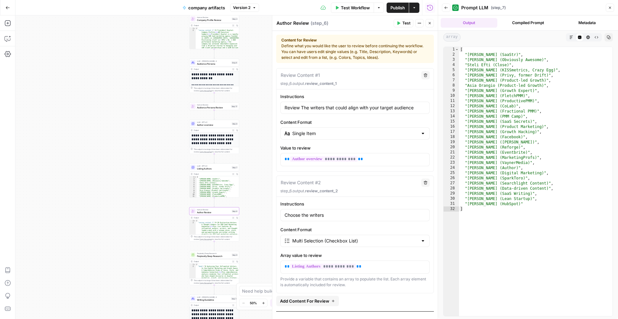
click at [219, 168] on span "Listing Authors" at bounding box center [213, 168] width 33 height 3
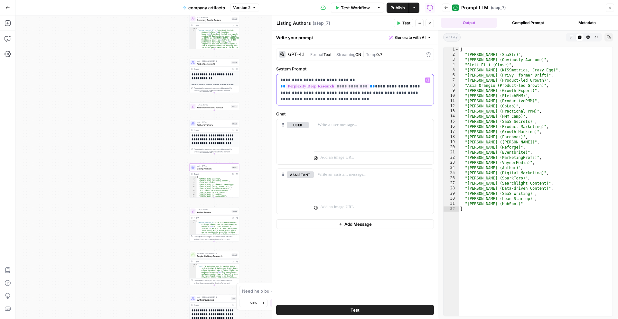
click at [373, 85] on p "**********" at bounding box center [354, 90] width 149 height 26
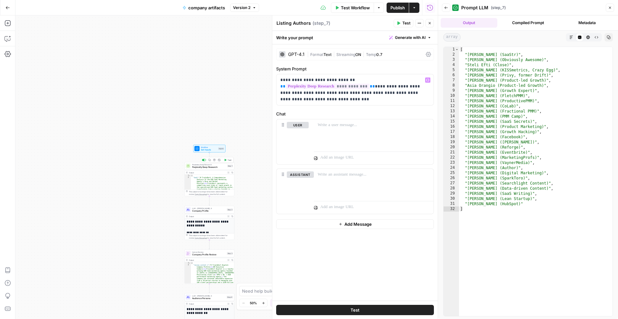
click at [214, 167] on span "Perplexity Deep Research" at bounding box center [209, 167] width 34 height 3
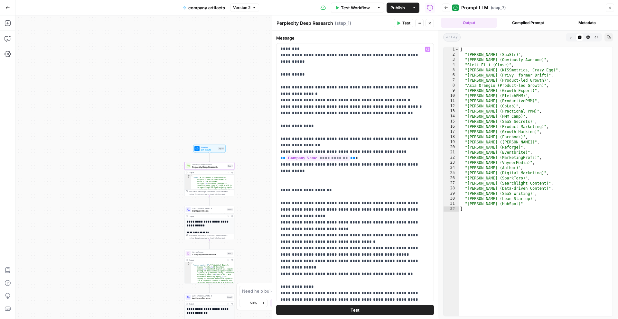
scroll to position [20, 0]
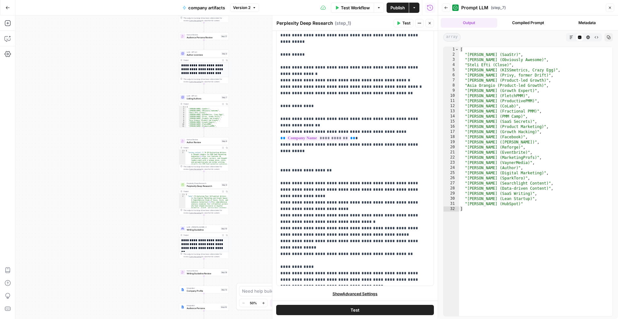
click at [205, 98] on span "Listing Authors" at bounding box center [203, 98] width 33 height 3
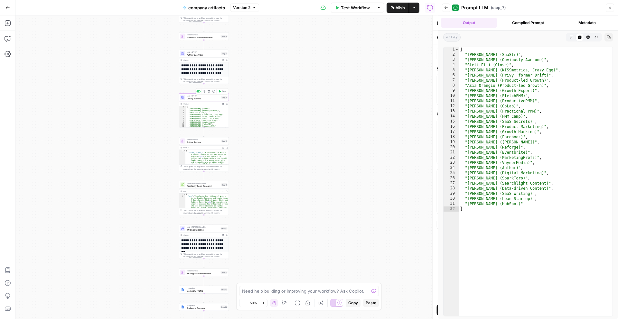
type textarea "Listing Authors"
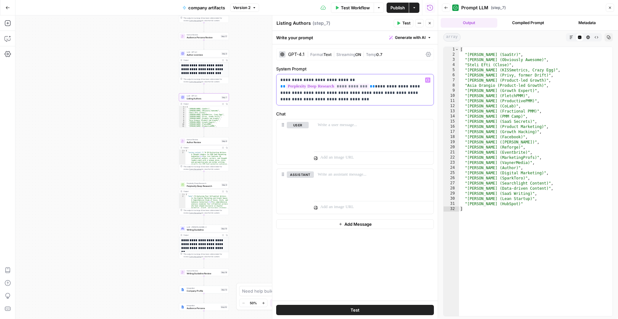
click at [348, 80] on p "**********" at bounding box center [354, 90] width 149 height 26
click at [407, 23] on span "Test" at bounding box center [406, 23] width 8 height 6
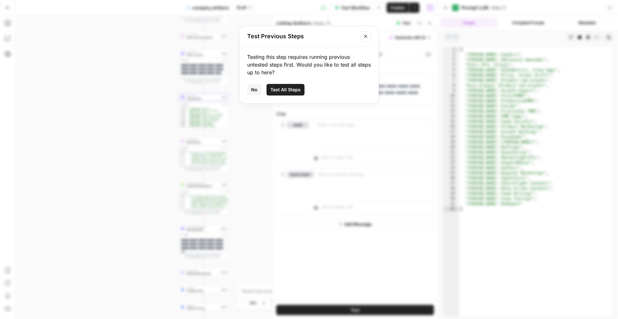
click at [278, 91] on span "Test All Steps" at bounding box center [285, 90] width 30 height 6
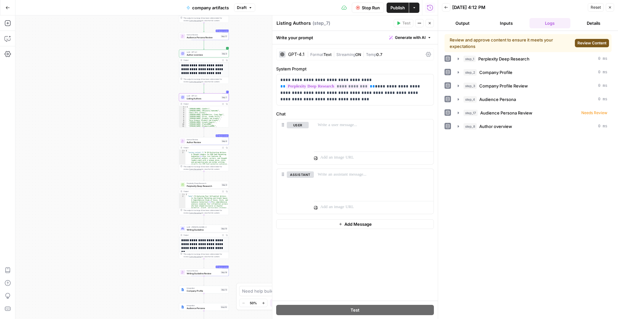
click at [584, 50] on div "Review and approve content to ensure it meets your expectations Review Content" at bounding box center [527, 43] width 167 height 18
click at [584, 46] on button "Review Content" at bounding box center [592, 43] width 34 height 8
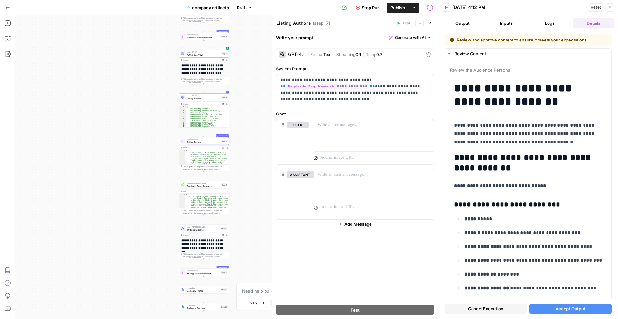
click at [558, 307] on span "Accept Output" at bounding box center [571, 309] width 30 height 6
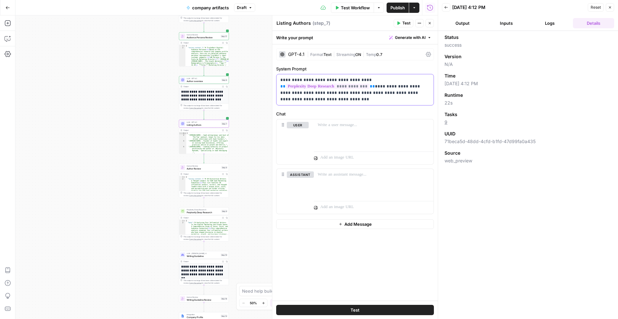
click at [361, 79] on p "**********" at bounding box center [354, 90] width 149 height 26
click at [211, 168] on span "Author Review" at bounding box center [201, 167] width 33 height 3
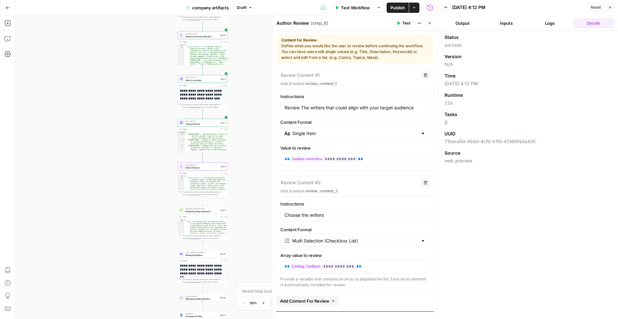
click at [612, 10] on button "Close" at bounding box center [610, 7] width 8 height 8
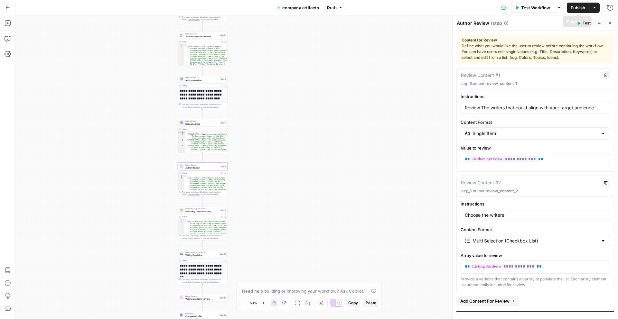
click at [597, 7] on button "Actions" at bounding box center [594, 8] width 10 height 10
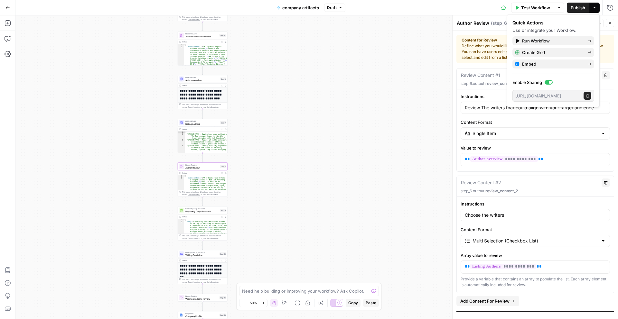
click at [576, 4] on button "Publish" at bounding box center [578, 8] width 22 height 10
click at [565, 42] on span "Run Workflow" at bounding box center [552, 41] width 61 height 6
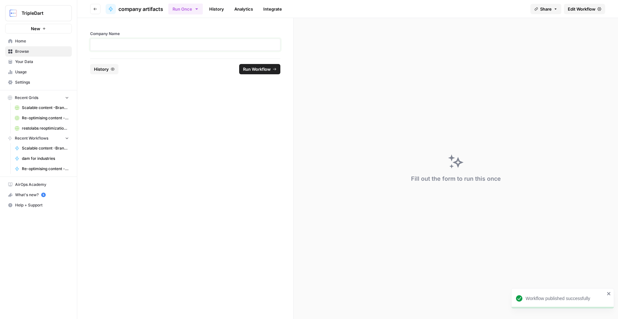
click at [185, 42] on p at bounding box center [185, 45] width 182 height 6
click at [255, 67] on span "Run Workflow" at bounding box center [257, 69] width 28 height 6
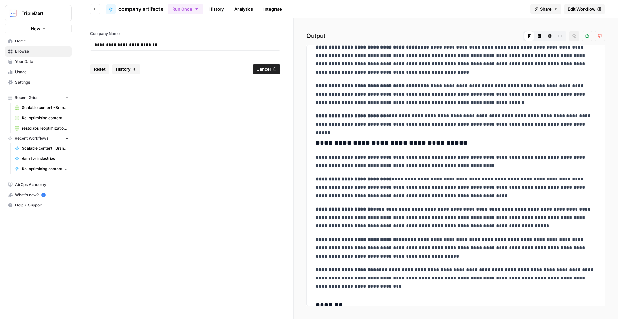
scroll to position [3389, 0]
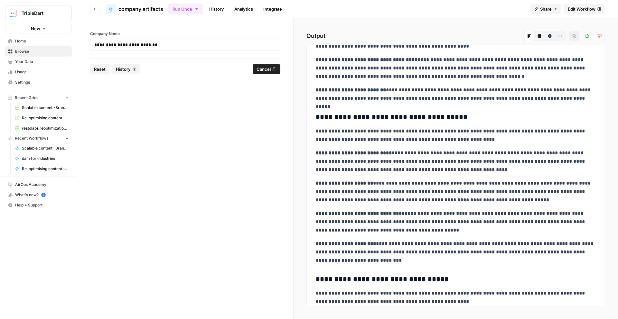
drag, startPoint x: 317, startPoint y: 279, endPoint x: 495, endPoint y: 281, distance: 177.7
click at [495, 281] on h3 "**********" at bounding box center [456, 279] width 280 height 9
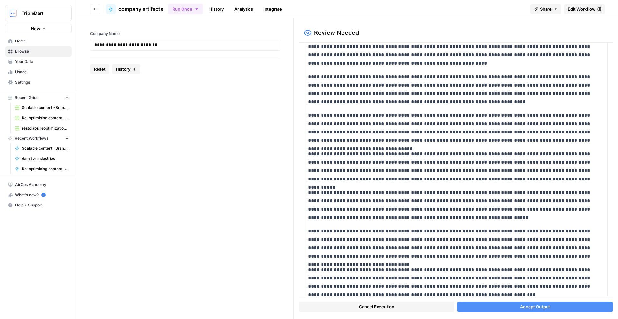
scroll to position [6018, 0]
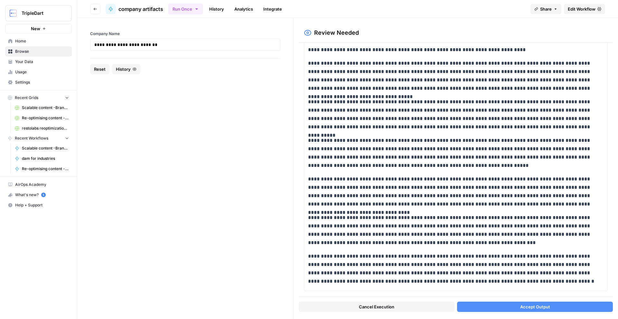
click at [478, 306] on button "Accept Output" at bounding box center [535, 307] width 156 height 10
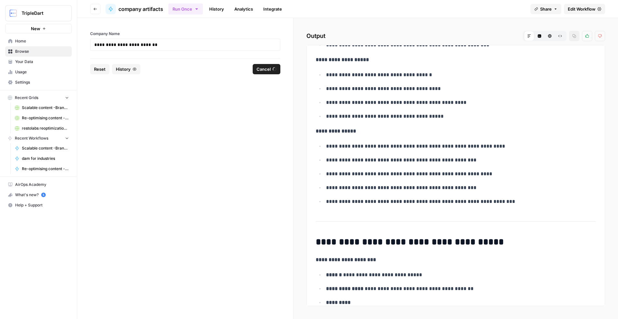
scroll to position [8052, 0]
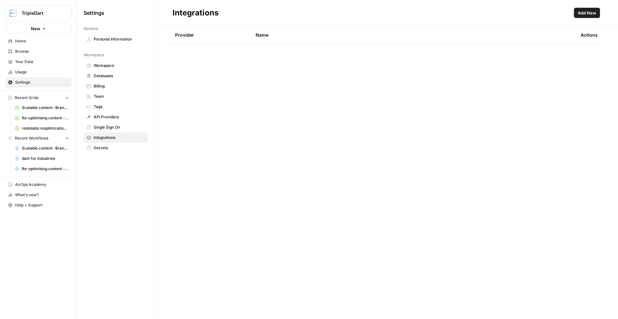
scroll to position [856, 0]
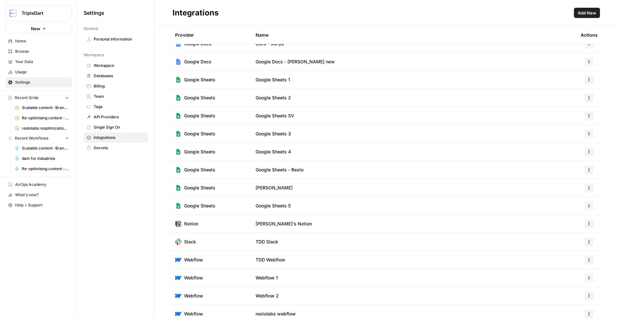
click at [52, 50] on span "Browse" at bounding box center [42, 52] width 54 height 6
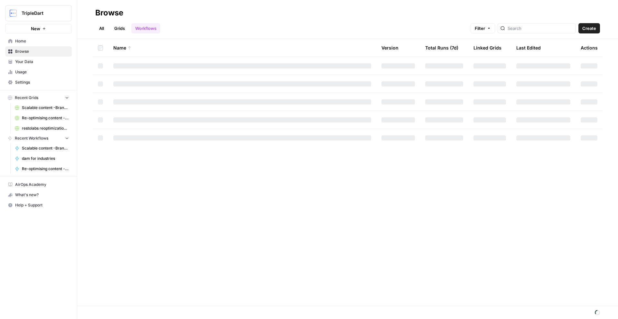
click at [46, 72] on span "Usage" at bounding box center [42, 72] width 54 height 6
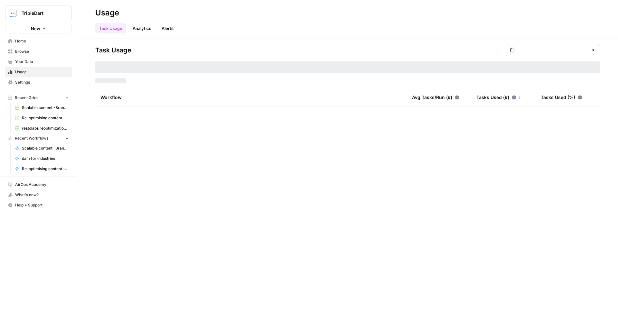
type input "September Tasks"
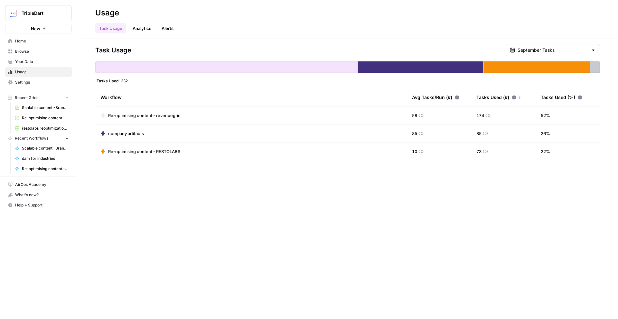
click at [50, 83] on span "Settings" at bounding box center [42, 82] width 54 height 6
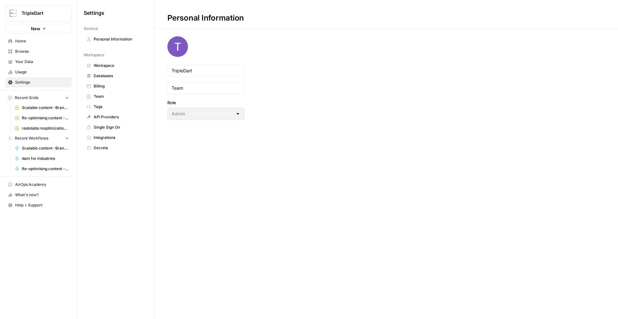
click at [122, 89] on link "Billing" at bounding box center [116, 86] width 64 height 10
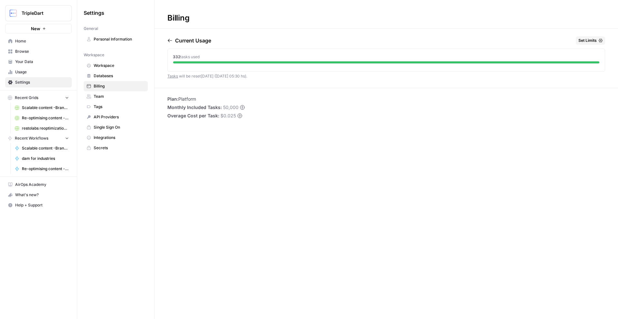
click at [48, 51] on span "Browse" at bounding box center [42, 52] width 54 height 6
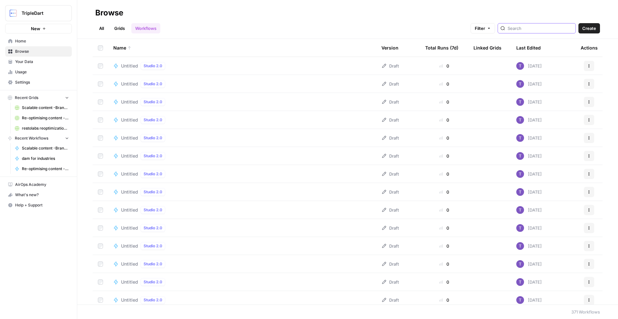
click at [540, 28] on input "search" at bounding box center [540, 28] width 65 height 6
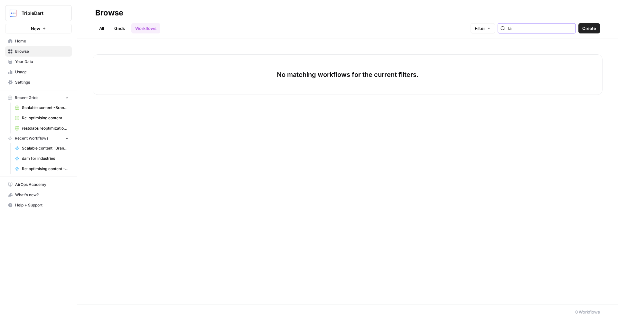
type input "faq"
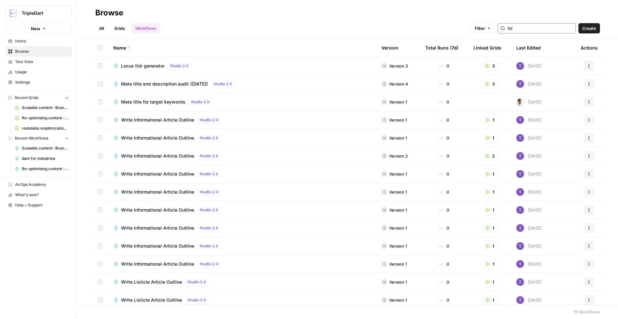
type input "tldr"
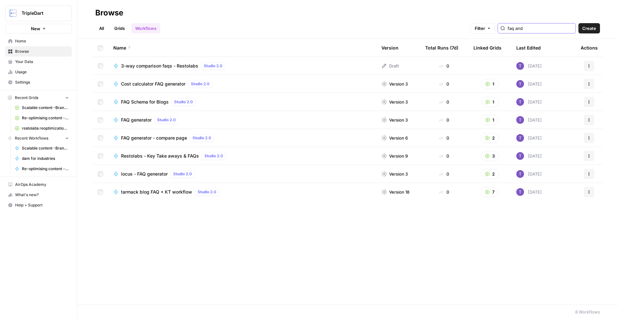
type input "faq and k"
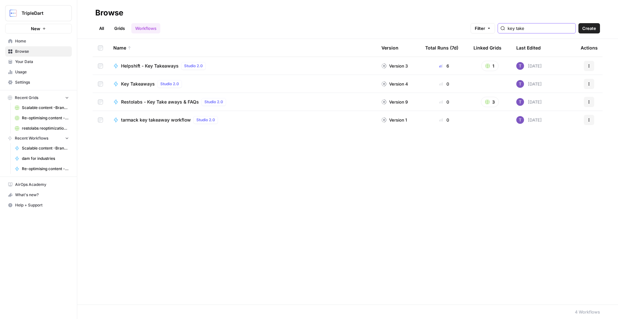
type input "key take"
click at [164, 99] on span "Restolabs - Key Take aways & FAQs" at bounding box center [160, 102] width 78 height 6
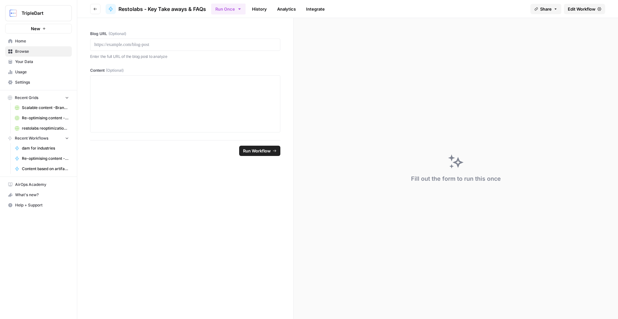
click at [245, 11] on button "Run Once" at bounding box center [228, 9] width 34 height 11
click at [258, 9] on link "History" at bounding box center [259, 9] width 23 height 10
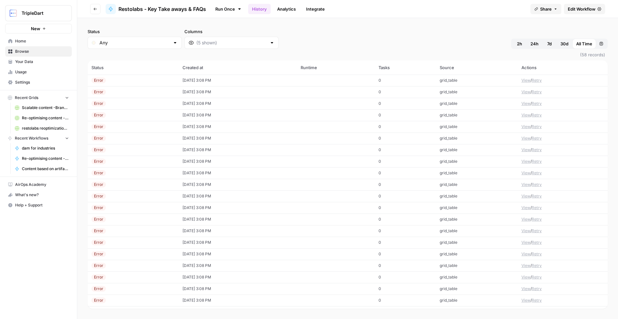
click at [236, 10] on link "Run Once" at bounding box center [228, 9] width 34 height 11
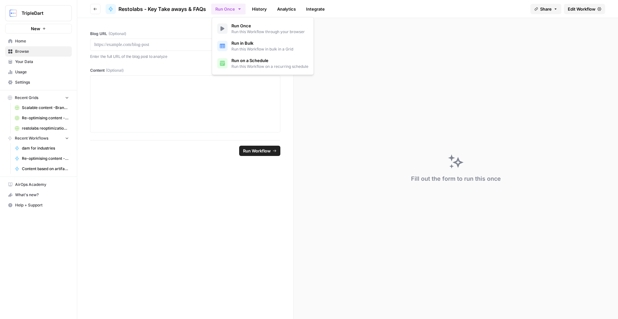
click at [237, 13] on button "Run Once" at bounding box center [228, 9] width 34 height 11
click at [102, 12] on header "Go back Restolabs - Key Take aways & FAQs Run Once History Analytics Integrate …" at bounding box center [347, 9] width 541 height 18
click at [98, 9] on button "Go back" at bounding box center [95, 9] width 10 height 10
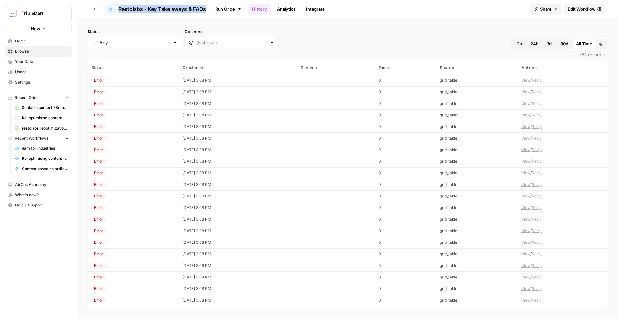
drag, startPoint x: 210, startPoint y: 9, endPoint x: 113, endPoint y: 10, distance: 96.9
click at [113, 10] on header "Go back Restolabs - Key Take aways & FAQs Run Once History Analytics Integrate …" at bounding box center [347, 9] width 541 height 18
copy header "Restolabs - Key Take aways & FAQs"
click at [98, 8] on button "Go back" at bounding box center [95, 9] width 10 height 10
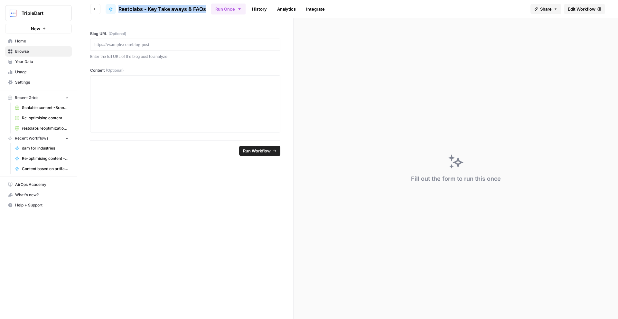
click at [97, 13] on button "Go back" at bounding box center [95, 9] width 10 height 10
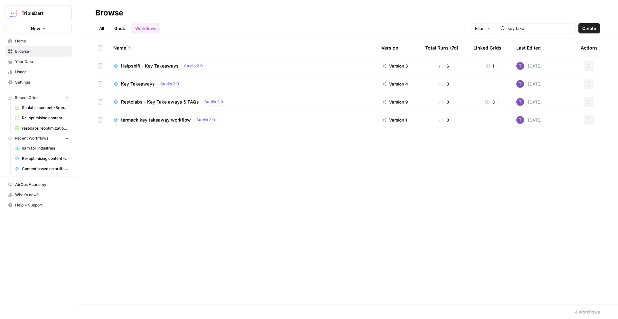
click at [126, 24] on link "Grids" at bounding box center [119, 28] width 18 height 10
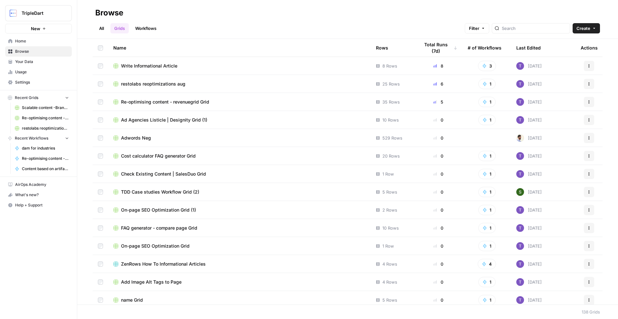
click at [524, 34] on header "Browse All Grids Workflows Filter Create" at bounding box center [347, 19] width 541 height 39
click at [524, 25] on input "search" at bounding box center [534, 28] width 65 height 6
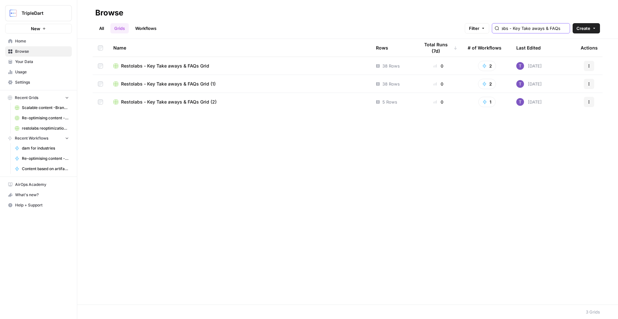
type input "Restolabs - Key Take aways & FAQs"
click at [190, 70] on td "Restolabs - Key Take aways & FAQs Grid" at bounding box center [239, 66] width 263 height 18
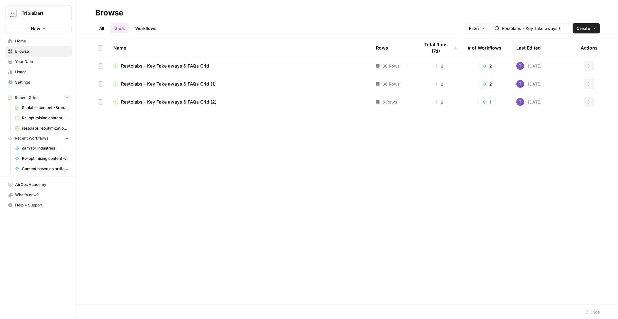
click at [190, 70] on td "Restolabs - Key Take aways & FAQs Grid" at bounding box center [239, 66] width 263 height 18
click at [192, 64] on span "Restolabs - Key Take aways & FAQs Grid" at bounding box center [165, 66] width 88 height 6
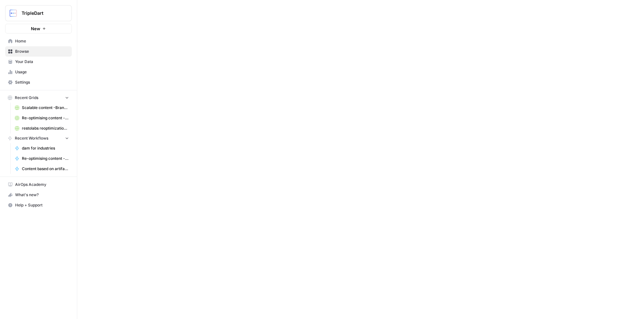
click at [192, 64] on div at bounding box center [347, 159] width 541 height 319
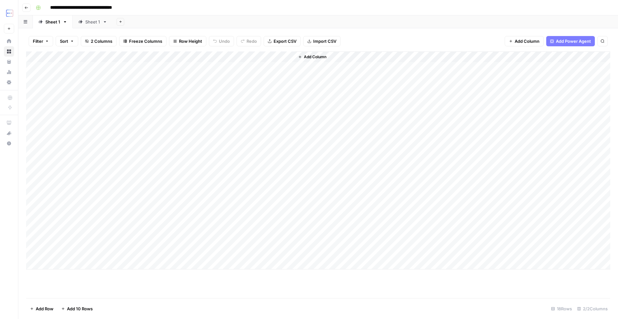
click at [30, 9] on button "Go back" at bounding box center [26, 8] width 8 height 8
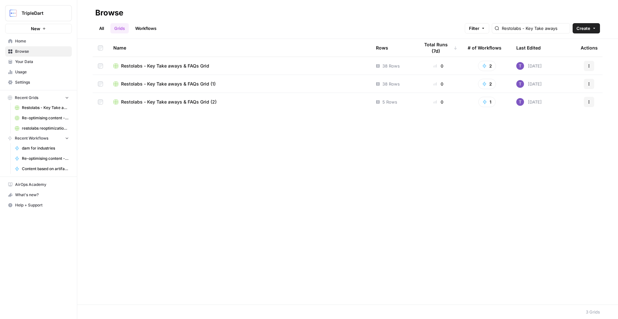
click at [184, 83] on span "Restolabs - Key Take aways & FAQs Grid (1)" at bounding box center [168, 84] width 95 height 6
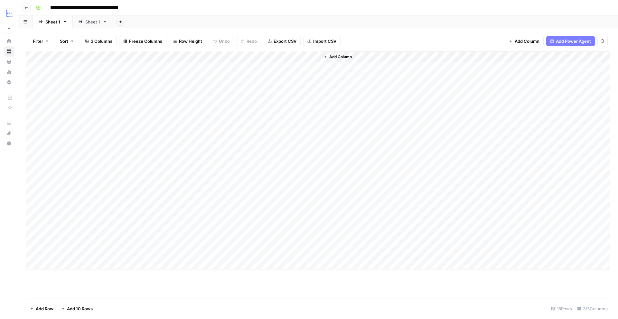
click at [92, 263] on div "Add Column" at bounding box center [318, 160] width 584 height 218
click at [70, 266] on div "Add Column" at bounding box center [318, 165] width 584 height 229
drag, startPoint x: 165, startPoint y: 56, endPoint x: 241, endPoint y: 56, distance: 76.6
click at [240, 56] on div "Add Column" at bounding box center [318, 165] width 584 height 229
drag, startPoint x: 241, startPoint y: 57, endPoint x: 166, endPoint y: 58, distance: 74.7
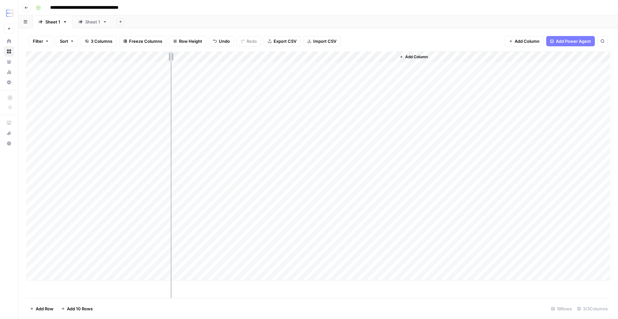
click at [166, 58] on div "Add Column" at bounding box center [318, 165] width 584 height 229
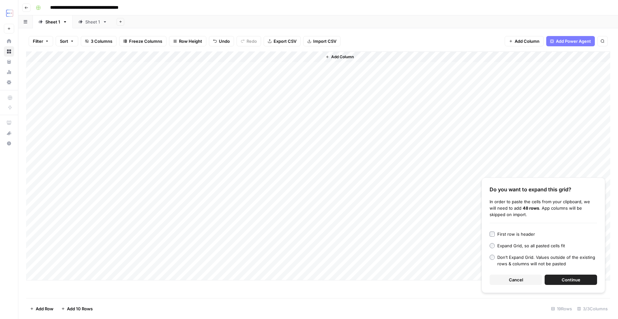
click at [575, 275] on button "Continue" at bounding box center [571, 280] width 52 height 10
click at [583, 221] on div "Do you want to expand this grid? In order to paste the cells from your clipboar…" at bounding box center [543, 236] width 124 height 116
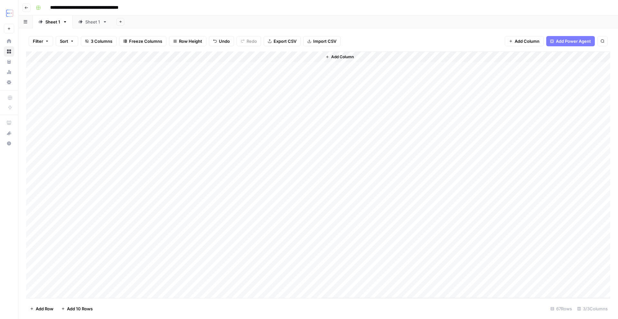
click at [136, 263] on div "Add Column" at bounding box center [318, 174] width 584 height 247
click at [136, 276] on div "Add Column" at bounding box center [318, 174] width 584 height 247
click at [138, 287] on div "Add Column" at bounding box center [318, 174] width 584 height 247
click at [135, 256] on div "Add Column" at bounding box center [318, 174] width 584 height 247
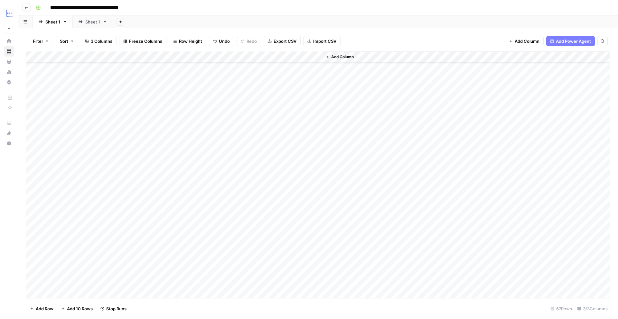
scroll to position [38, 0]
click at [136, 269] on div "Add Column" at bounding box center [318, 174] width 584 height 247
click at [136, 258] on div "Add Column" at bounding box center [318, 174] width 584 height 247
click at [134, 280] on div "Add Column" at bounding box center [318, 174] width 584 height 247
click at [132, 290] on div "Add Column" at bounding box center [318, 174] width 584 height 247
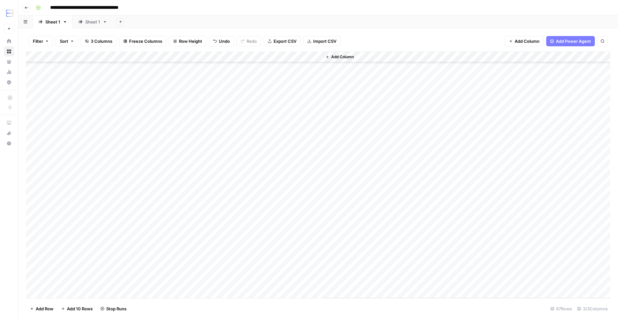
scroll to position [72, 0]
click at [136, 270] on div "Add Column" at bounding box center [318, 174] width 584 height 247
click at [136, 280] on div "Add Column" at bounding box center [318, 174] width 584 height 247
click at [135, 288] on div "Add Column" at bounding box center [318, 174] width 584 height 247
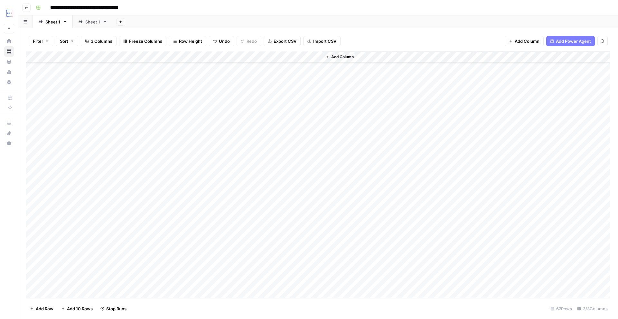
click at [135, 259] on div "Add Column" at bounding box center [318, 174] width 584 height 247
click at [134, 250] on div "Add Column" at bounding box center [318, 174] width 584 height 247
click at [136, 252] on div "Add Column" at bounding box center [318, 174] width 584 height 247
click at [229, 144] on div "Add Column" at bounding box center [318, 174] width 584 height 247
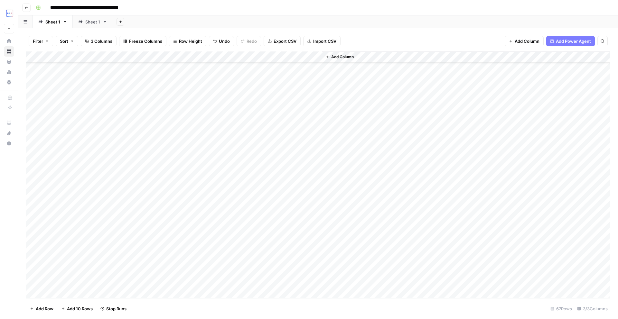
click at [229, 144] on div "Add Column" at bounding box center [318, 174] width 584 height 247
click at [340, 156] on div "Add Column" at bounding box center [466, 174] width 288 height 247
click at [202, 167] on div "Add Column" at bounding box center [318, 174] width 584 height 247
click at [81, 176] on div "Add Column" at bounding box center [318, 174] width 584 height 247
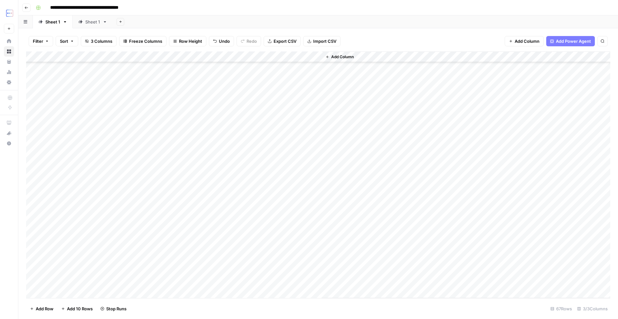
click at [81, 176] on div "Add Column" at bounding box center [318, 174] width 584 height 247
click at [192, 157] on div "Add Column" at bounding box center [318, 174] width 584 height 247
click at [154, 57] on div "Add Column" at bounding box center [318, 174] width 584 height 247
click at [26, 8] on icon "button" at bounding box center [26, 8] width 4 height 4
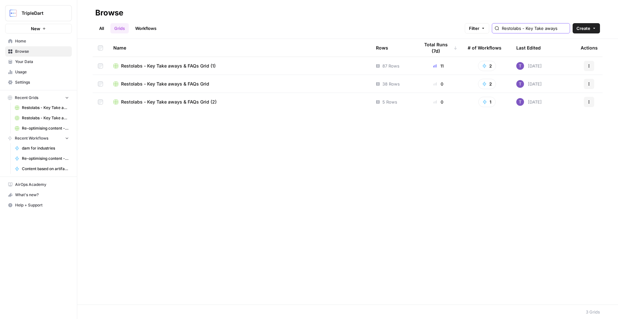
click at [538, 27] on input "Restolabs - Key Take aways" at bounding box center [534, 28] width 65 height 6
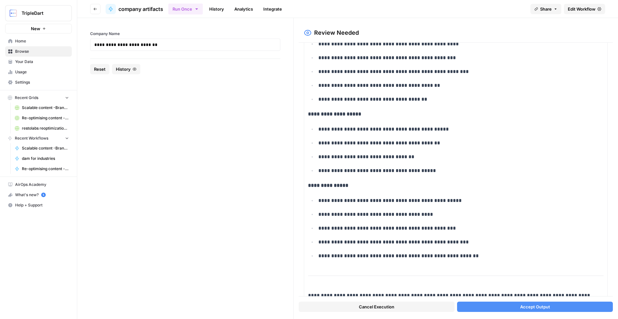
scroll to position [2783, 0]
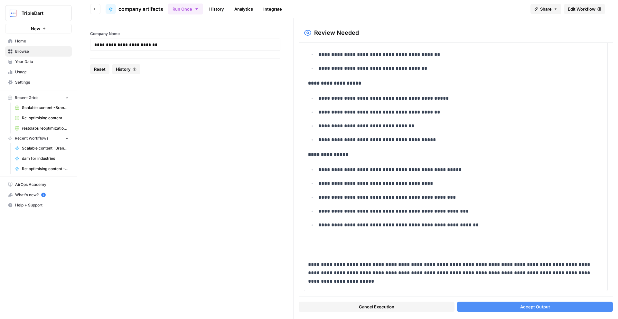
click at [490, 309] on button "Accept Output" at bounding box center [535, 307] width 156 height 10
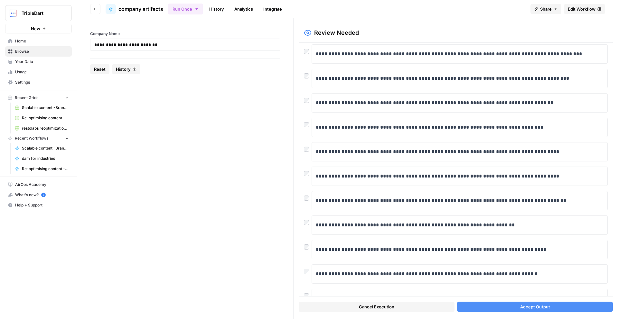
scroll to position [1230, 0]
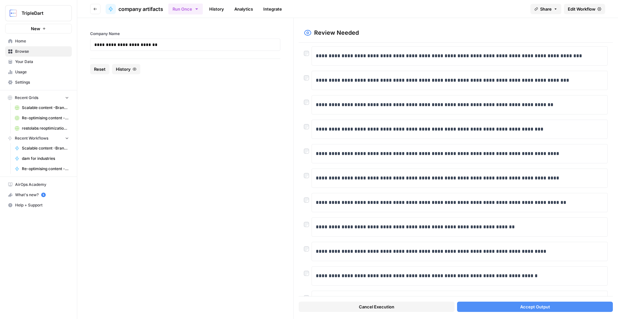
click at [472, 302] on button "Accept Output" at bounding box center [535, 307] width 156 height 10
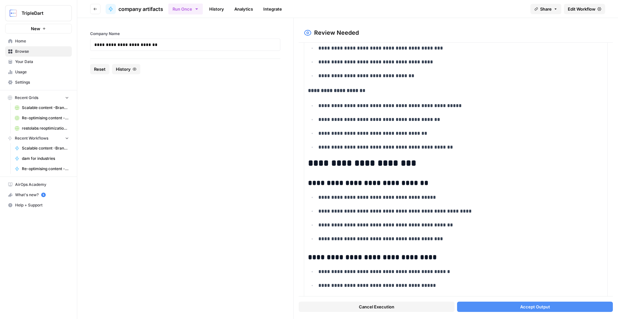
scroll to position [3334, 0]
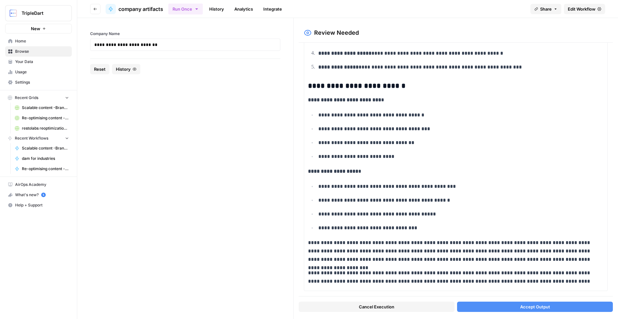
click at [504, 308] on button "Accept Output" at bounding box center [535, 307] width 156 height 10
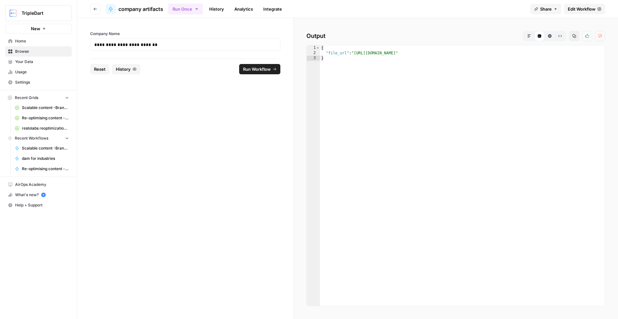
click at [356, 52] on div "{ "file_url" : "[URL][DOMAIN_NAME]" }" at bounding box center [462, 180] width 285 height 271
type textarea "**********"
drag, startPoint x: 356, startPoint y: 52, endPoint x: 551, endPoint y: 54, distance: 194.7
click at [551, 54] on div "{ "file_url" : "[URL][DOMAIN_NAME]" }" at bounding box center [462, 180] width 285 height 271
click at [214, 16] on header "Go back company artifacts Run Once History Analytics Integrate Share Edit Workf…" at bounding box center [347, 9] width 541 height 18
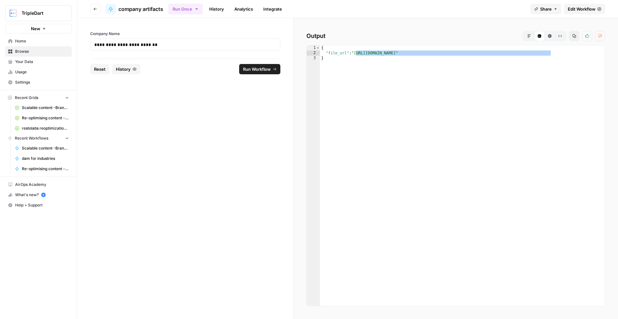
click at [214, 9] on link "History" at bounding box center [216, 9] width 23 height 10
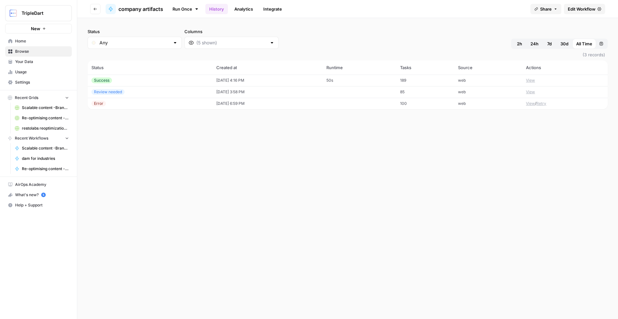
click at [219, 76] on td "[DATE] 4:16 PM" at bounding box center [267, 81] width 110 height 12
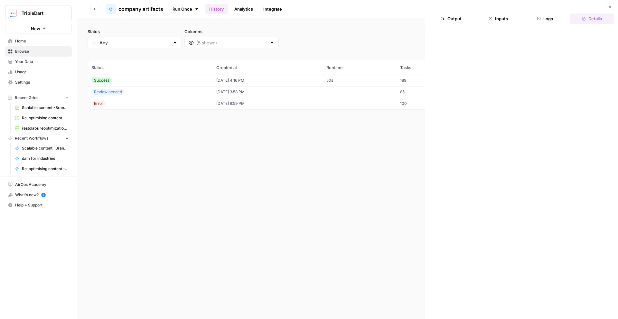
click at [545, 20] on button "Logs" at bounding box center [545, 19] width 44 height 10
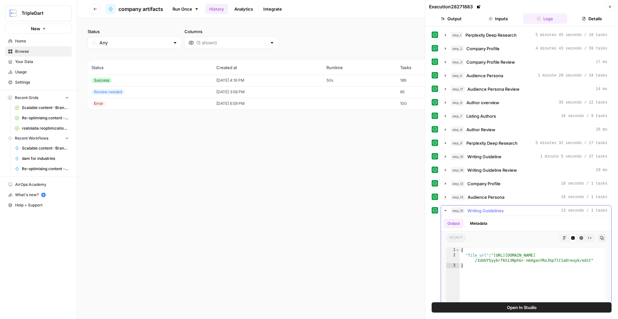
click at [471, 208] on span "Writing Guidelines" at bounding box center [485, 211] width 36 height 6
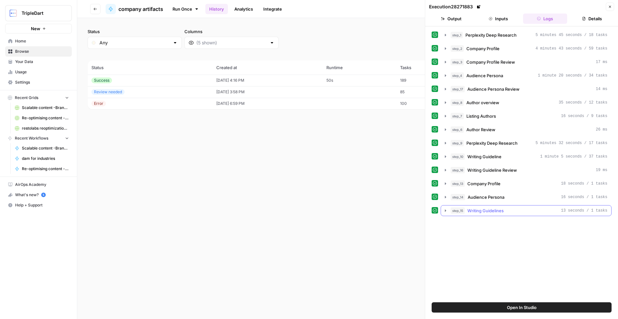
click at [471, 208] on span "Writing Guidelines" at bounding box center [485, 211] width 36 height 6
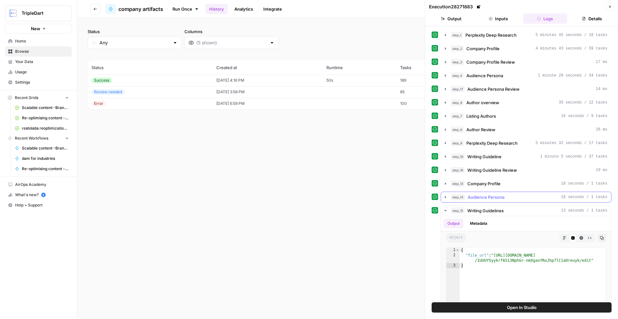
click at [477, 200] on span "Audience Persona" at bounding box center [486, 197] width 37 height 6
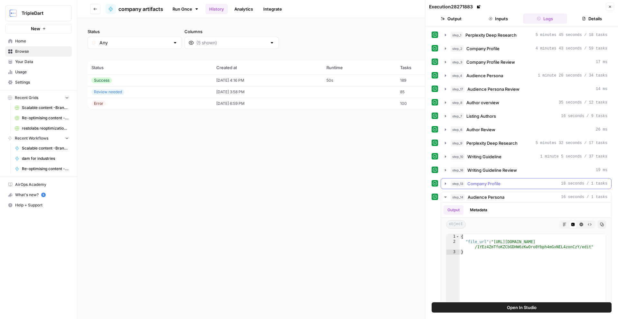
click at [486, 186] on span "Company Profile" at bounding box center [483, 184] width 33 height 6
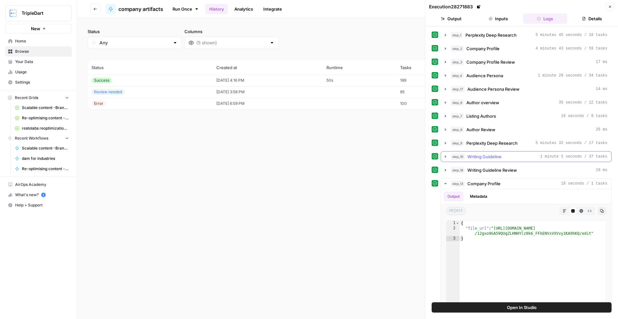
click at [499, 161] on button "step_10 Writing Guideline 1 minute 5 seconds / 37 tasks" at bounding box center [526, 157] width 170 height 10
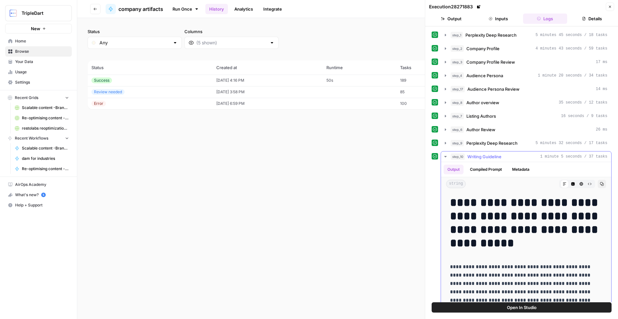
click at [499, 161] on button "step_10 Writing Guideline 1 minute 5 seconds / 37 tasks" at bounding box center [526, 157] width 170 height 10
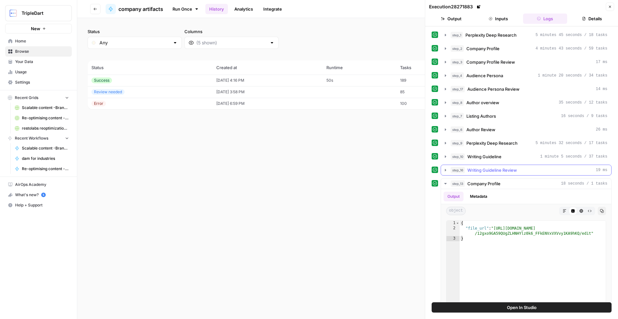
click at [496, 168] on span "Writing Guideline Review" at bounding box center [492, 170] width 50 height 6
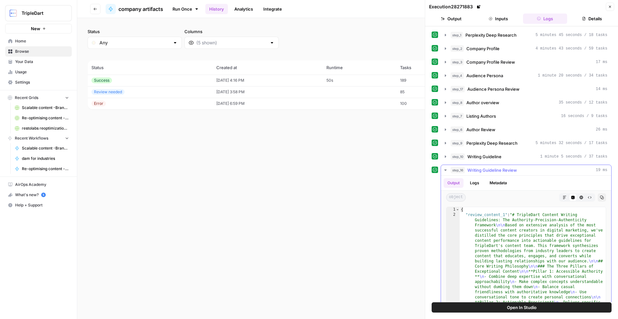
click at [496, 168] on span "Writing Guideline Review" at bounding box center [492, 170] width 50 height 6
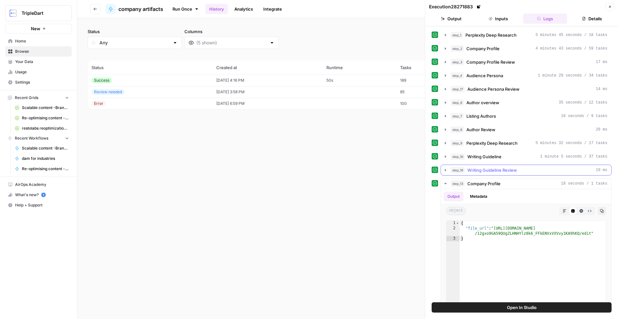
click at [496, 168] on span "Writing Guideline Review" at bounding box center [492, 170] width 50 height 6
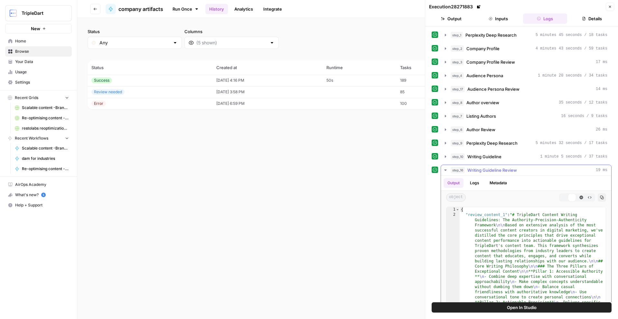
click at [496, 168] on span "Writing Guideline Review" at bounding box center [492, 170] width 50 height 6
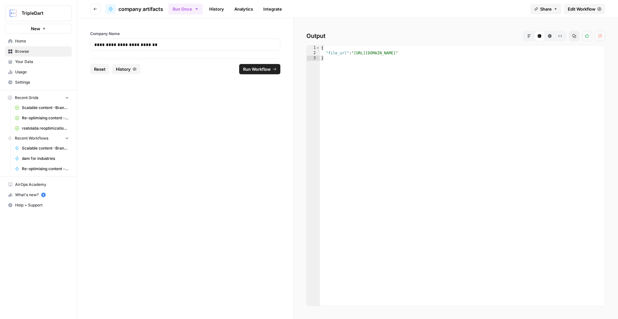
click at [572, 8] on span "Edit Workflow" at bounding box center [582, 9] width 28 height 6
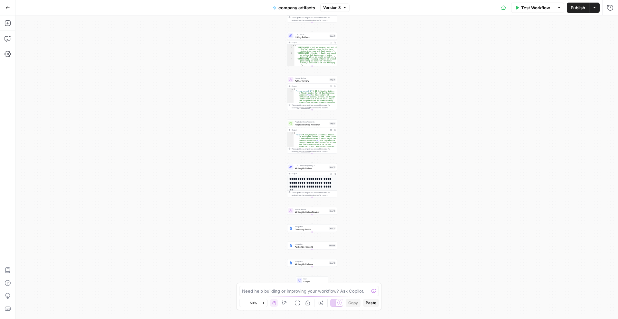
click at [324, 215] on div "Workflow Set Inputs Inputs Perplexity Deep Research Perplexity Deep Research St…" at bounding box center [316, 167] width 603 height 304
click at [330, 214] on div "Human Review Writing Guideline Review Step 16 Copy step Delete step Add Note Te…" at bounding box center [312, 211] width 50 height 8
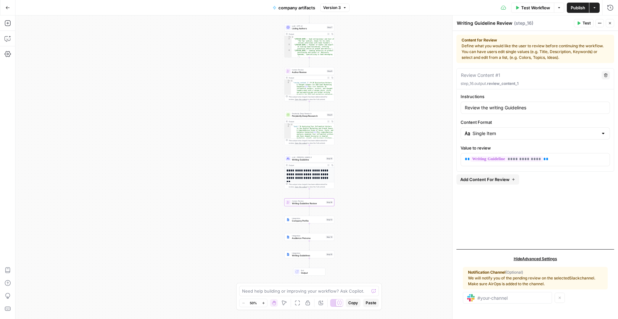
drag, startPoint x: 523, startPoint y: 83, endPoint x: 459, endPoint y: 83, distance: 64.4
click at [459, 83] on div "Review Content #1 Delete step_16.output. review_content_1" at bounding box center [535, 79] width 157 height 21
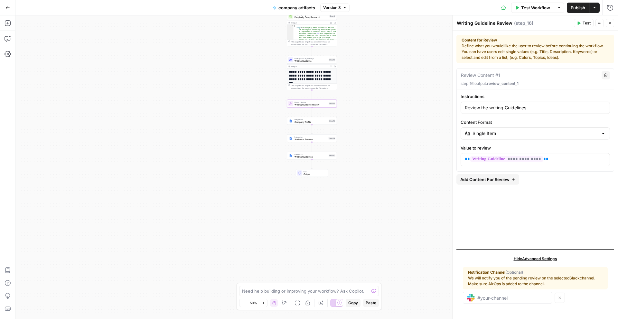
click at [312, 125] on div "Integration Company Profile Step 13 Copy step Delete step Add Note Test" at bounding box center [312, 121] width 50 height 8
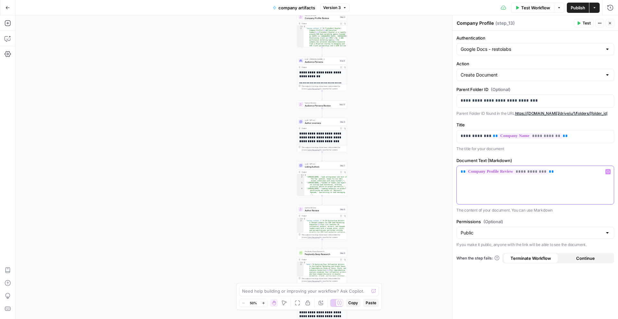
click at [579, 177] on div "**********" at bounding box center [535, 185] width 157 height 38
click at [397, 188] on div "Workflow Set Inputs Inputs Perplexity Deep Research Perplexity Deep Research St…" at bounding box center [316, 167] width 603 height 304
click at [564, 192] on div "**********" at bounding box center [535, 185] width 157 height 38
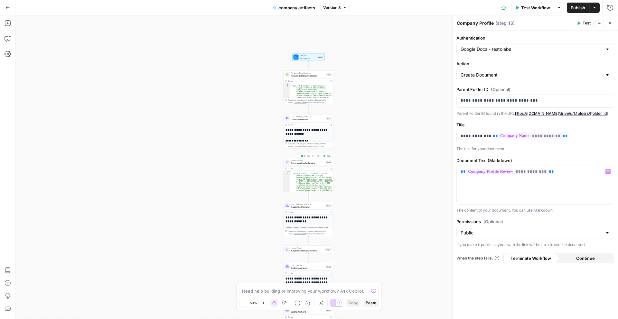
click at [311, 162] on span "Company Profile Review" at bounding box center [307, 163] width 33 height 3
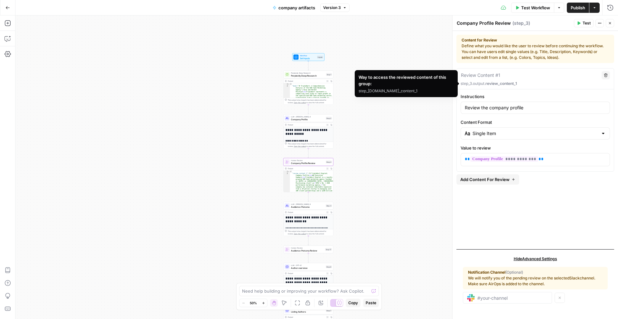
drag, startPoint x: 518, startPoint y: 83, endPoint x: 460, endPoint y: 82, distance: 57.6
click at [461, 82] on p "step_3.output. review_content_1" at bounding box center [535, 84] width 149 height 6
copy p "step_3.output. review_content_1"
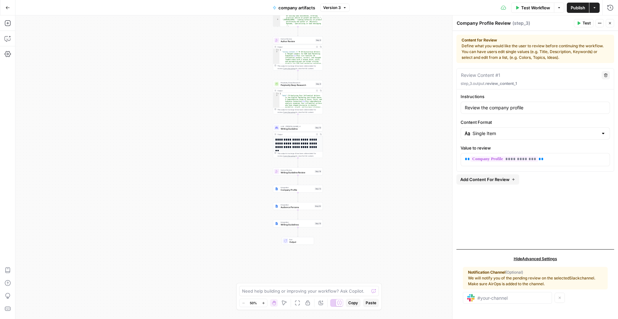
click at [297, 192] on div "Integration Company Profile Step 13 Copy step Delete step Add Note Test" at bounding box center [298, 189] width 50 height 8
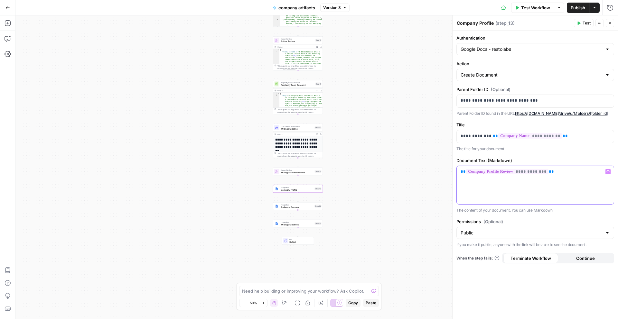
click at [536, 177] on div "**********" at bounding box center [535, 185] width 157 height 38
paste div
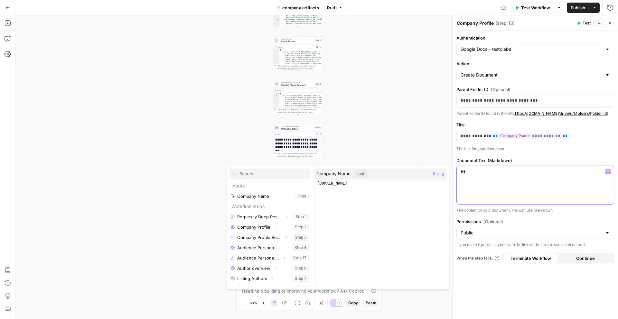
click at [475, 173] on p "**" at bounding box center [535, 172] width 149 height 6
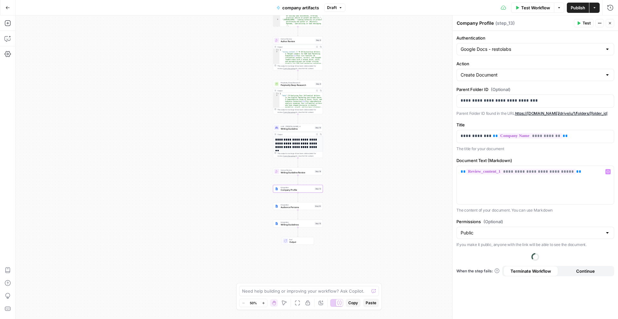
click at [576, 215] on div "**********" at bounding box center [535, 175] width 165 height 288
click at [581, 27] on button "Test" at bounding box center [584, 23] width 20 height 8
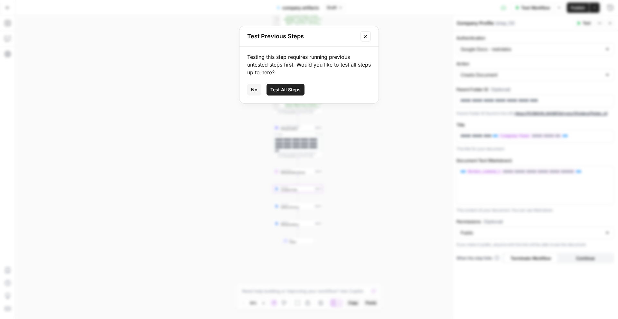
click at [290, 91] on span "Test All Steps" at bounding box center [285, 90] width 30 height 6
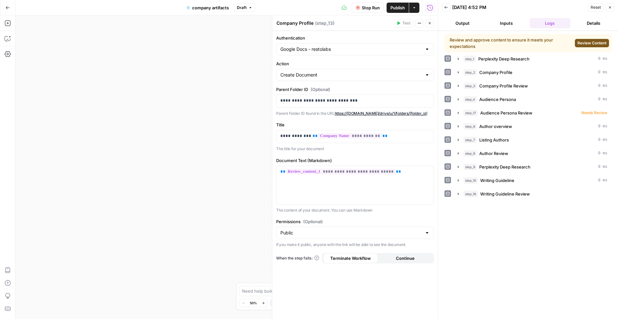
click at [594, 42] on span "Review Content" at bounding box center [591, 43] width 29 height 6
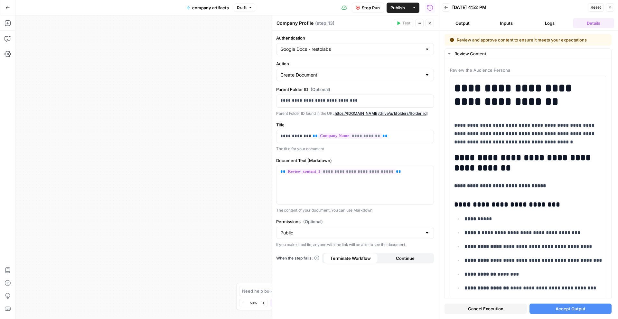
click at [561, 313] on button "Accept Output" at bounding box center [570, 309] width 82 height 10
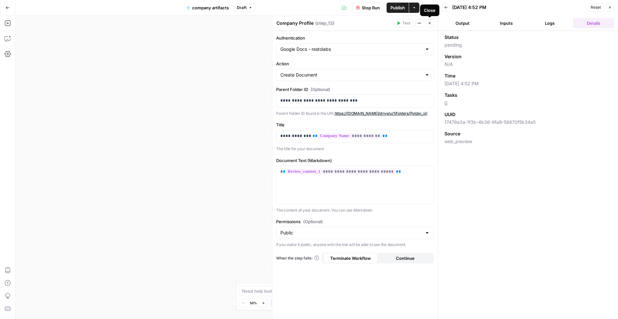
click at [466, 24] on button "Output" at bounding box center [462, 23] width 41 height 10
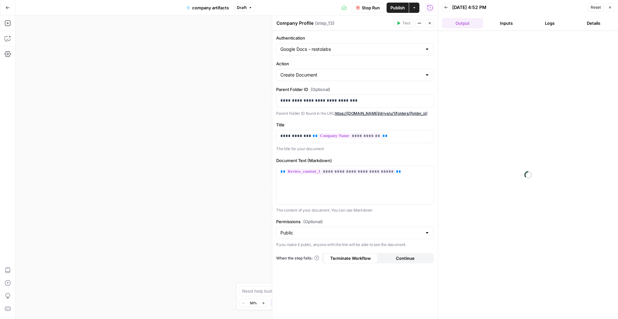
click at [542, 23] on button "Logs" at bounding box center [549, 23] width 41 height 10
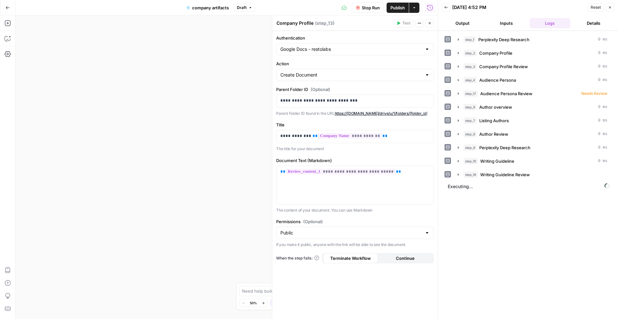
click at [431, 23] on icon "button" at bounding box center [430, 23] width 4 height 4
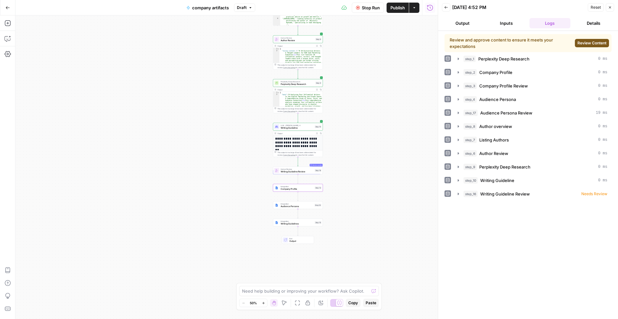
click at [582, 44] on span "Review Content" at bounding box center [591, 43] width 29 height 6
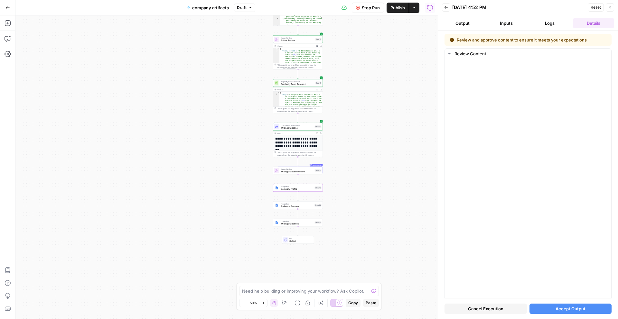
scroll to position [9, 0]
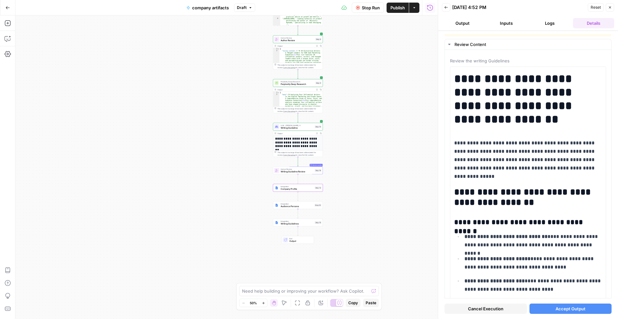
click at [556, 314] on button "Accept Output" at bounding box center [570, 309] width 82 height 10
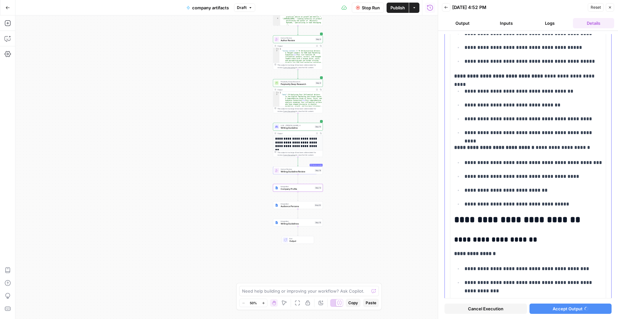
scroll to position [0, 0]
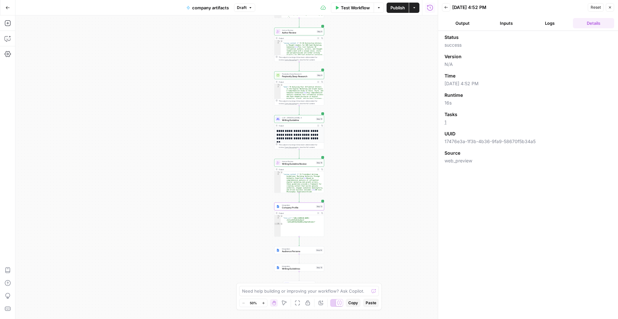
click at [298, 205] on span "Integration" at bounding box center [298, 205] width 33 height 3
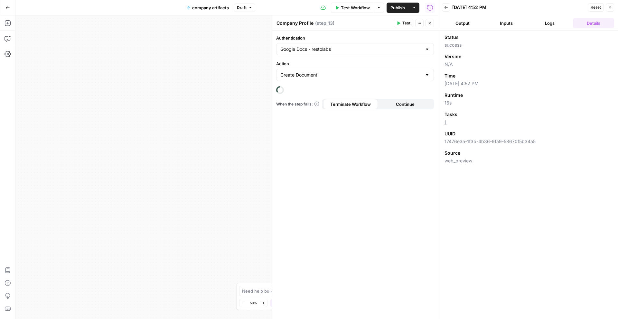
click at [610, 8] on icon "button" at bounding box center [610, 7] width 4 height 4
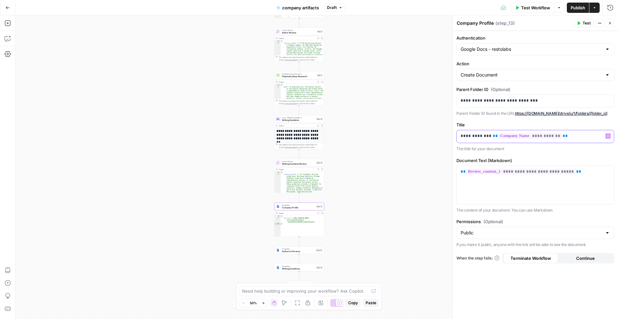
drag, startPoint x: 483, startPoint y: 136, endPoint x: 457, endPoint y: 136, distance: 25.8
click at [457, 136] on div "**********" at bounding box center [535, 136] width 157 height 13
click at [304, 226] on span "Audience Persona" at bounding box center [298, 225] width 33 height 3
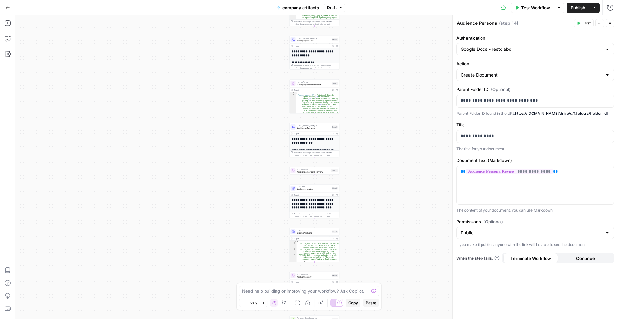
click at [319, 173] on span "Audience Persona Review" at bounding box center [313, 172] width 33 height 3
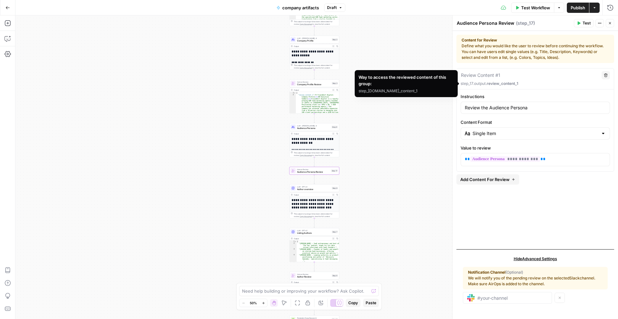
drag, startPoint x: 526, startPoint y: 82, endPoint x: 460, endPoint y: 82, distance: 66.0
click at [460, 82] on div "Review Content #1 Delete step_17.output. review_content_1" at bounding box center [535, 79] width 157 height 21
copy p "step_17.output. review_content_1"
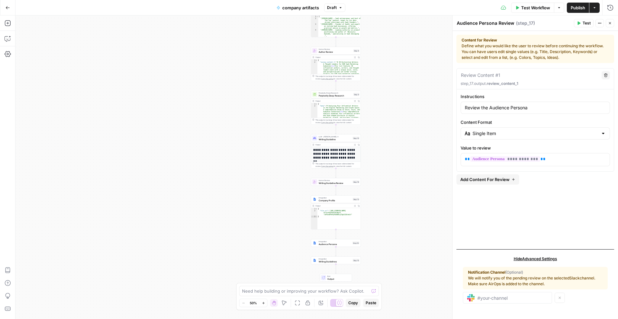
click at [346, 244] on span "Audience Persona" at bounding box center [335, 244] width 33 height 3
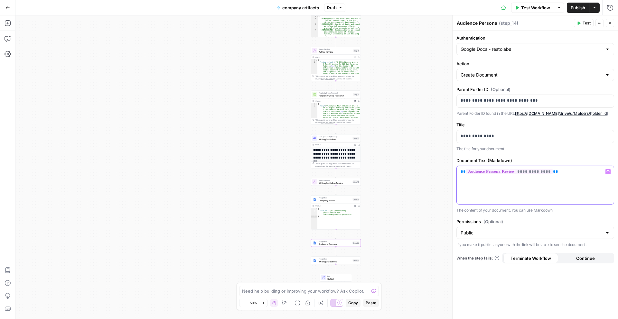
click at [567, 179] on div "**********" at bounding box center [535, 185] width 157 height 38
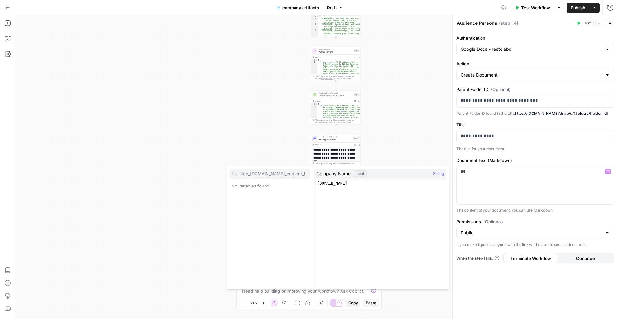
type input "step_[DOMAIN_NAME]_content_1"
click at [518, 170] on p "**" at bounding box center [535, 172] width 149 height 6
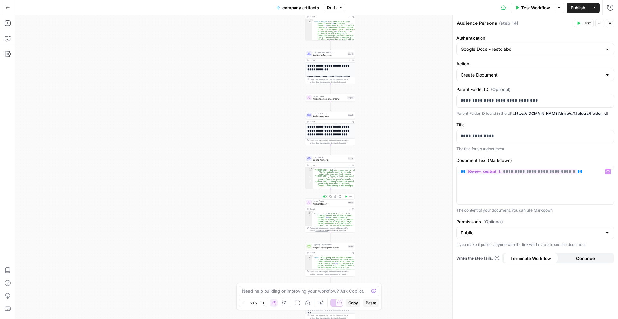
click at [336, 203] on span "Author Review" at bounding box center [329, 203] width 33 height 3
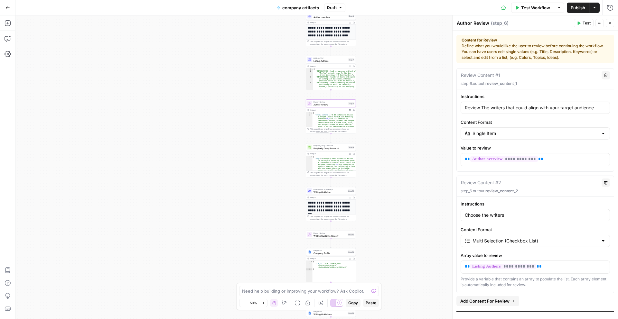
click at [332, 236] on span "Writing Guideline Review" at bounding box center [329, 235] width 33 height 3
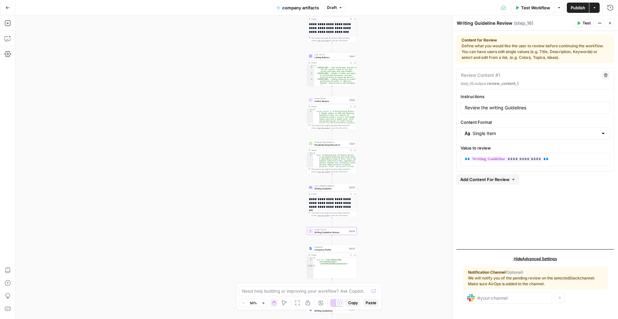
drag, startPoint x: 538, startPoint y: 79, endPoint x: 510, endPoint y: 79, distance: 28.6
click at [510, 79] on div "Review Content #1 Delete step_16.output. review_content_1" at bounding box center [535, 79] width 157 height 21
drag, startPoint x: 459, startPoint y: 84, endPoint x: 548, endPoint y: 87, distance: 89.8
click at [548, 87] on div "Review Content #1 Delete step_16.output. review_content_1" at bounding box center [535, 79] width 157 height 21
copy p "step_16.output. review_content_1"
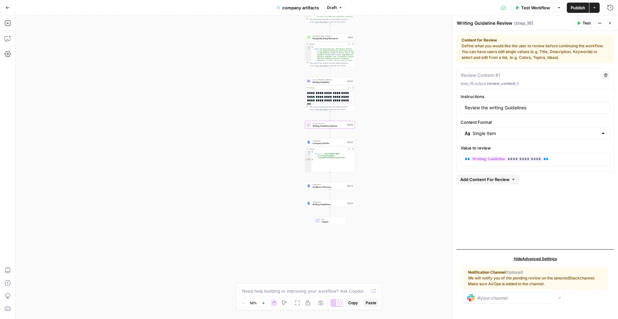
click at [330, 206] on span "Writing Guidelines" at bounding box center [329, 204] width 33 height 3
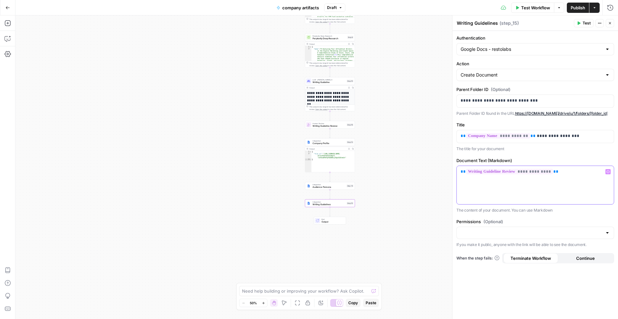
drag, startPoint x: 574, startPoint y: 173, endPoint x: 458, endPoint y: 167, distance: 116.6
click at [458, 167] on div "**********" at bounding box center [535, 185] width 157 height 38
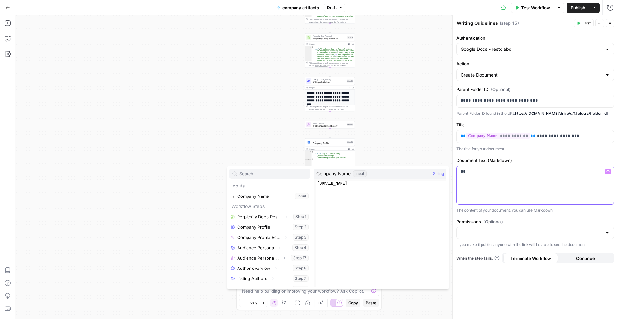
click at [502, 175] on div "**" at bounding box center [535, 185] width 157 height 38
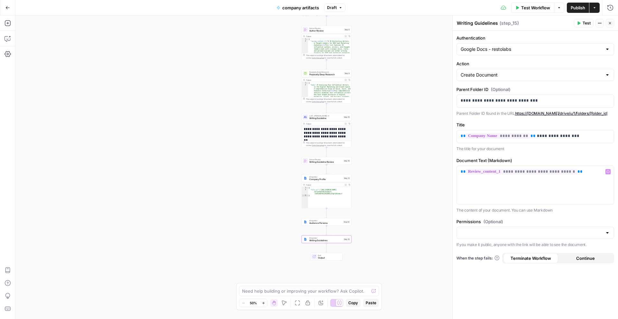
click at [328, 224] on span "Audience Persona" at bounding box center [325, 223] width 33 height 3
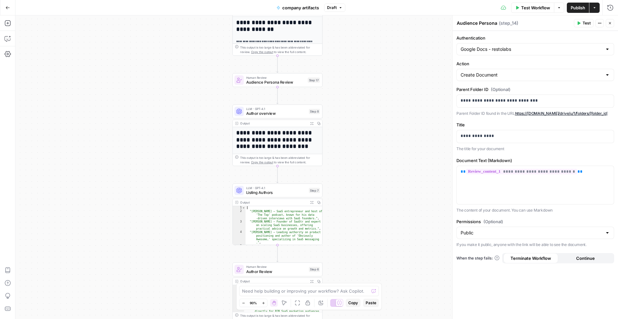
click at [610, 23] on icon "button" at bounding box center [610, 23] width 2 height 2
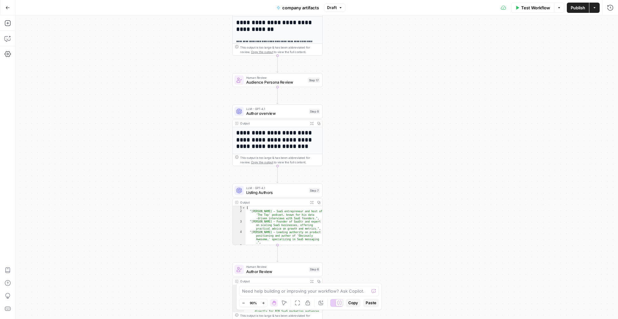
click at [575, 8] on span "Publish" at bounding box center [578, 8] width 14 height 6
drag, startPoint x: 578, startPoint y: 10, endPoint x: 600, endPoint y: 10, distance: 21.6
click at [600, 11] on div "Test Workflow Options Publish Actions Run History" at bounding box center [484, 7] width 269 height 15
click at [574, 8] on span "Publish" at bounding box center [578, 8] width 14 height 6
click at [599, 8] on button "Actions" at bounding box center [594, 8] width 10 height 10
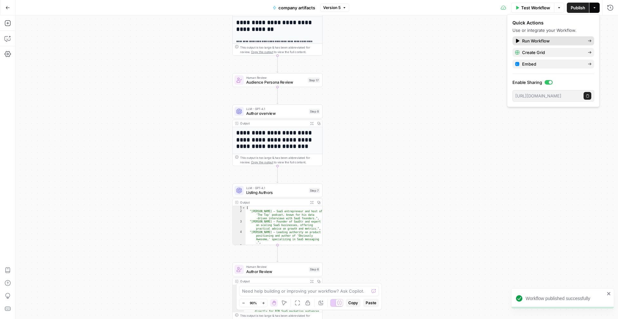
click at [560, 38] on span "Run Workflow" at bounding box center [552, 41] width 61 height 6
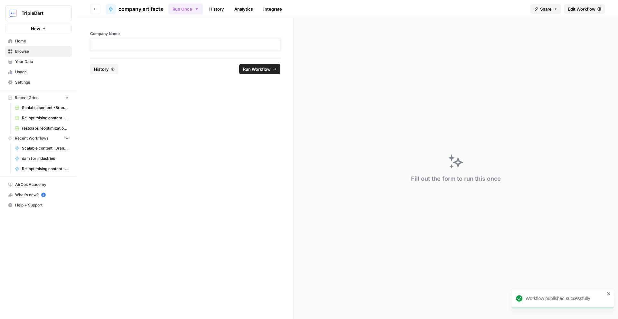
click at [233, 46] on p at bounding box center [185, 45] width 182 height 6
click at [276, 73] on button "Run Workflow" at bounding box center [259, 69] width 41 height 10
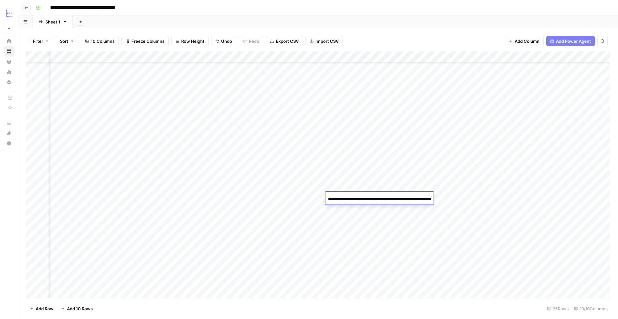
scroll to position [157, 99]
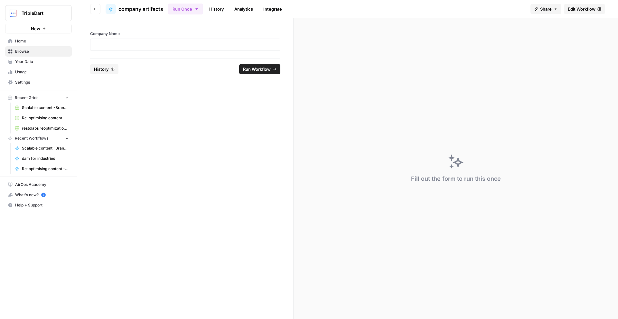
click at [221, 8] on link "History" at bounding box center [216, 9] width 23 height 10
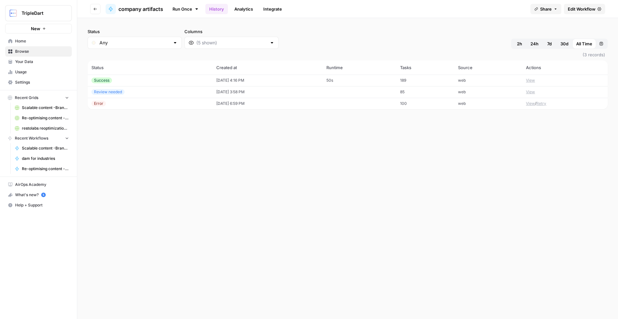
click at [221, 8] on link "History" at bounding box center [216, 9] width 23 height 10
click at [521, 80] on button "View" at bounding box center [523, 81] width 9 height 6
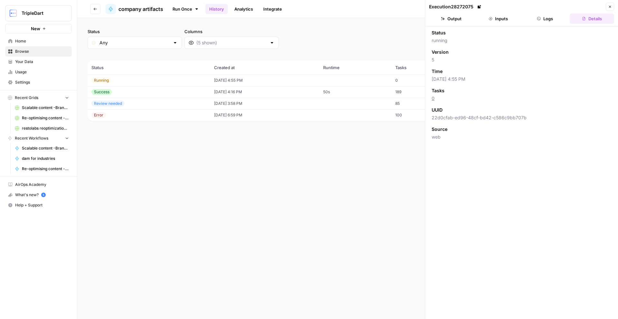
click at [545, 20] on button "Logs" at bounding box center [545, 19] width 44 height 10
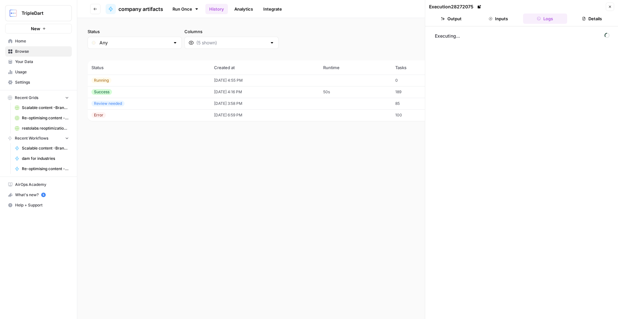
click at [503, 15] on button "Inputs" at bounding box center [498, 19] width 44 height 10
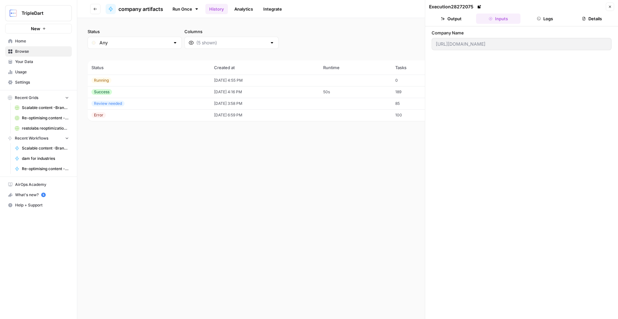
click at [456, 12] on header "Execution 28272075 Close Output Inputs Logs Details" at bounding box center [521, 13] width 193 height 26
click at [456, 18] on button "Output" at bounding box center [451, 19] width 44 height 10
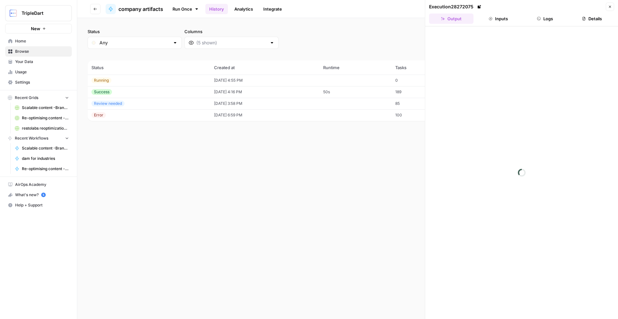
click at [319, 76] on td "[DATE] 4:55 PM" at bounding box center [264, 81] width 109 height 12
click at [120, 76] on td "Running" at bounding box center [149, 81] width 123 height 12
click at [93, 79] on div "Running" at bounding box center [101, 81] width 20 height 6
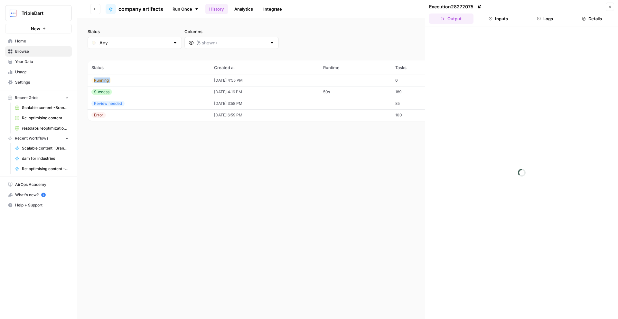
click at [93, 79] on div "Running" at bounding box center [101, 81] width 20 height 6
click at [126, 82] on div "Running" at bounding box center [148, 81] width 115 height 6
click at [238, 81] on td "[DATE] 4:55 PM" at bounding box center [267, 81] width 111 height 12
click at [547, 12] on header "Execution 28272075 Close Output Inputs Logs Details" at bounding box center [521, 13] width 193 height 26
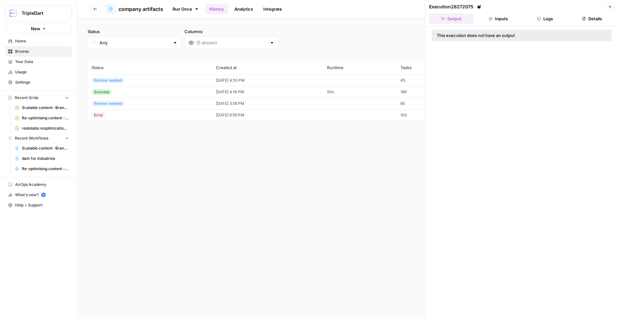
click at [545, 24] on header "Execution 28272075 Close Output Inputs Logs Details" at bounding box center [521, 13] width 193 height 26
click at [546, 19] on button "Logs" at bounding box center [545, 19] width 44 height 10
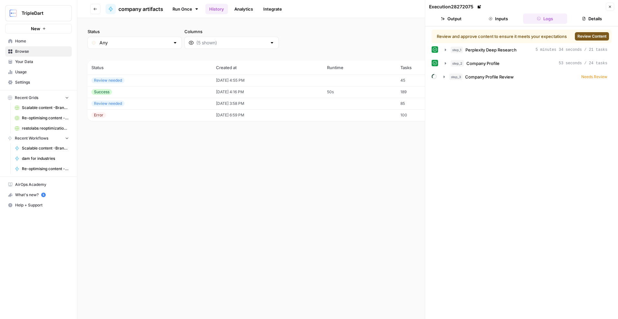
click at [581, 34] on span "Review Content" at bounding box center [591, 36] width 29 height 6
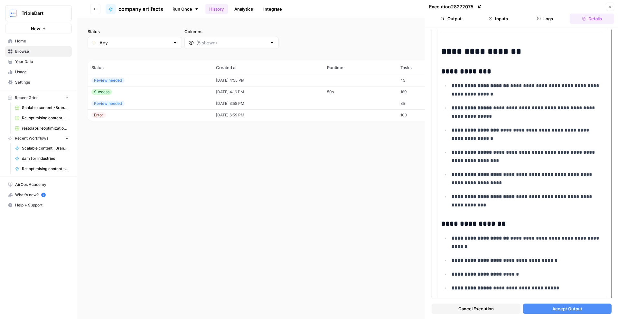
scroll to position [620, 0]
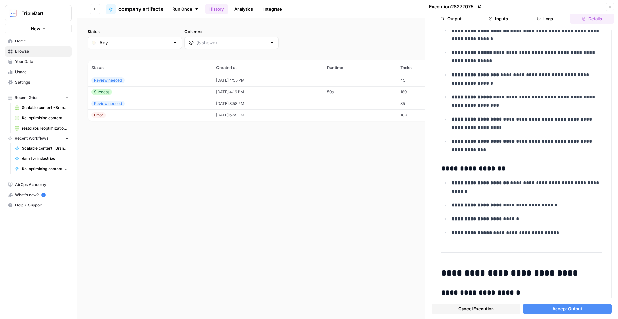
click at [573, 301] on div "Cancel Execution Accept Output" at bounding box center [522, 307] width 180 height 17
click at [571, 309] on span "Accept Output" at bounding box center [567, 309] width 30 height 6
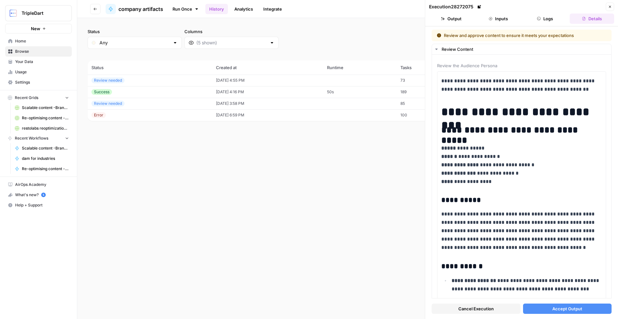
click at [397, 82] on td at bounding box center [360, 81] width 74 height 12
